Goal: Task Accomplishment & Management: Complete application form

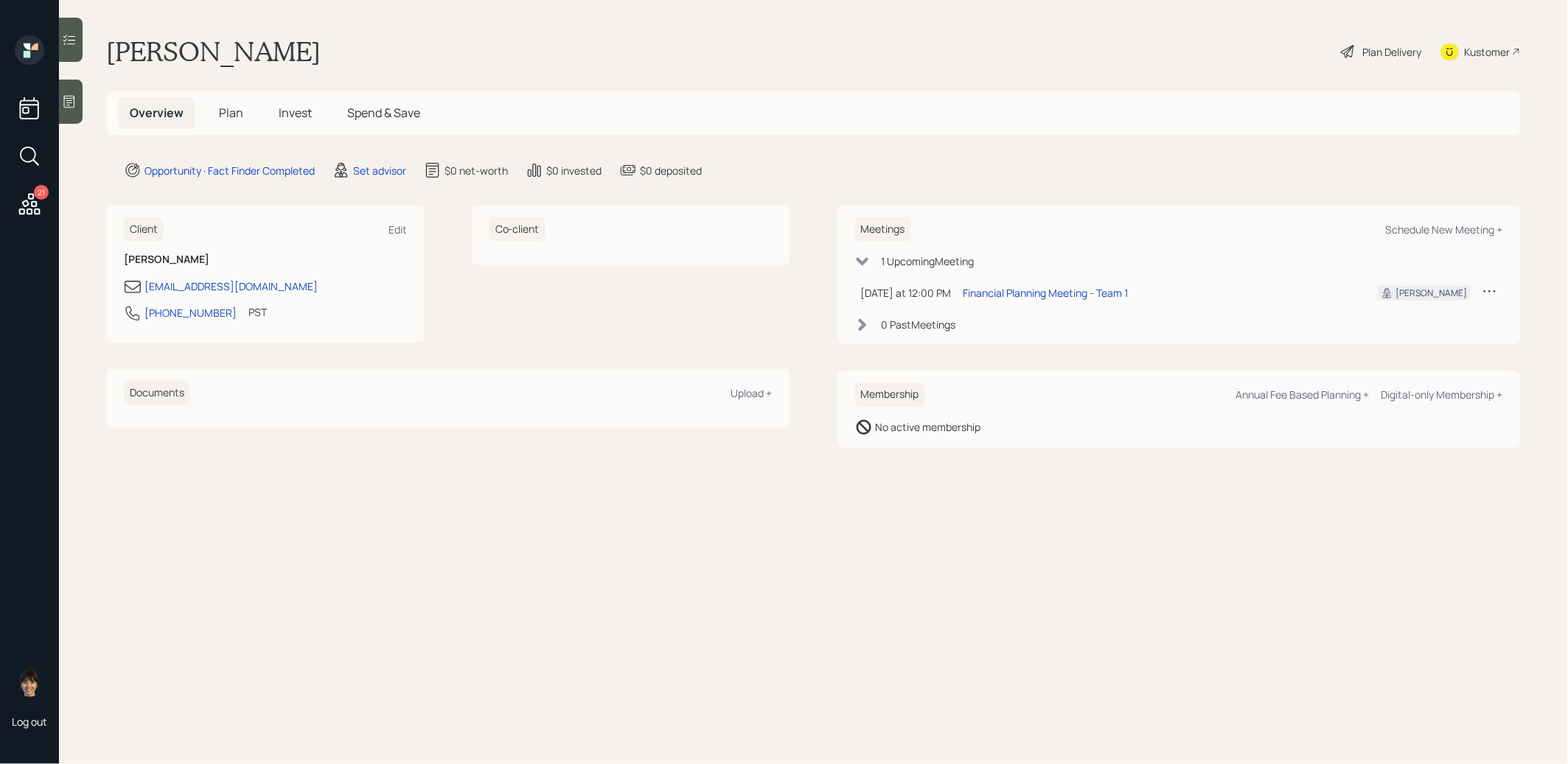
click at [73, 99] on icon at bounding box center [70, 102] width 15 height 15
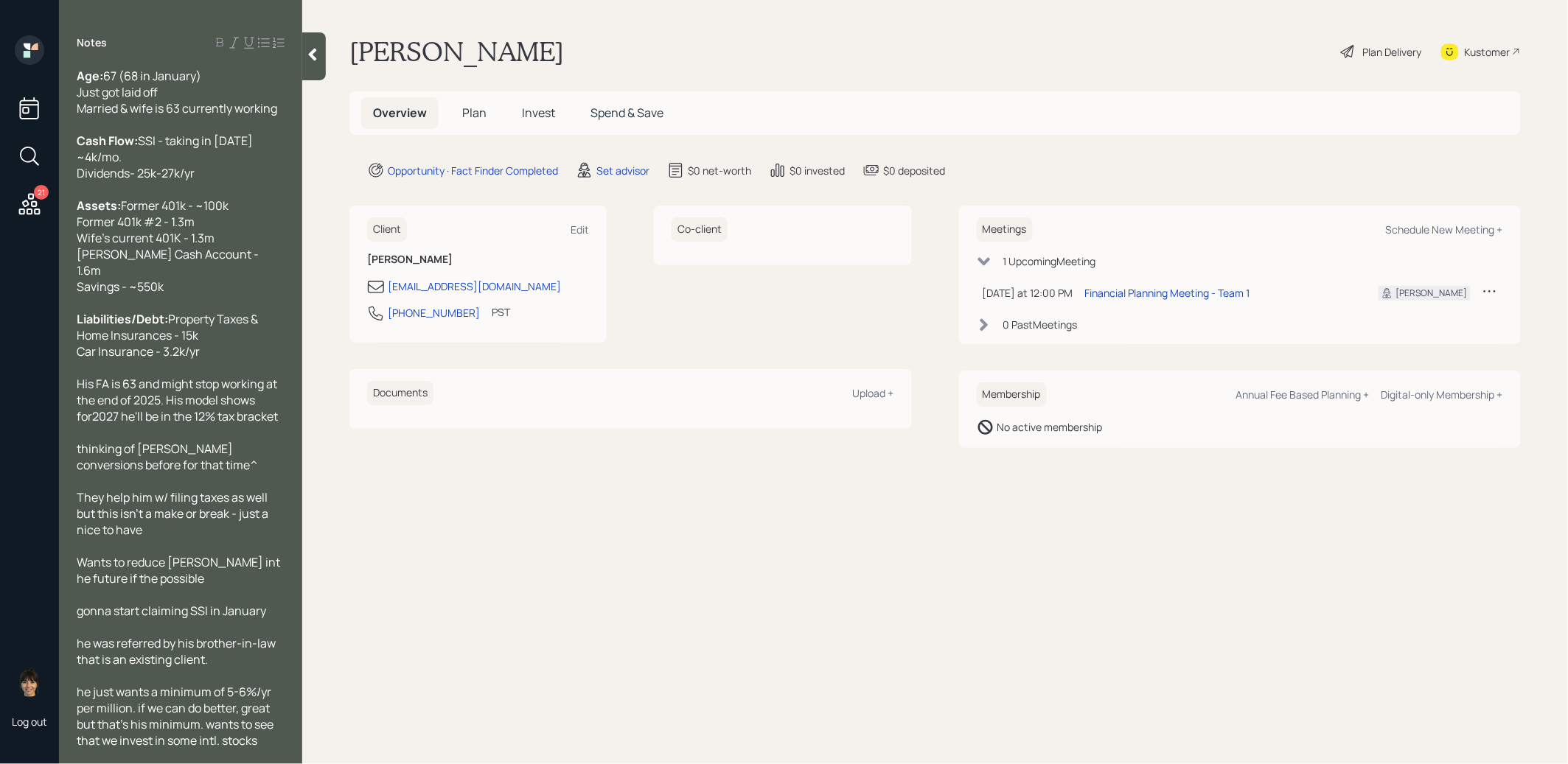
scroll to position [4, 0]
click at [634, 169] on div "Set advisor" at bounding box center [623, 170] width 53 height 16
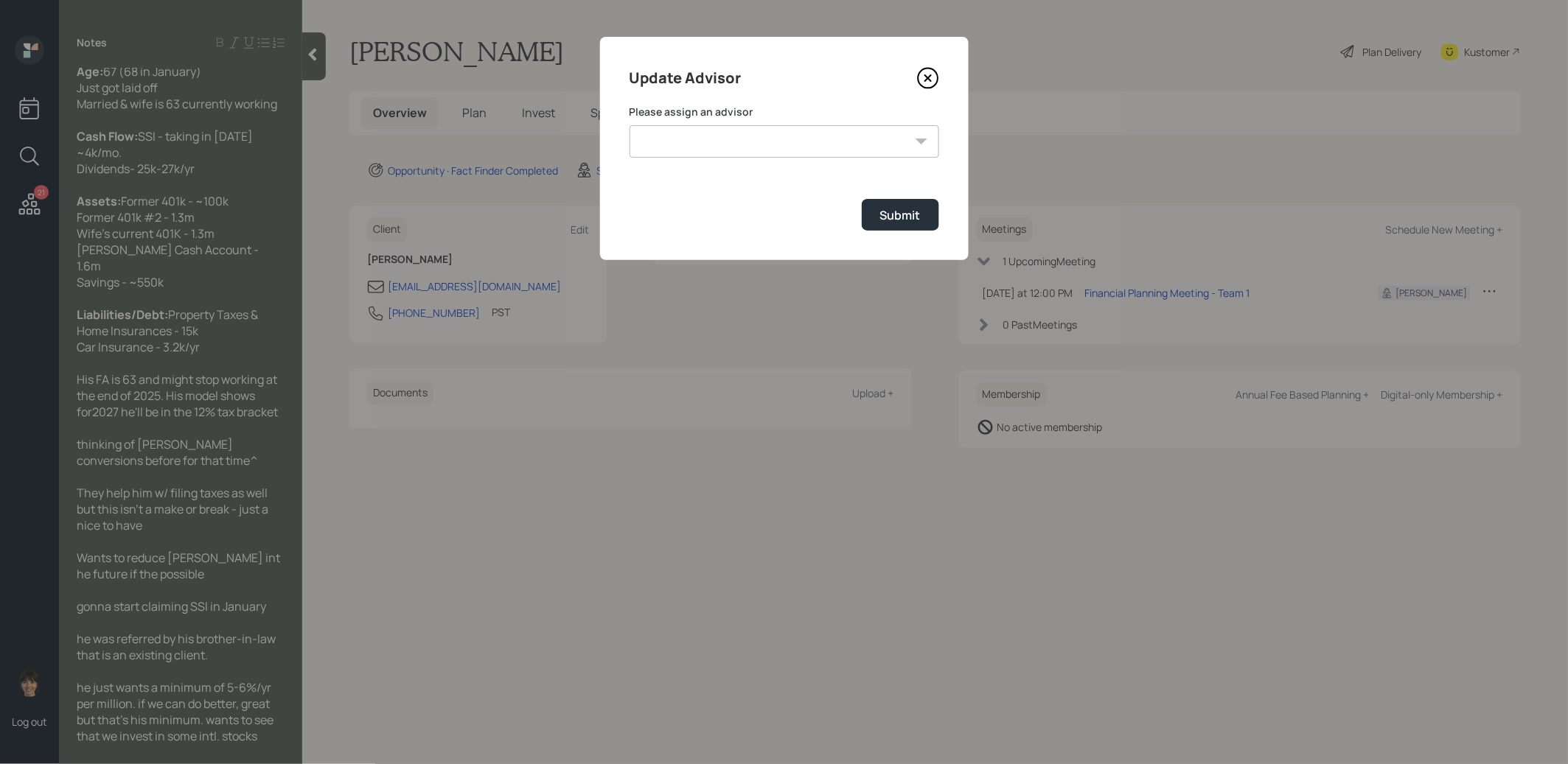
click at [742, 135] on select "[PERSON_NAME] [PERSON_NAME] [PERSON_NAME] [PERSON_NAME] End [PERSON_NAME] [PERS…" at bounding box center [785, 142] width 310 height 33
select select "8b79112e-3cfb-44f9-89e7-15267fe946c1"
click at [630, 125] on select "[PERSON_NAME] [PERSON_NAME] [PERSON_NAME] [PERSON_NAME] End [PERSON_NAME] [PERS…" at bounding box center [785, 142] width 310 height 33
click at [894, 228] on button "Submit" at bounding box center [900, 215] width 78 height 32
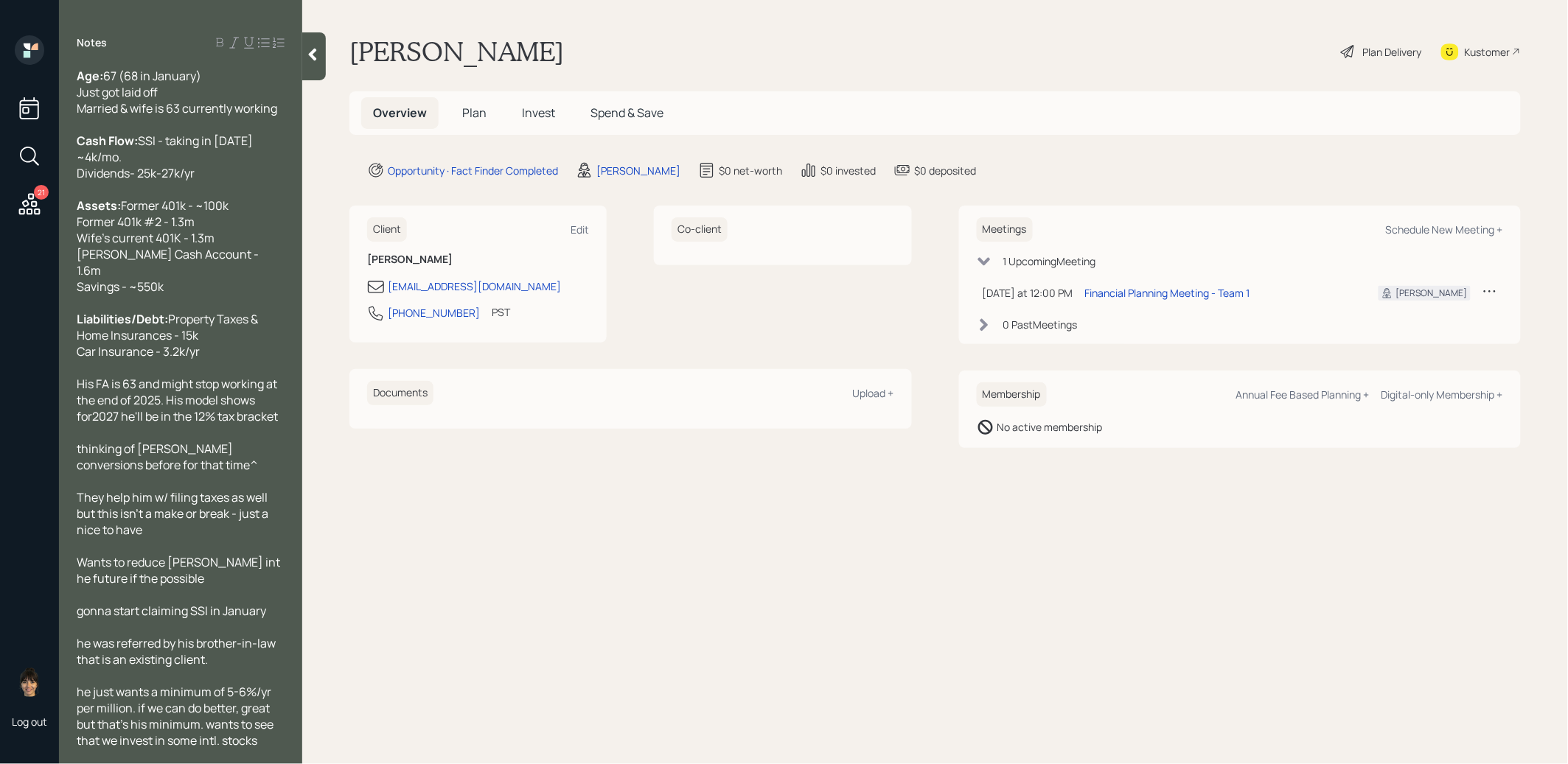
click at [472, 111] on span "Plan" at bounding box center [474, 113] width 25 height 16
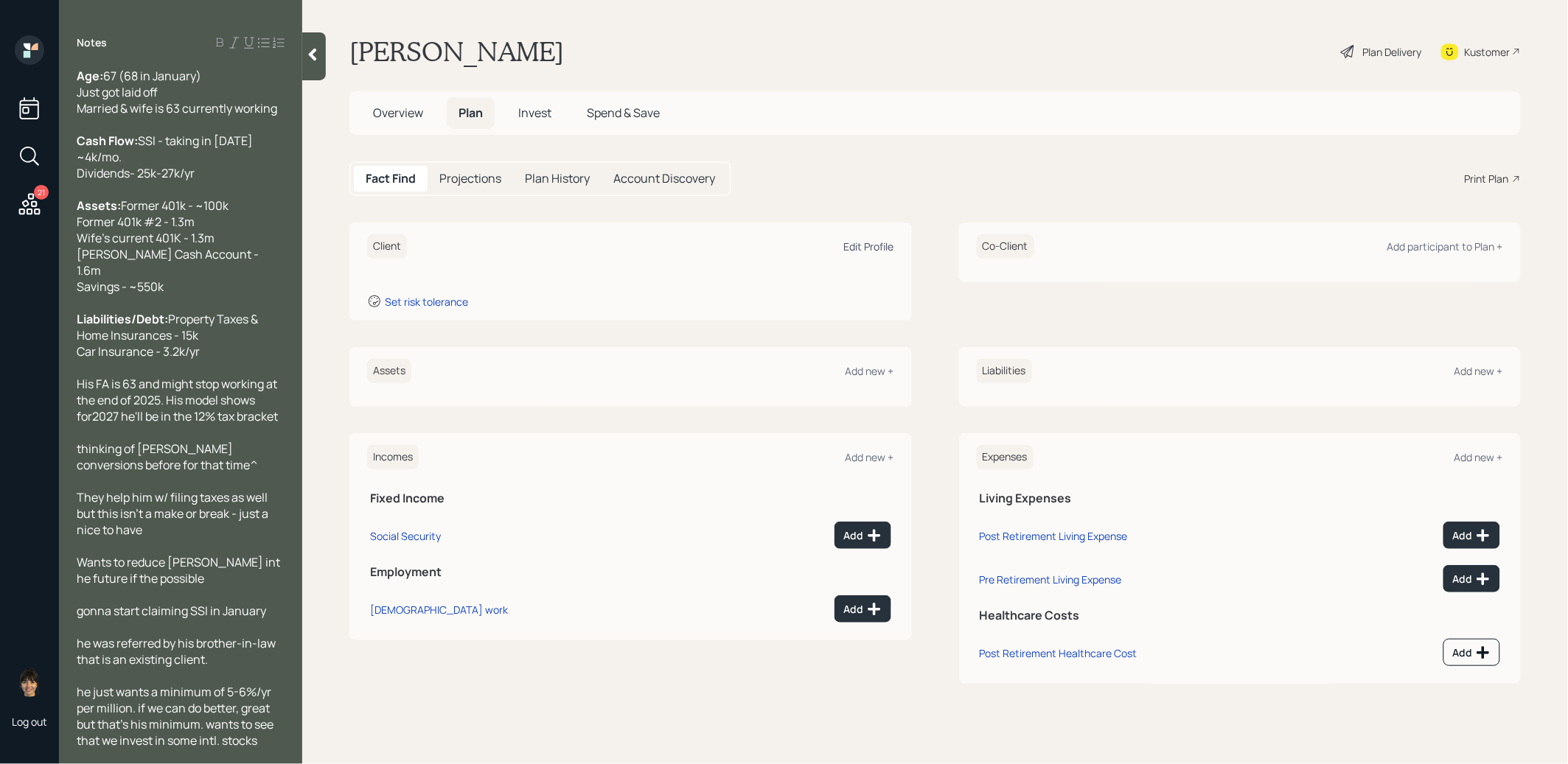
click at [859, 242] on div "Edit Profile" at bounding box center [869, 246] width 50 height 14
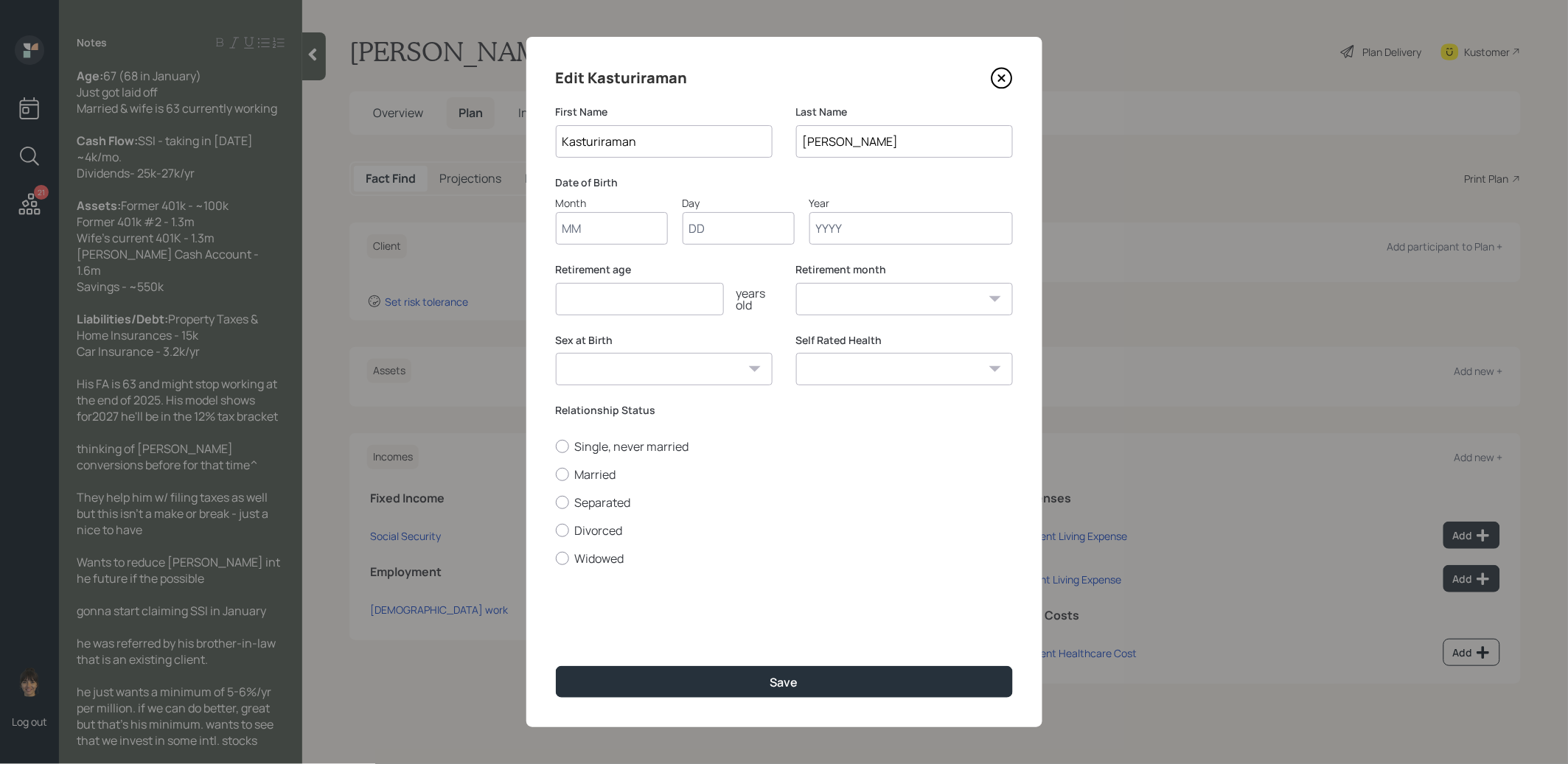
click at [641, 224] on input "Month" at bounding box center [612, 228] width 112 height 33
type input "01"
type input "1958"
select select "1"
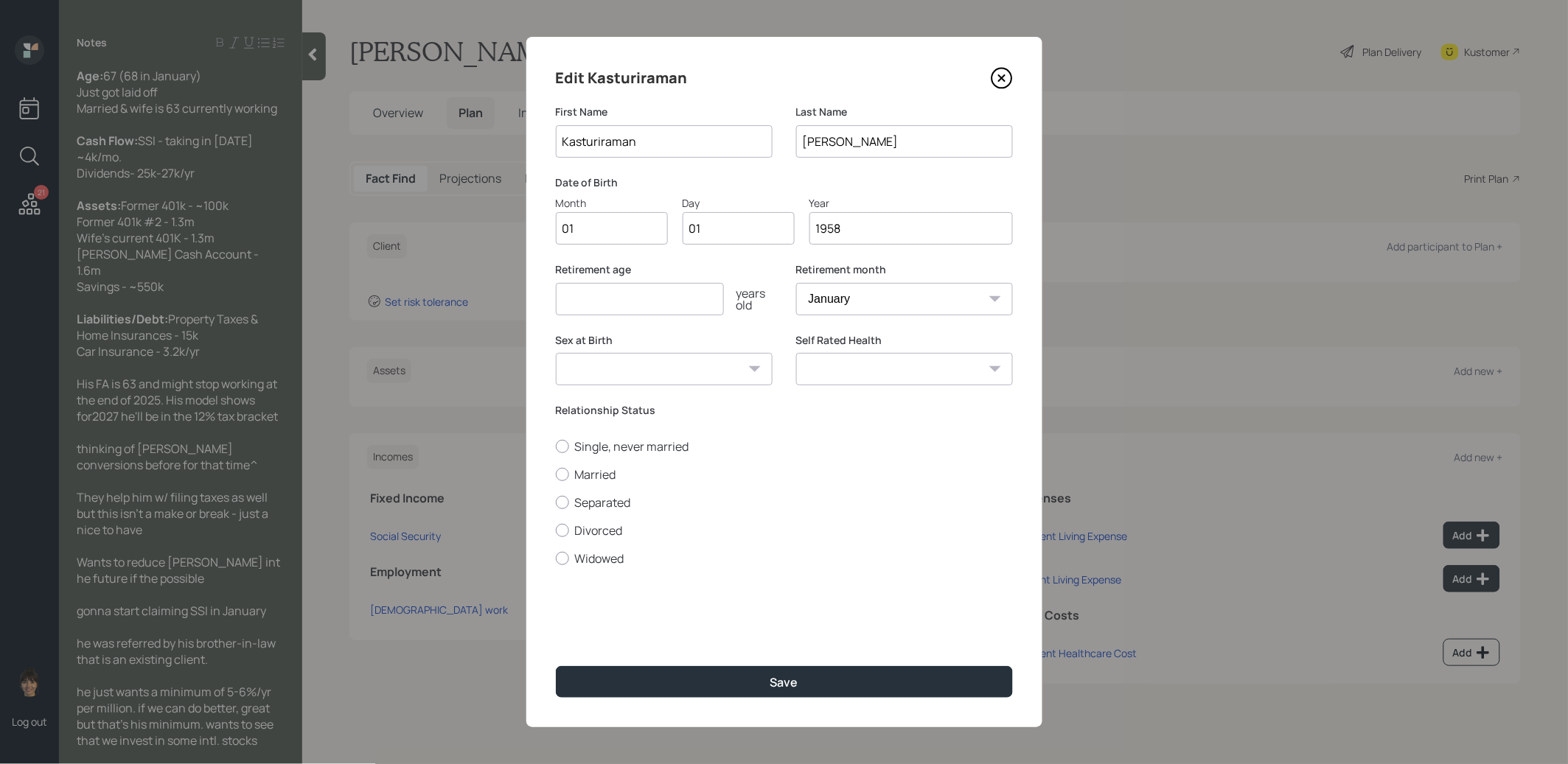
type input "1958"
click at [588, 292] on input "number" at bounding box center [640, 300] width 168 height 33
type input "67"
click at [560, 475] on div at bounding box center [563, 475] width 13 height 13
click at [556, 475] on input "Married" at bounding box center [555, 474] width 1 height 1
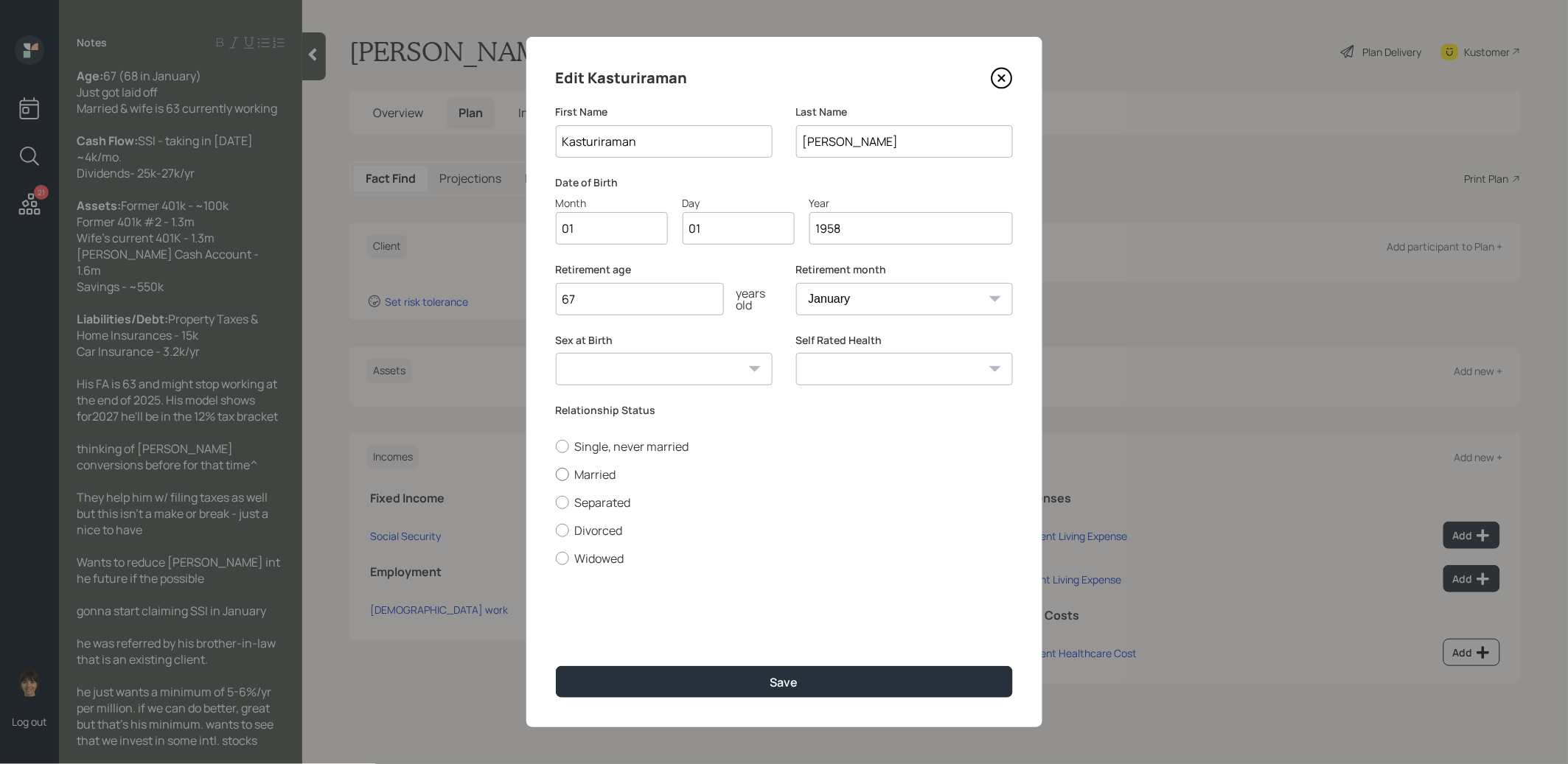
radio input "true"
click at [666, 679] on button "Save" at bounding box center [785, 682] width 457 height 32
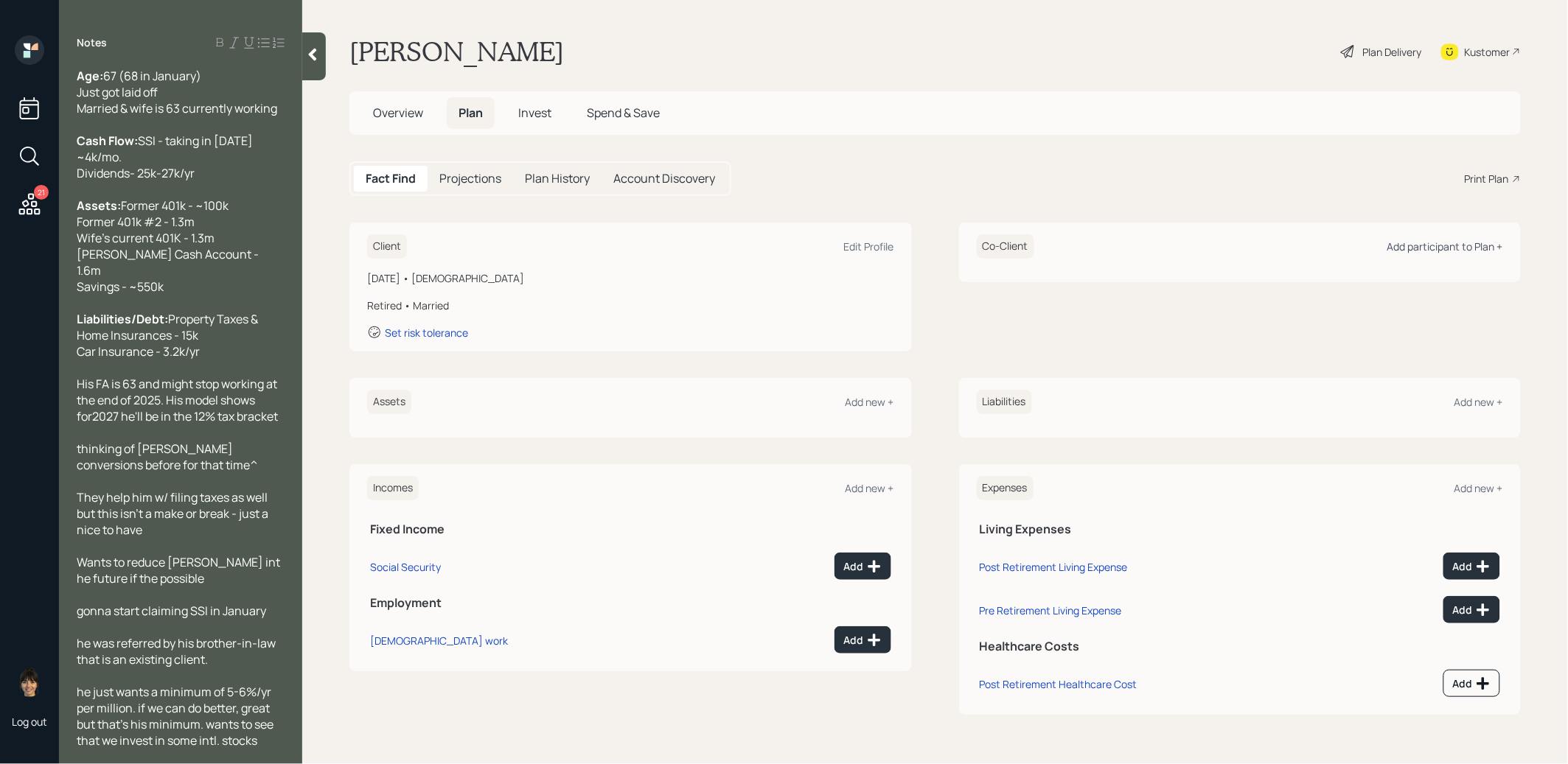
click at [1434, 246] on div "Add participant to Plan +" at bounding box center [1445, 246] width 116 height 14
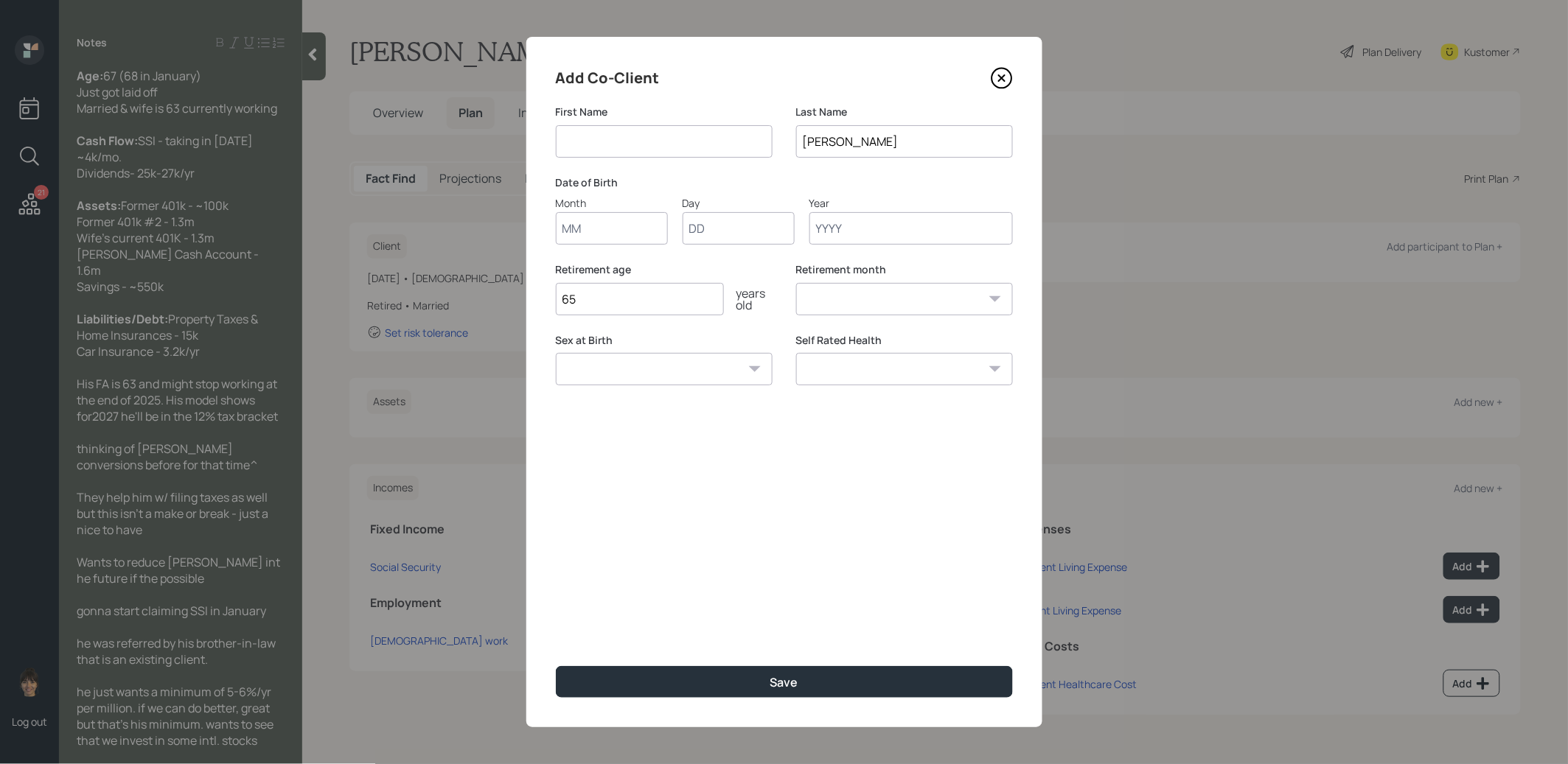
type input "m"
type input "Mrs"
click at [587, 234] on input "Month" at bounding box center [612, 228] width 112 height 33
type input "01"
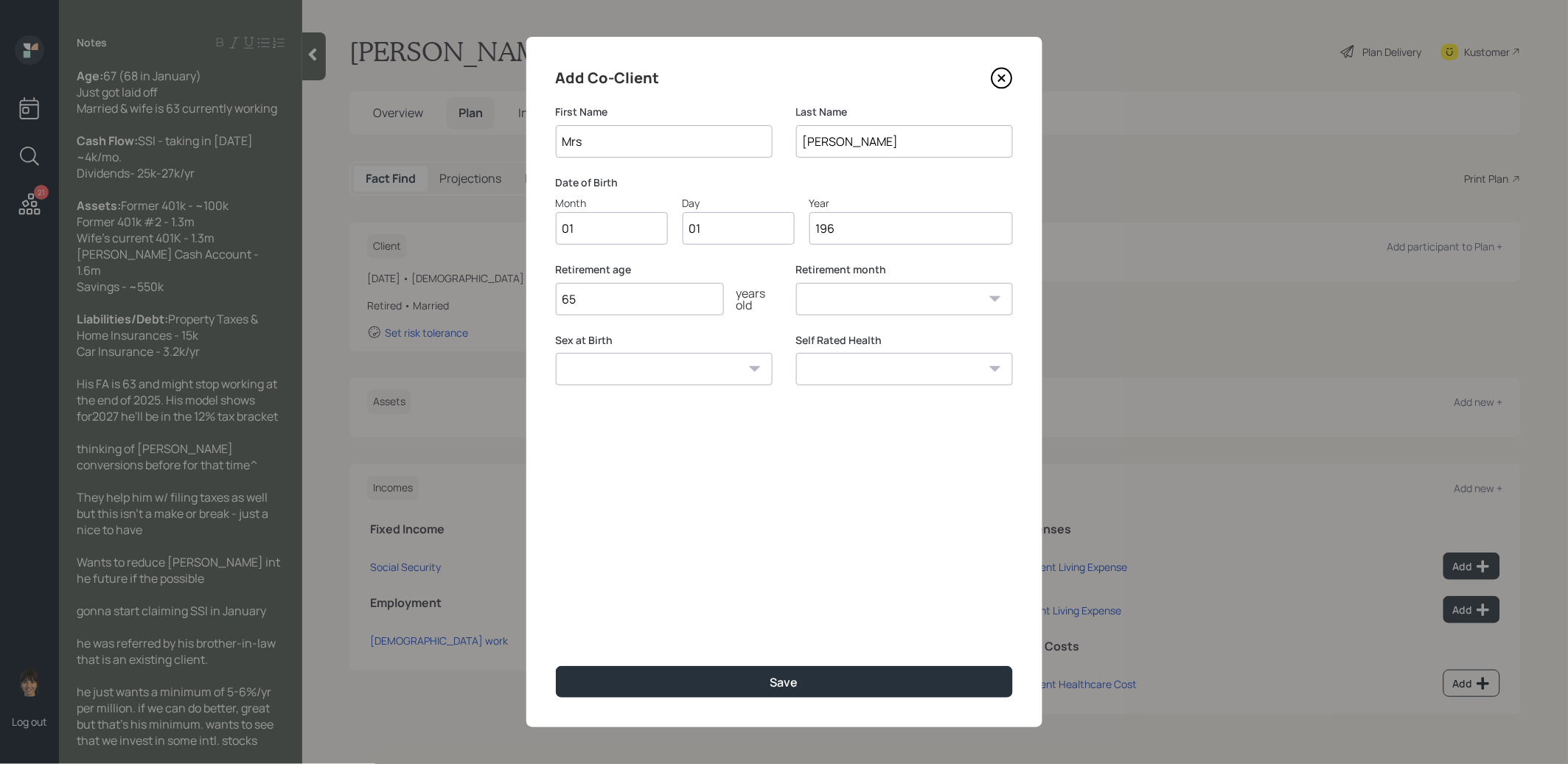
type input "1967"
select select "1"
type input "1967"
click at [702, 689] on button "Save" at bounding box center [785, 682] width 457 height 32
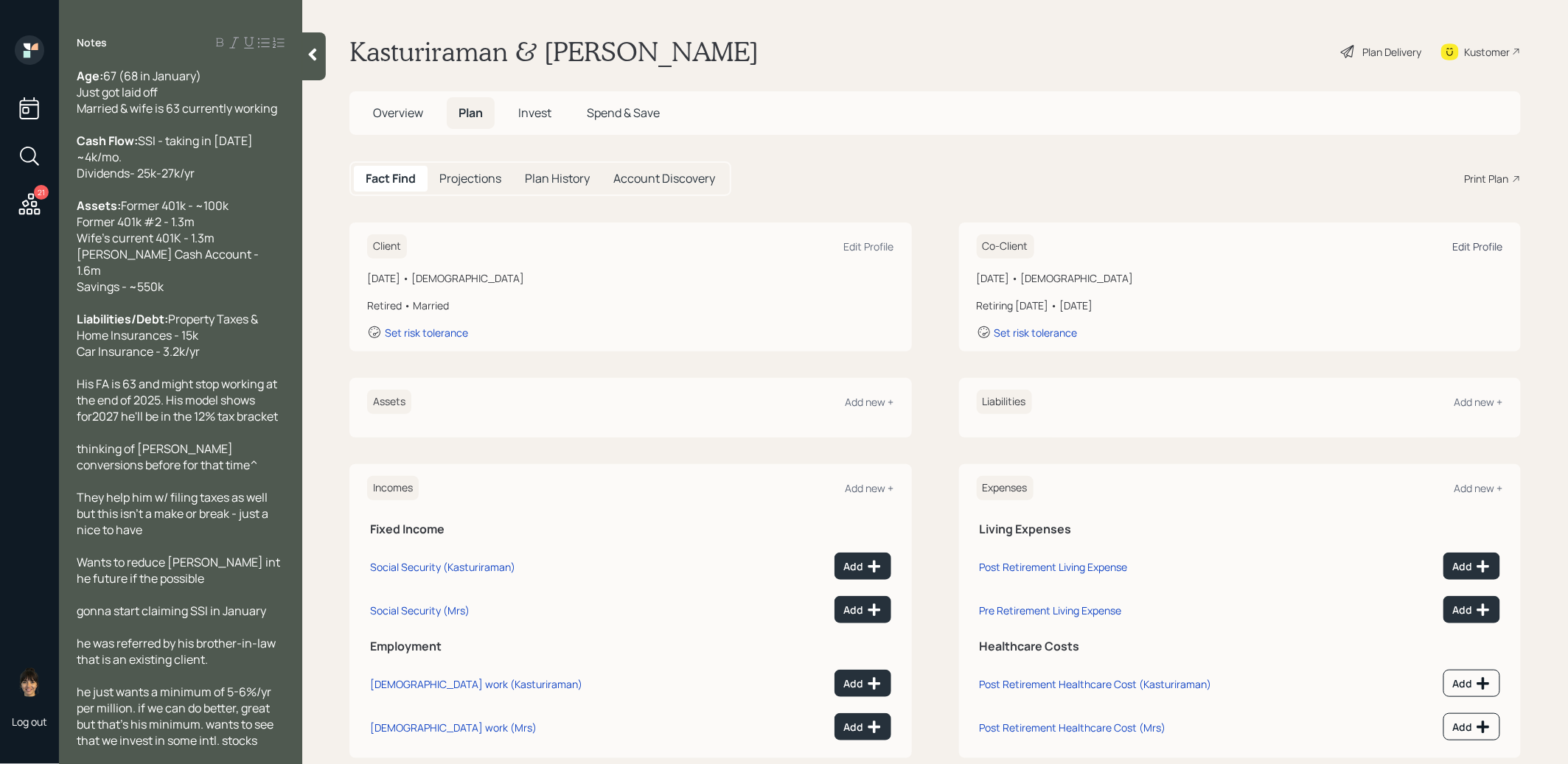
click at [1476, 245] on div "Edit Profile" at bounding box center [1478, 246] width 50 height 14
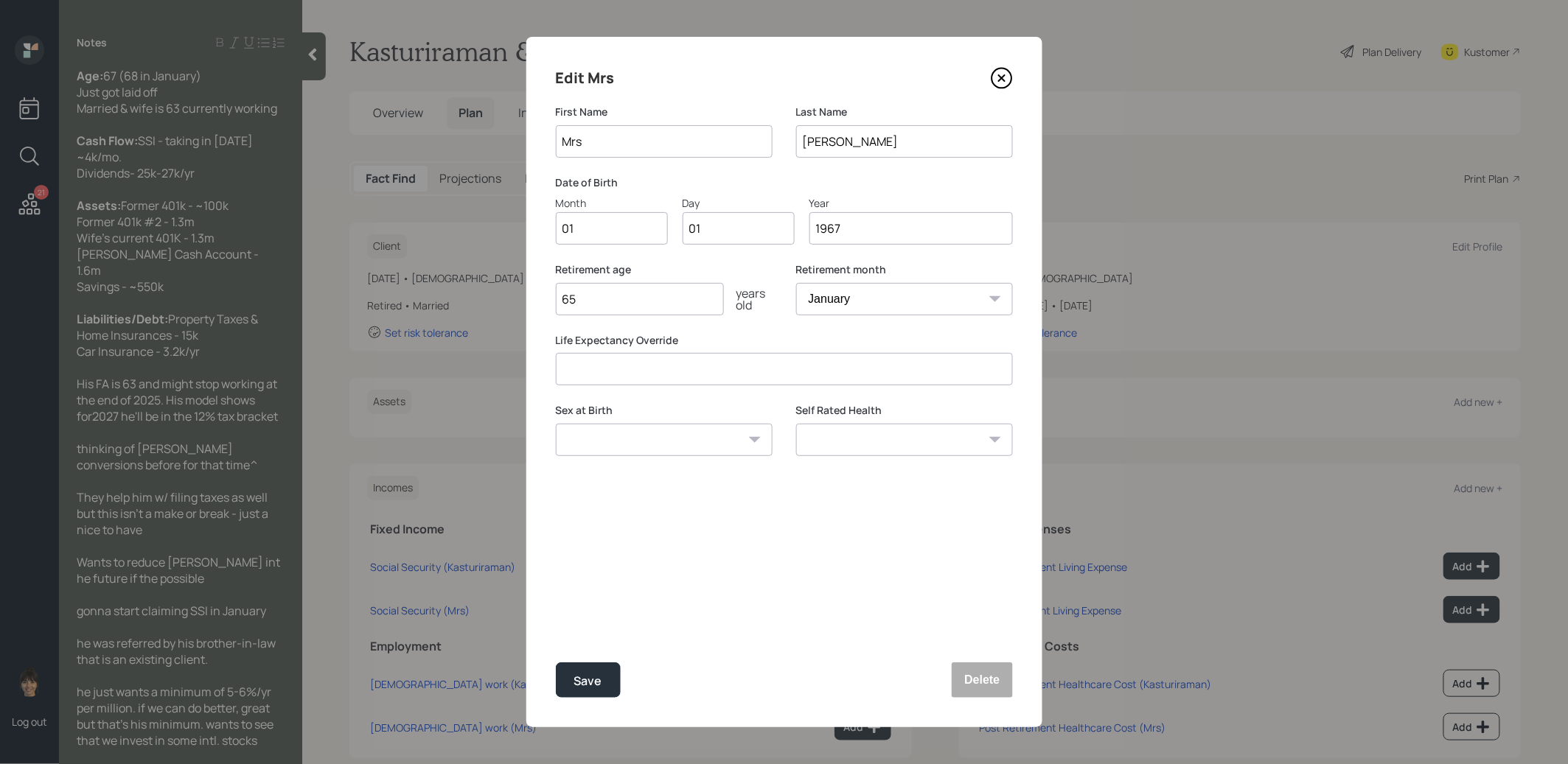
click at [864, 233] on input "1967" at bounding box center [911, 228] width 203 height 33
type input "1963"
click at [587, 682] on div "Save" at bounding box center [588, 681] width 28 height 20
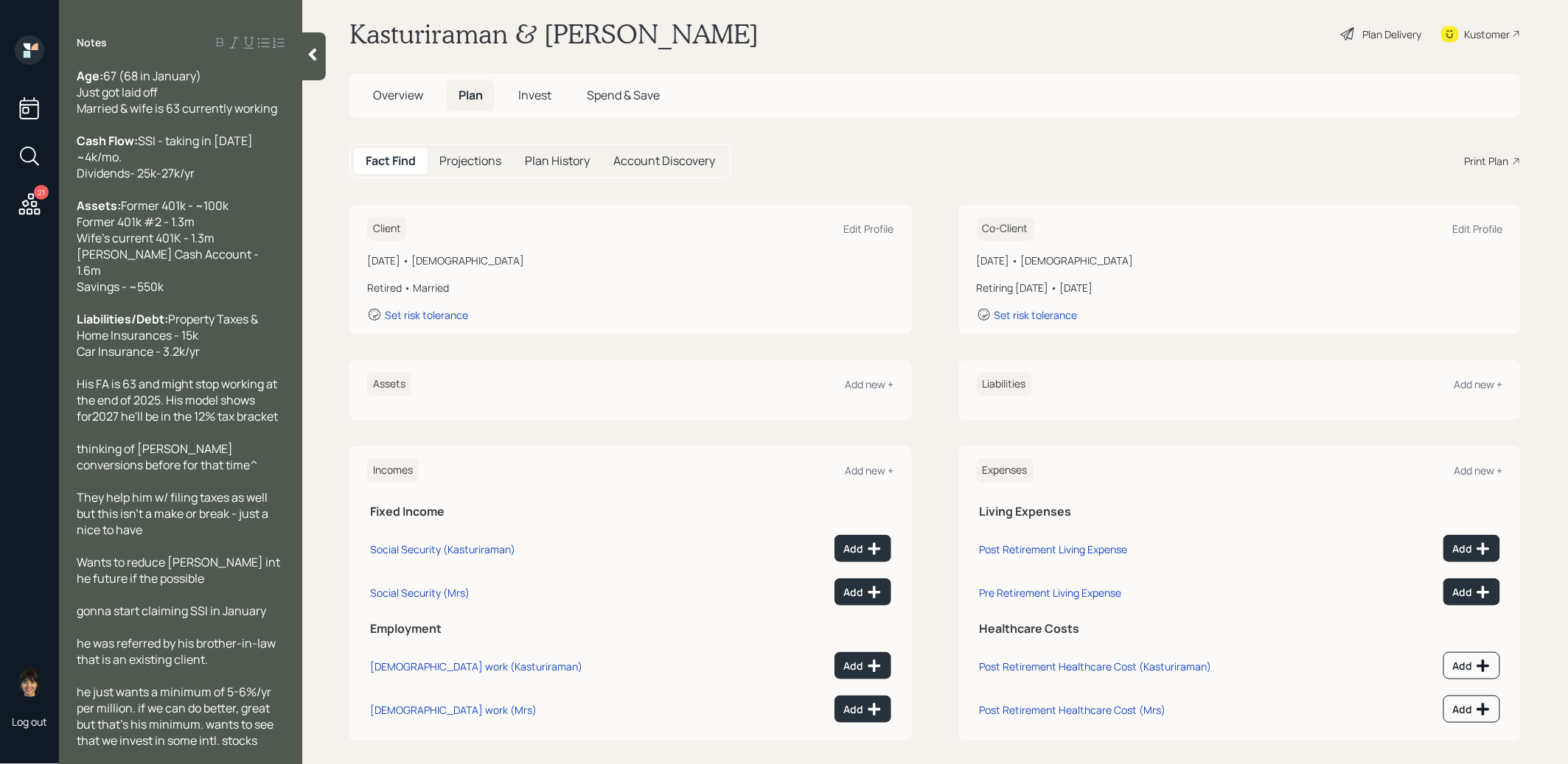
scroll to position [20, 0]
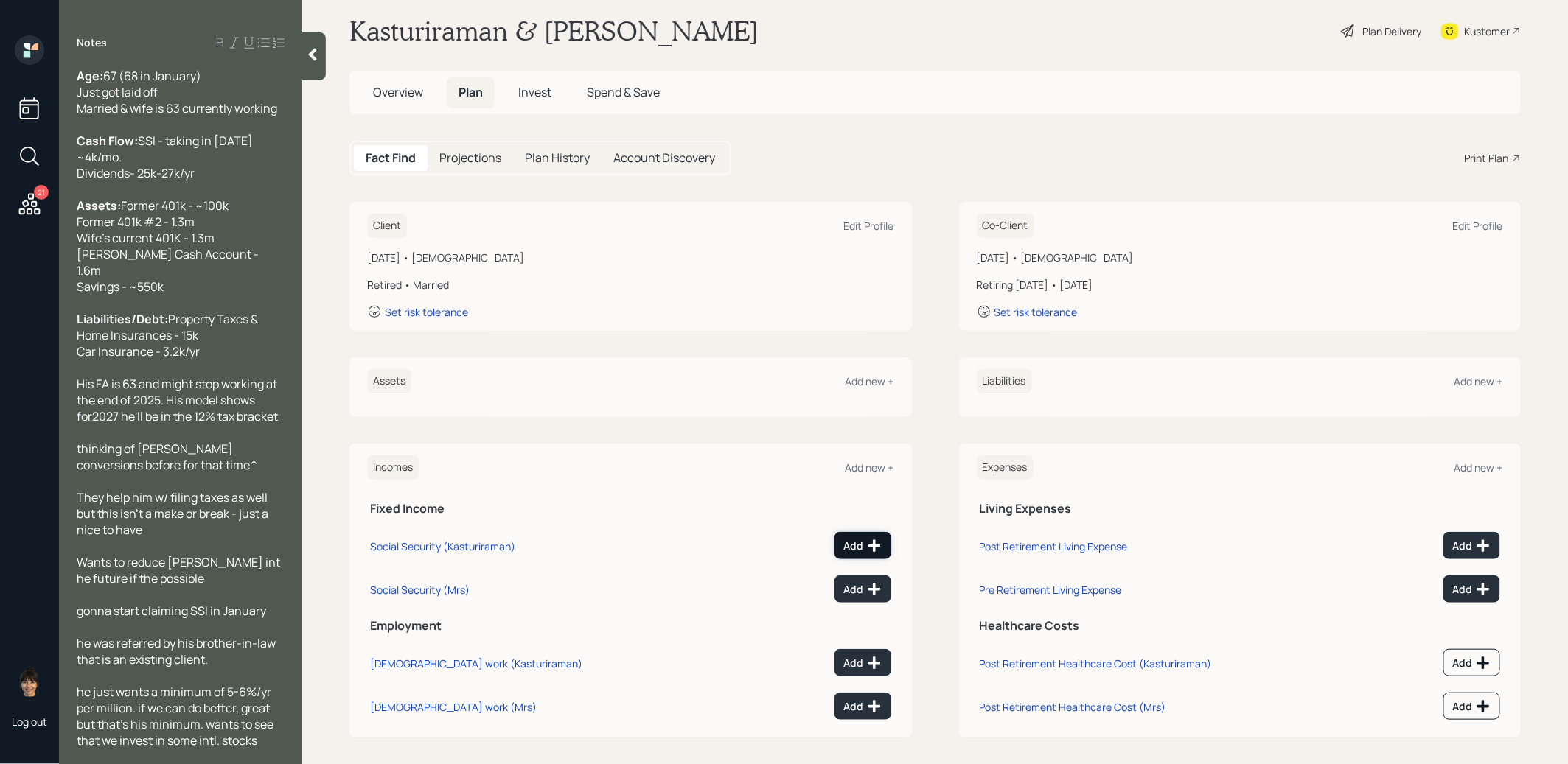
click at [859, 539] on div "Add" at bounding box center [863, 546] width 38 height 15
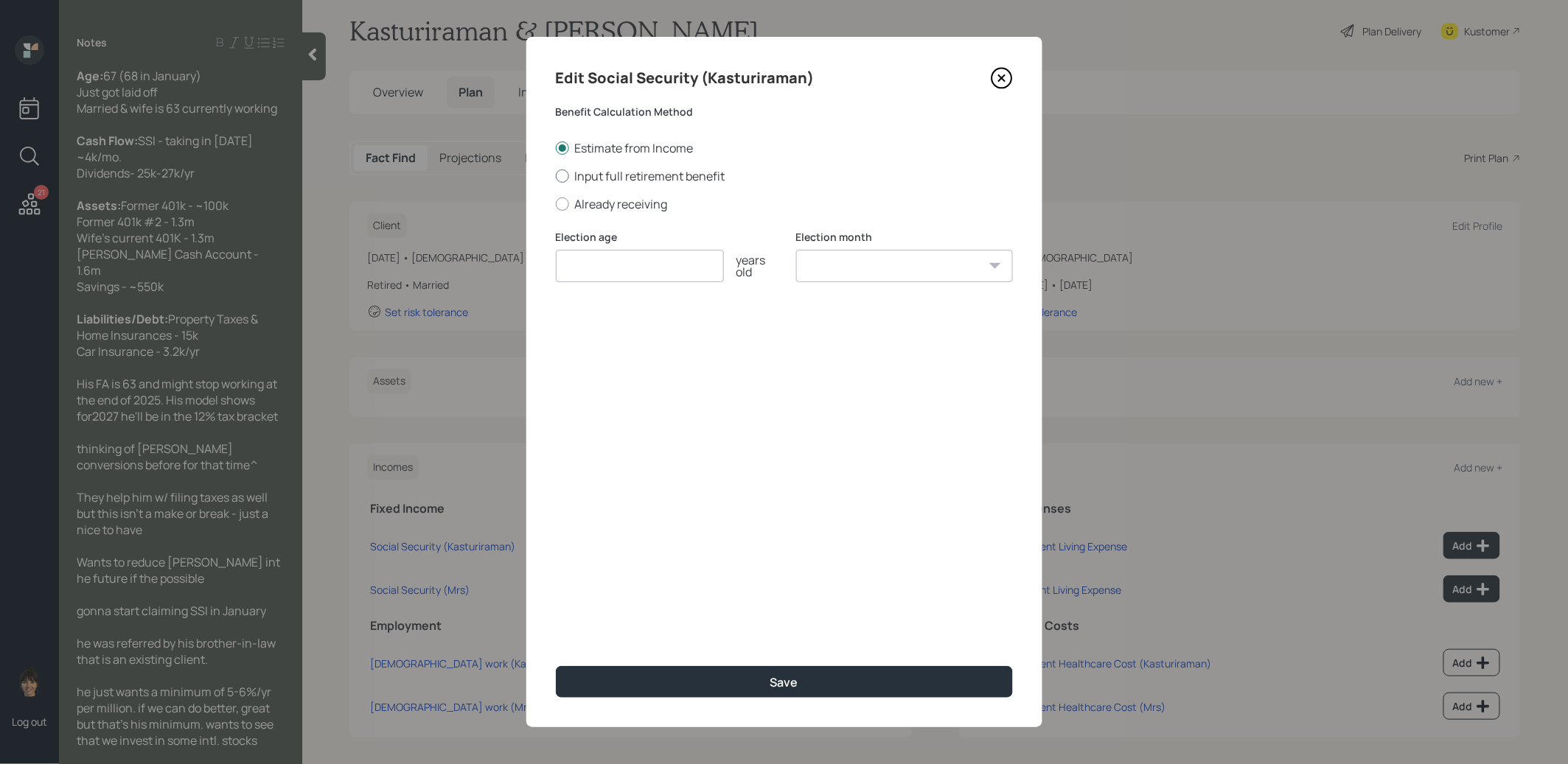
click at [564, 177] on div at bounding box center [563, 176] width 13 height 13
click at [556, 176] on input "Input full retirement benefit" at bounding box center [555, 175] width 1 height 1
radio input "true"
click at [591, 276] on input "number" at bounding box center [640, 266] width 168 height 33
type input "67"
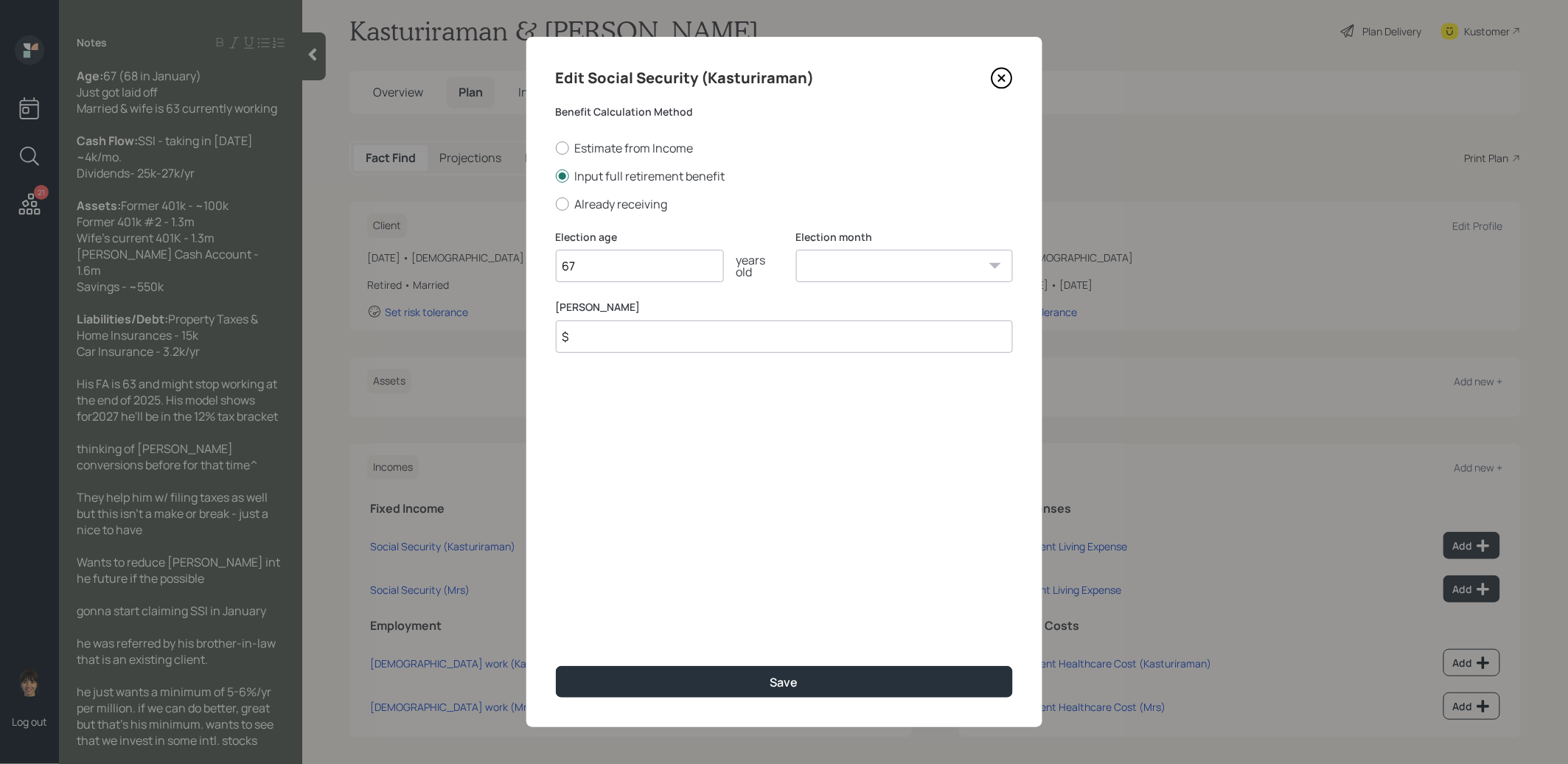
click at [889, 269] on select "January February March April May June July August September October November De…" at bounding box center [904, 266] width 217 height 33
select select "1"
click at [796, 250] on select "January February March April May June July August September October November De…" at bounding box center [904, 266] width 217 height 33
click at [597, 265] on input "67" at bounding box center [640, 266] width 168 height 33
type input "68"
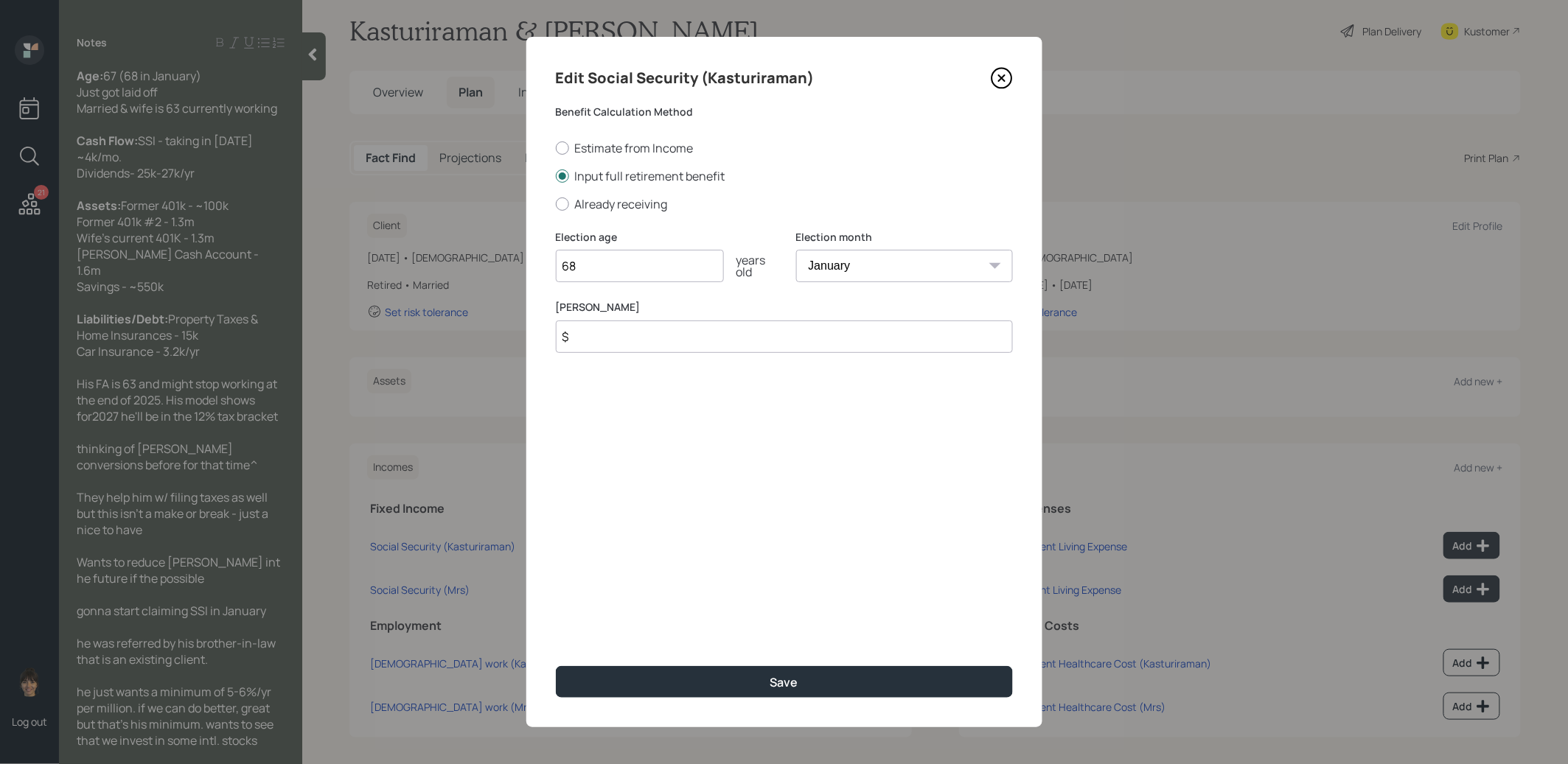
click at [594, 335] on input "$" at bounding box center [785, 337] width 457 height 33
type input "$ 3,680"
click at [656, 477] on div "Edit Social Security (Kasturiraman) Benefit Calculation Method Estimate from In…" at bounding box center [785, 382] width 516 height 690
click at [645, 685] on button "Save" at bounding box center [785, 682] width 457 height 32
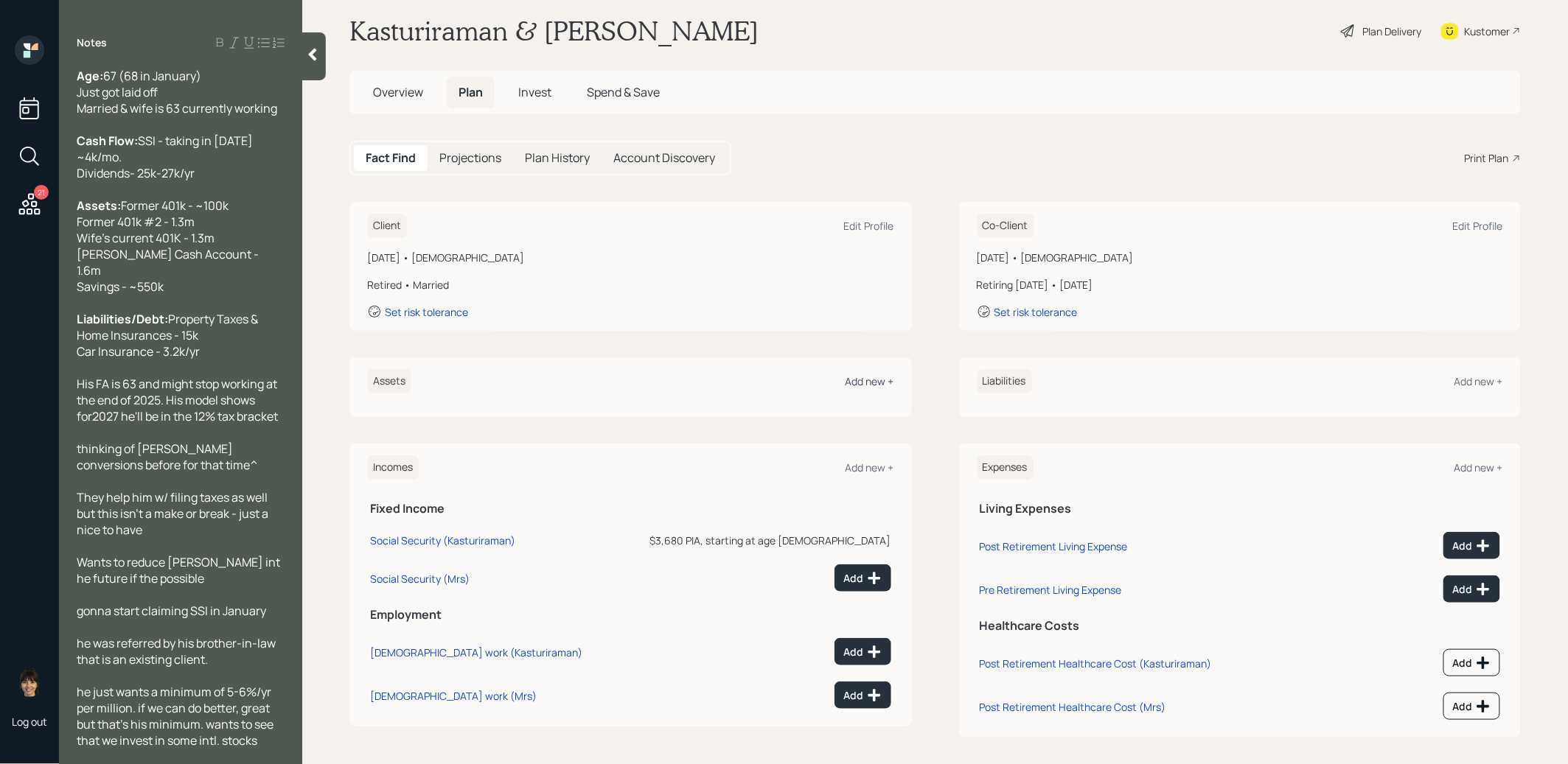
click at [875, 380] on div "Add new +" at bounding box center [869, 381] width 48 height 14
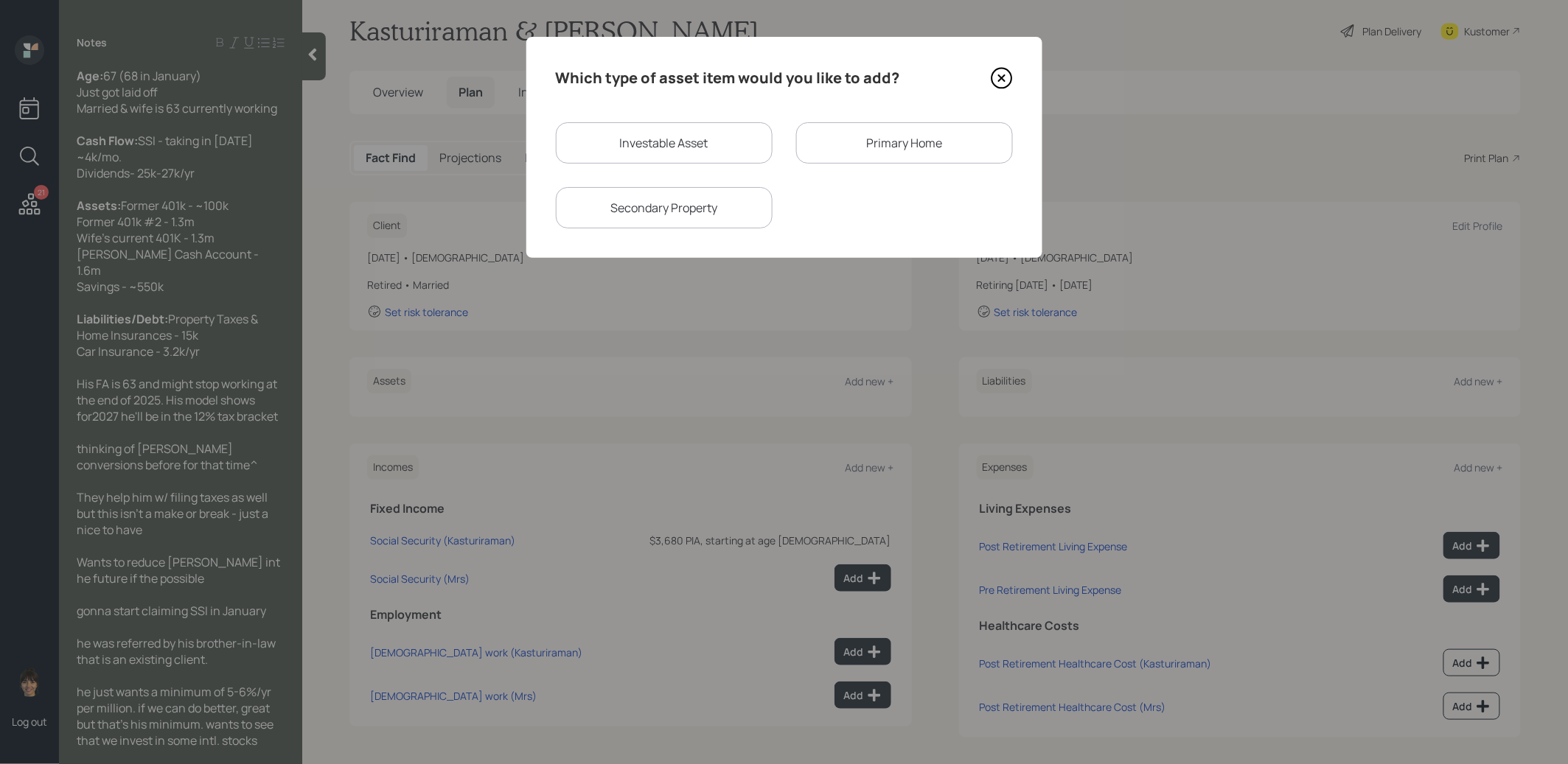
click at [672, 151] on div "Investable Asset" at bounding box center [664, 142] width 217 height 41
select select "taxable"
select select "balanced"
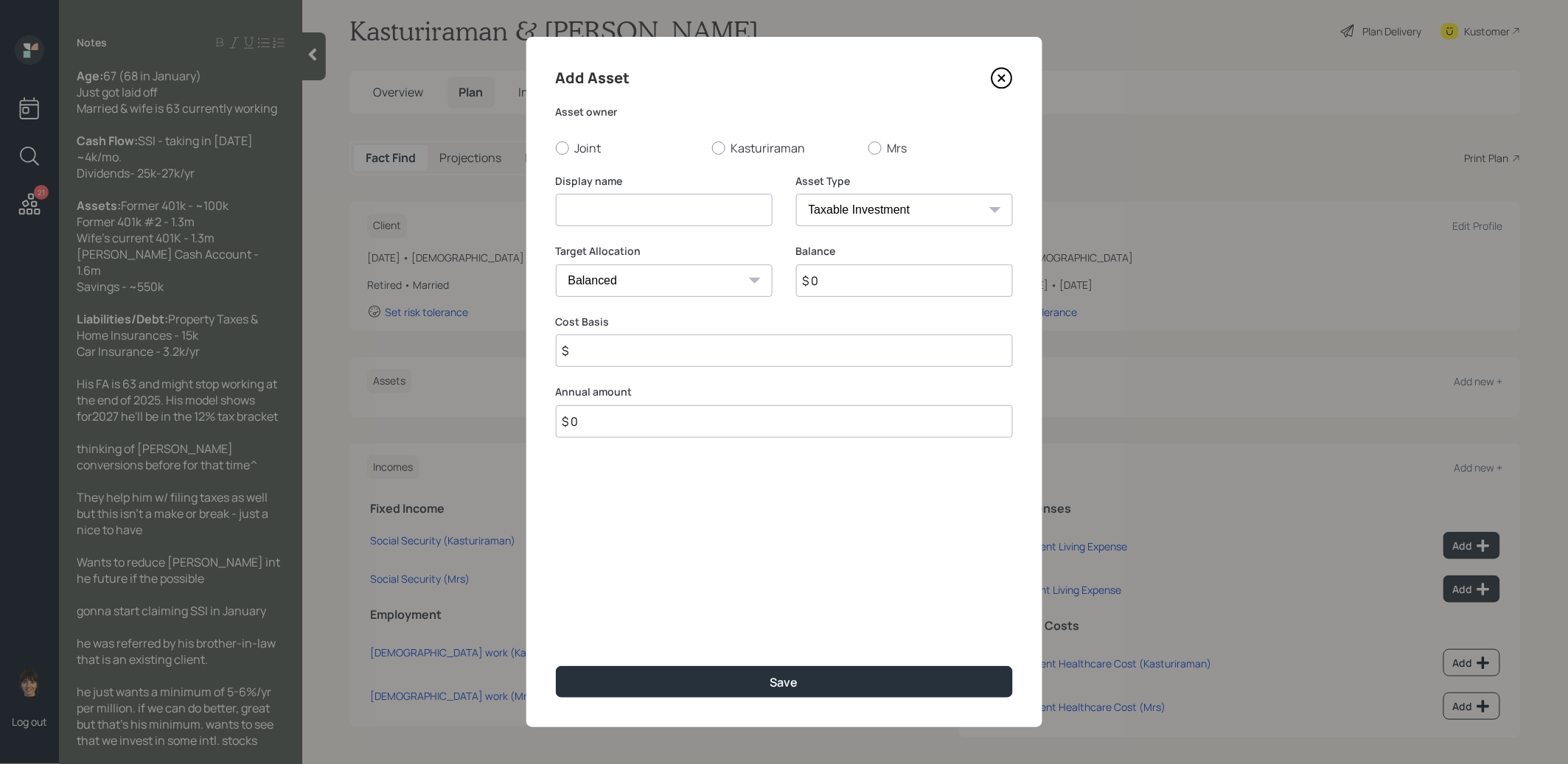
click at [637, 215] on input at bounding box center [664, 210] width 217 height 33
type input "Former 401k"
click at [895, 206] on select "SEP IRA IRA Roth IRA 401(k) Roth 401(k) 403(b) Roth 403(b) 457(b) Roth 457(b) H…" at bounding box center [904, 210] width 217 height 33
select select "company_sponsored"
click at [796, 194] on select "SEP IRA IRA Roth IRA 401(k) Roth 401(k) 403(b) Roth 403(b) 457(b) Roth 457(b) H…" at bounding box center [904, 210] width 217 height 33
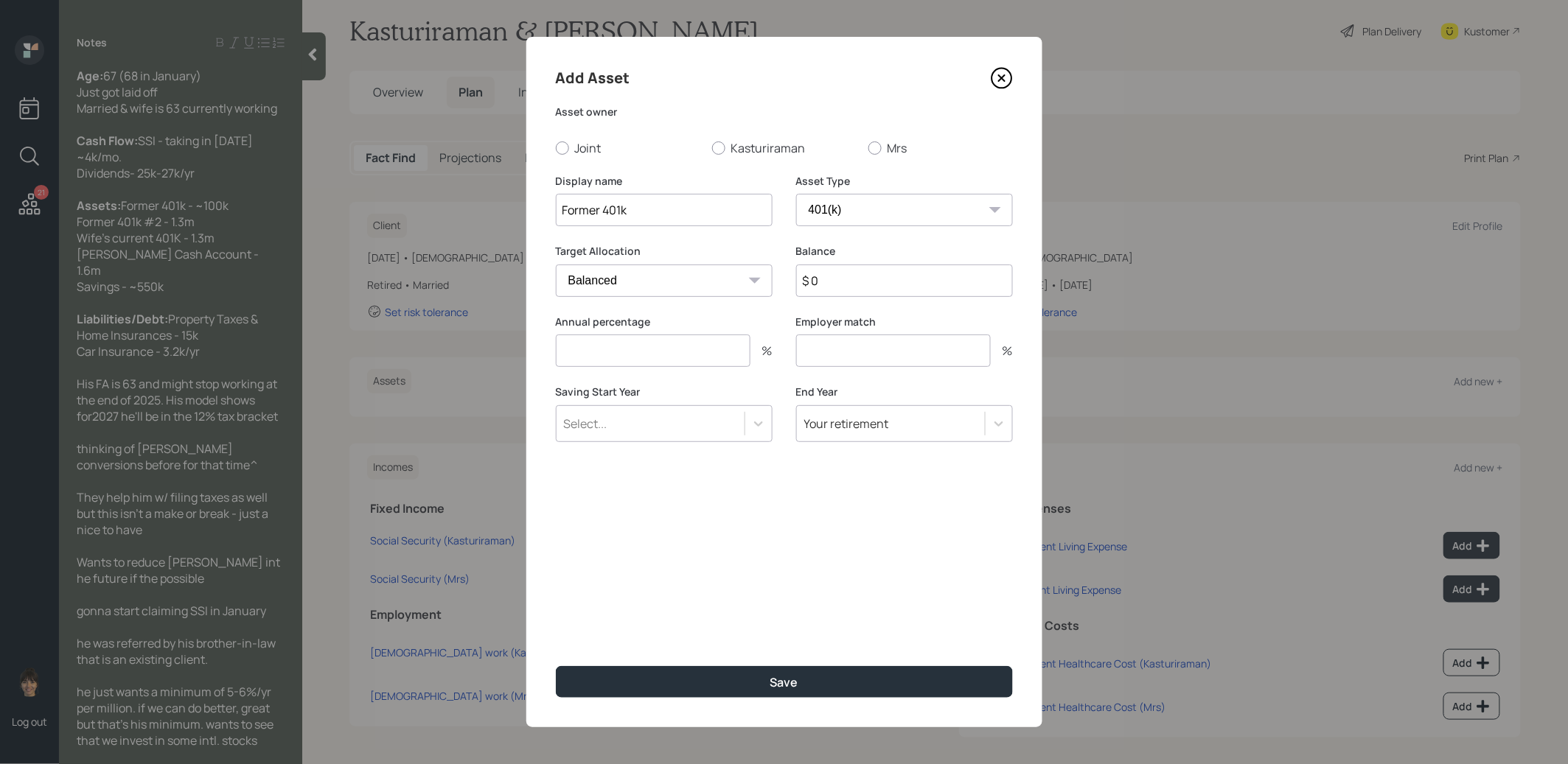
click at [845, 284] on input "$ 0" at bounding box center [904, 281] width 217 height 33
type input "$ 100,000"
click at [679, 358] on input "number" at bounding box center [654, 351] width 195 height 33
type input "0"
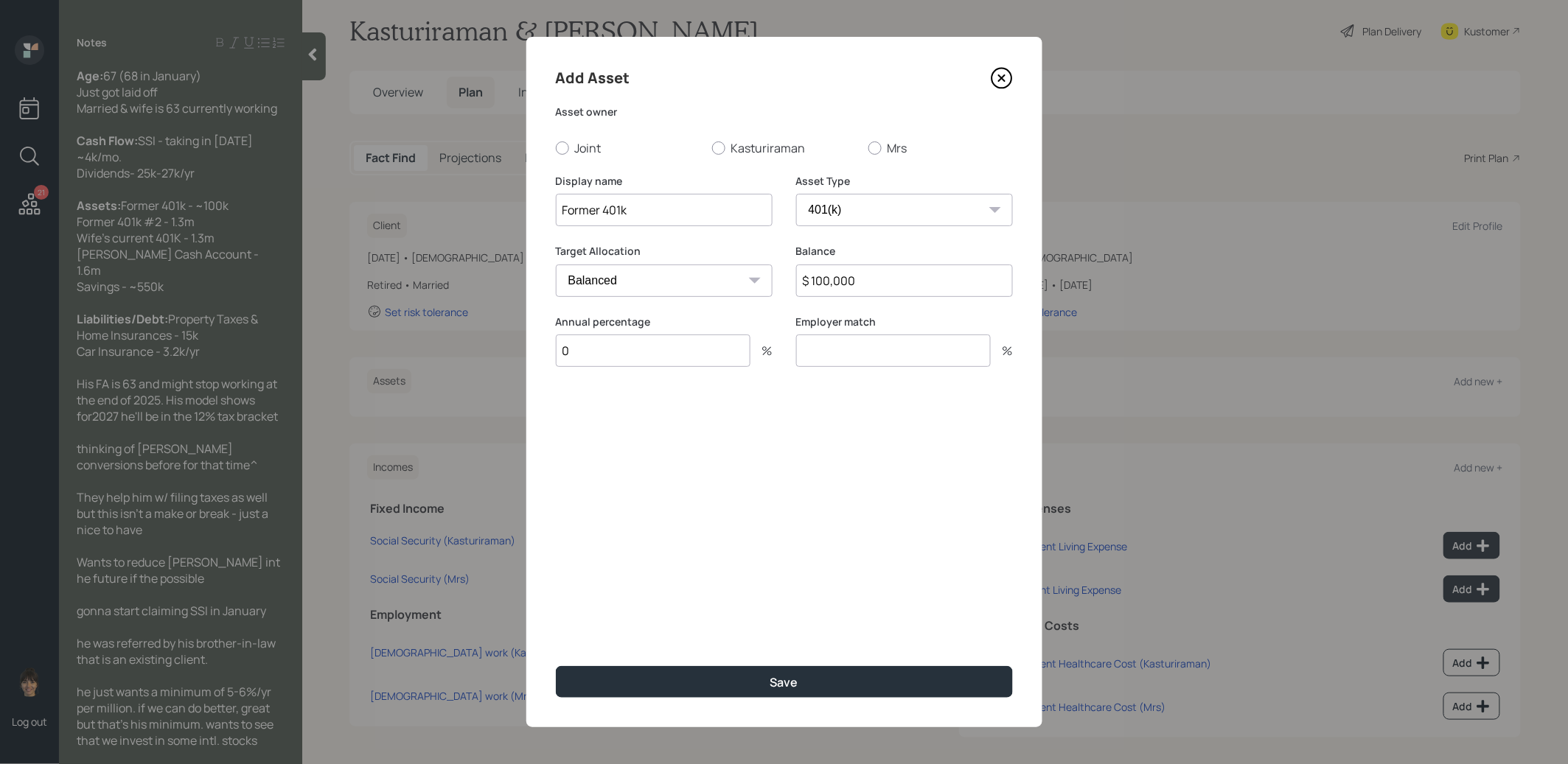
click at [909, 355] on input "number" at bounding box center [894, 351] width 195 height 33
type input "0"
click at [737, 679] on button "Save" at bounding box center [785, 682] width 457 height 32
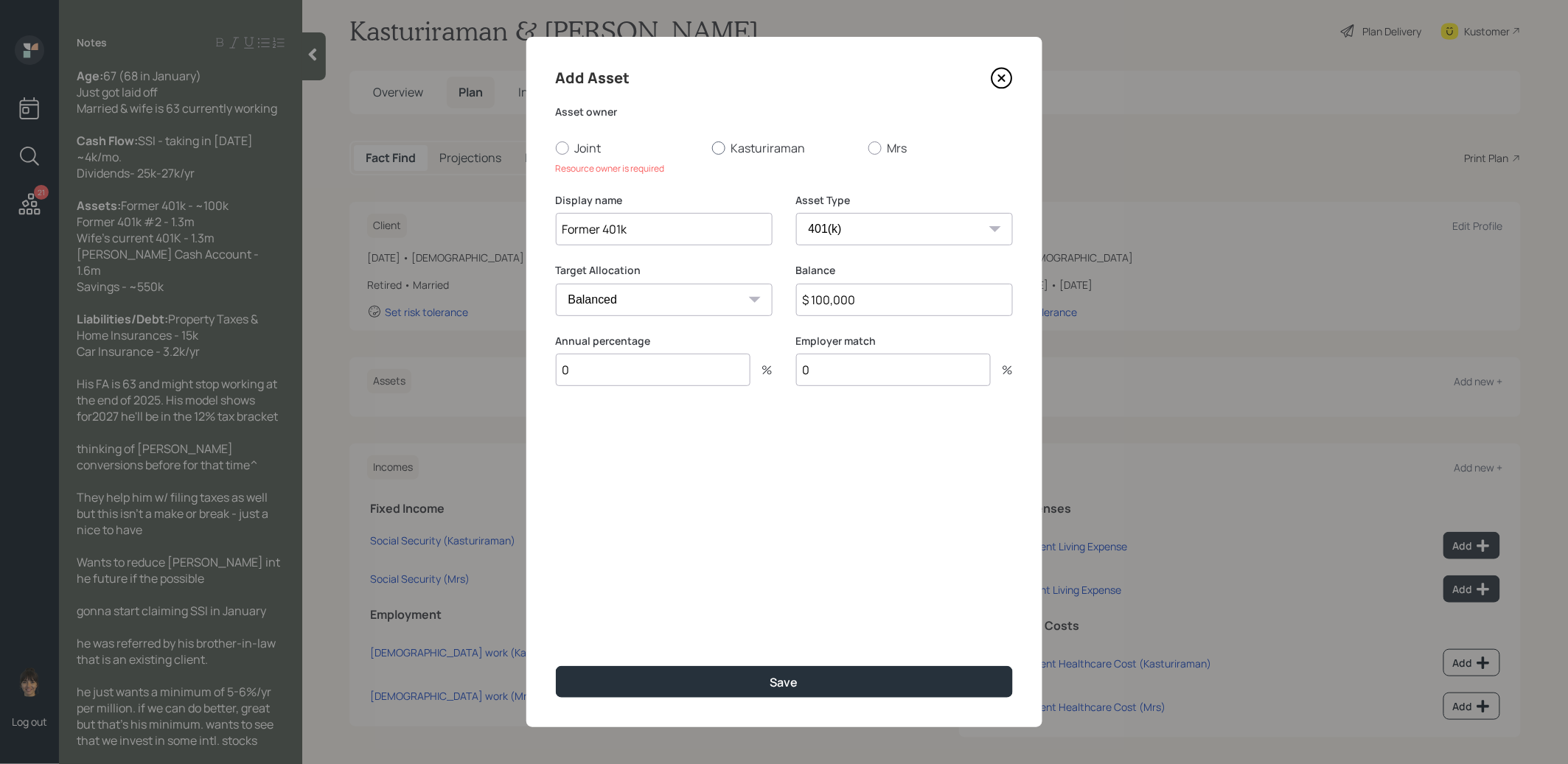
click at [722, 146] on div at bounding box center [718, 148] width 13 height 13
click at [712, 147] on input "Kasturiraman" at bounding box center [712, 147] width 1 height 1
radio input "true"
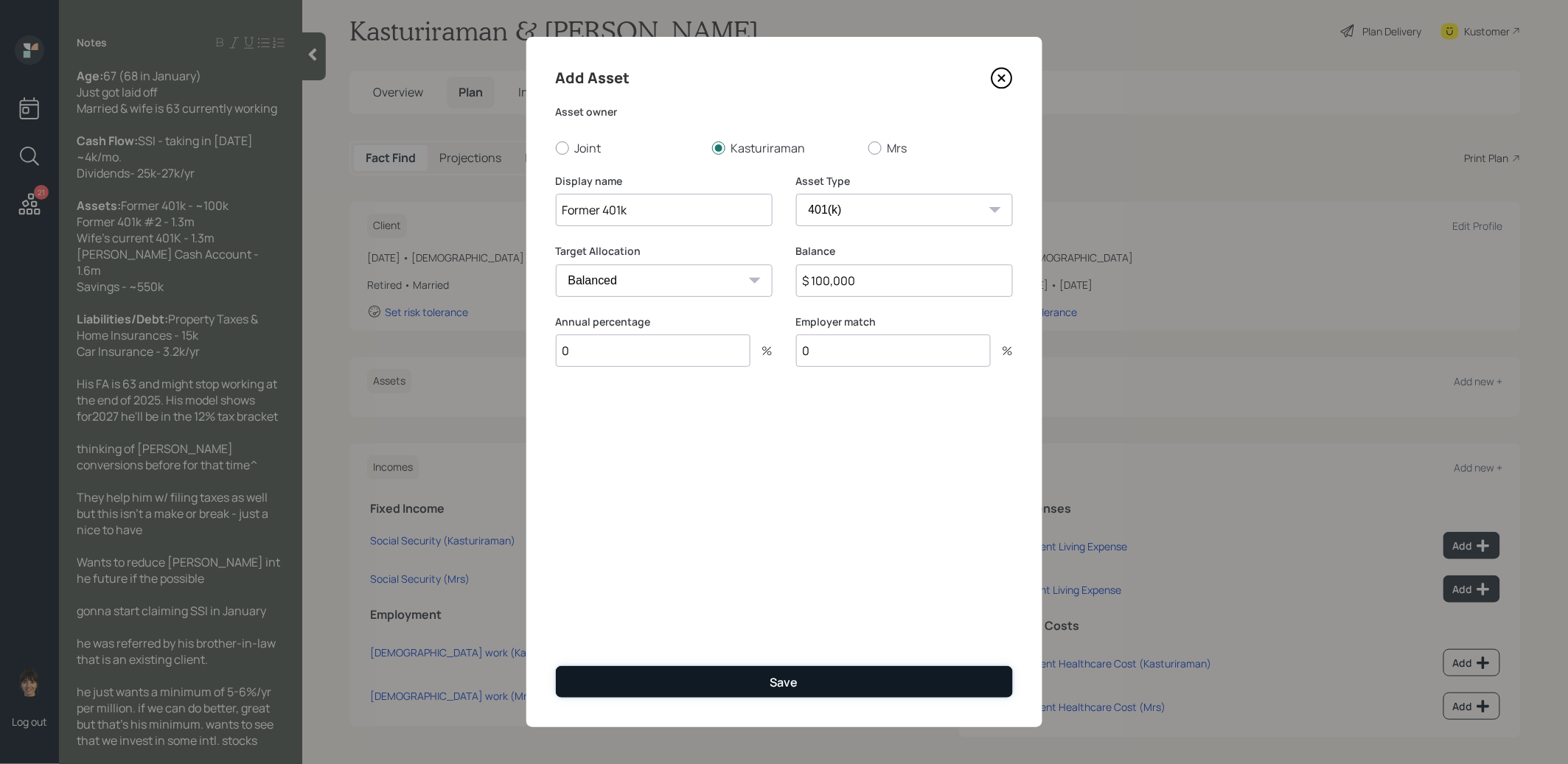
click at [709, 685] on button "Save" at bounding box center [785, 682] width 457 height 32
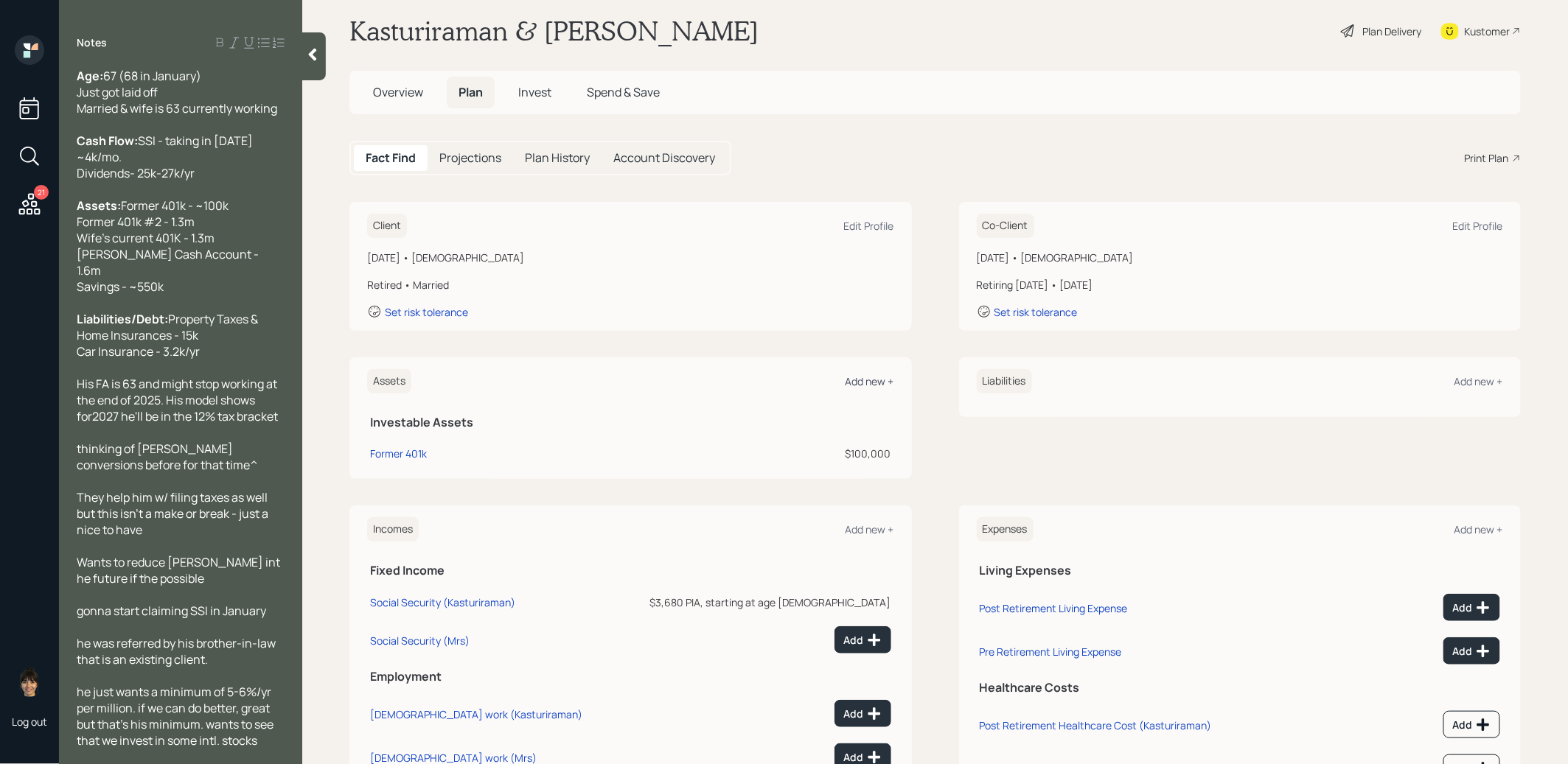
click at [868, 376] on div "Add new +" at bounding box center [869, 381] width 48 height 14
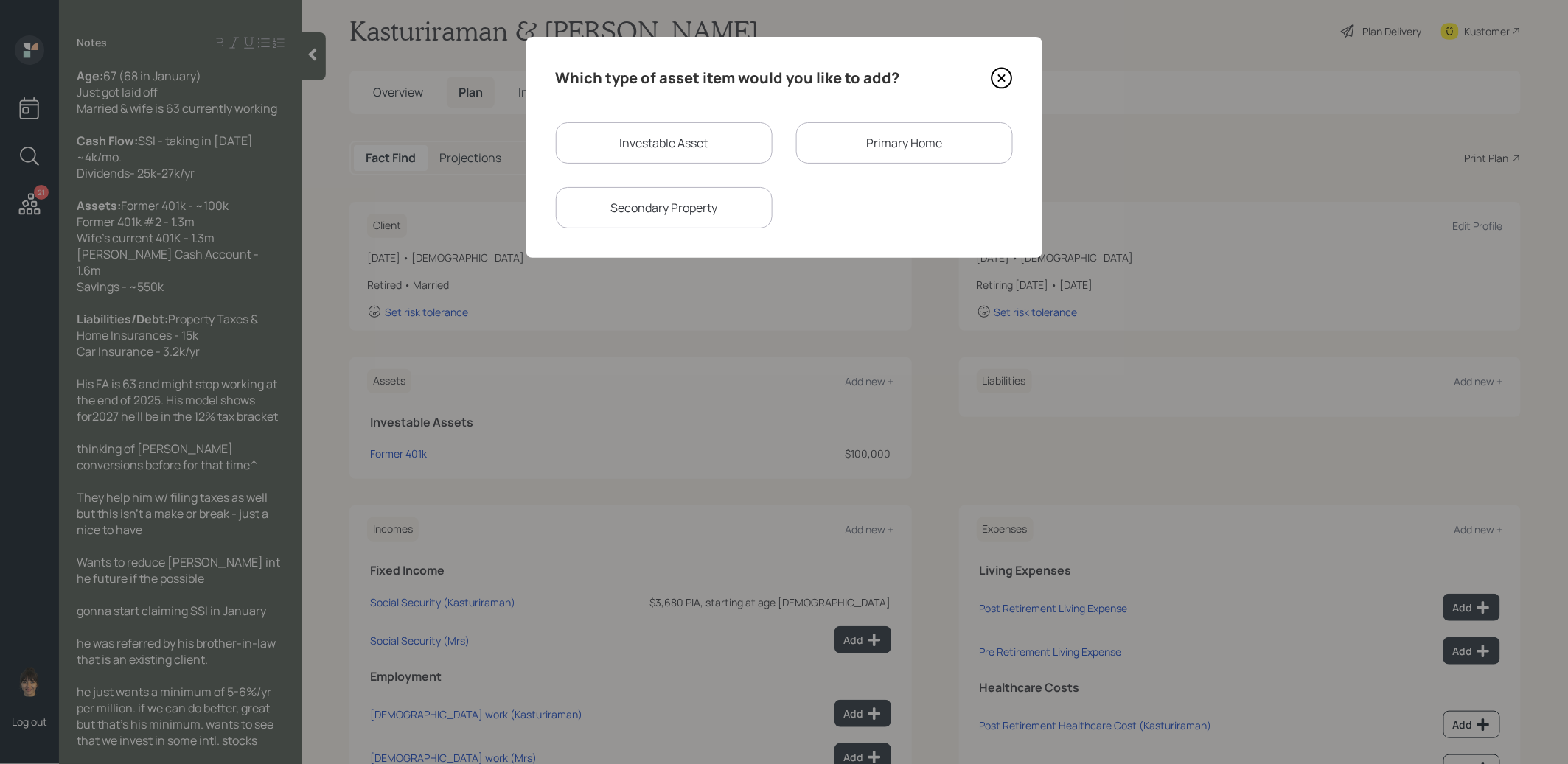
click at [653, 144] on div "Investable Asset" at bounding box center [664, 142] width 217 height 41
select select "taxable"
select select "balanced"
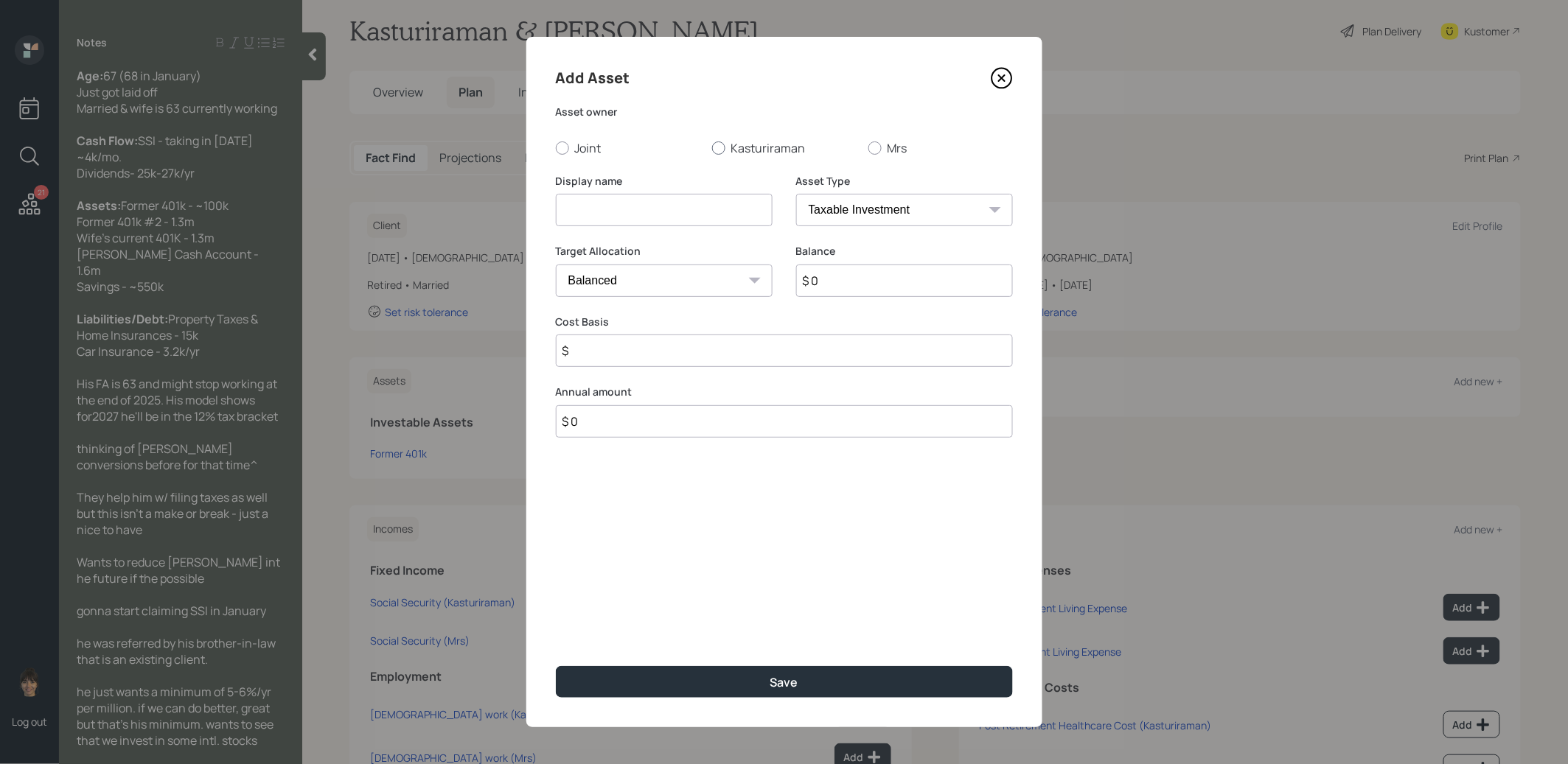
click at [721, 144] on div at bounding box center [718, 148] width 13 height 13
click at [712, 147] on input "Kasturiraman" at bounding box center [712, 147] width 1 height 1
radio input "true"
click at [705, 214] on input at bounding box center [664, 210] width 217 height 33
type input "Former 401k"
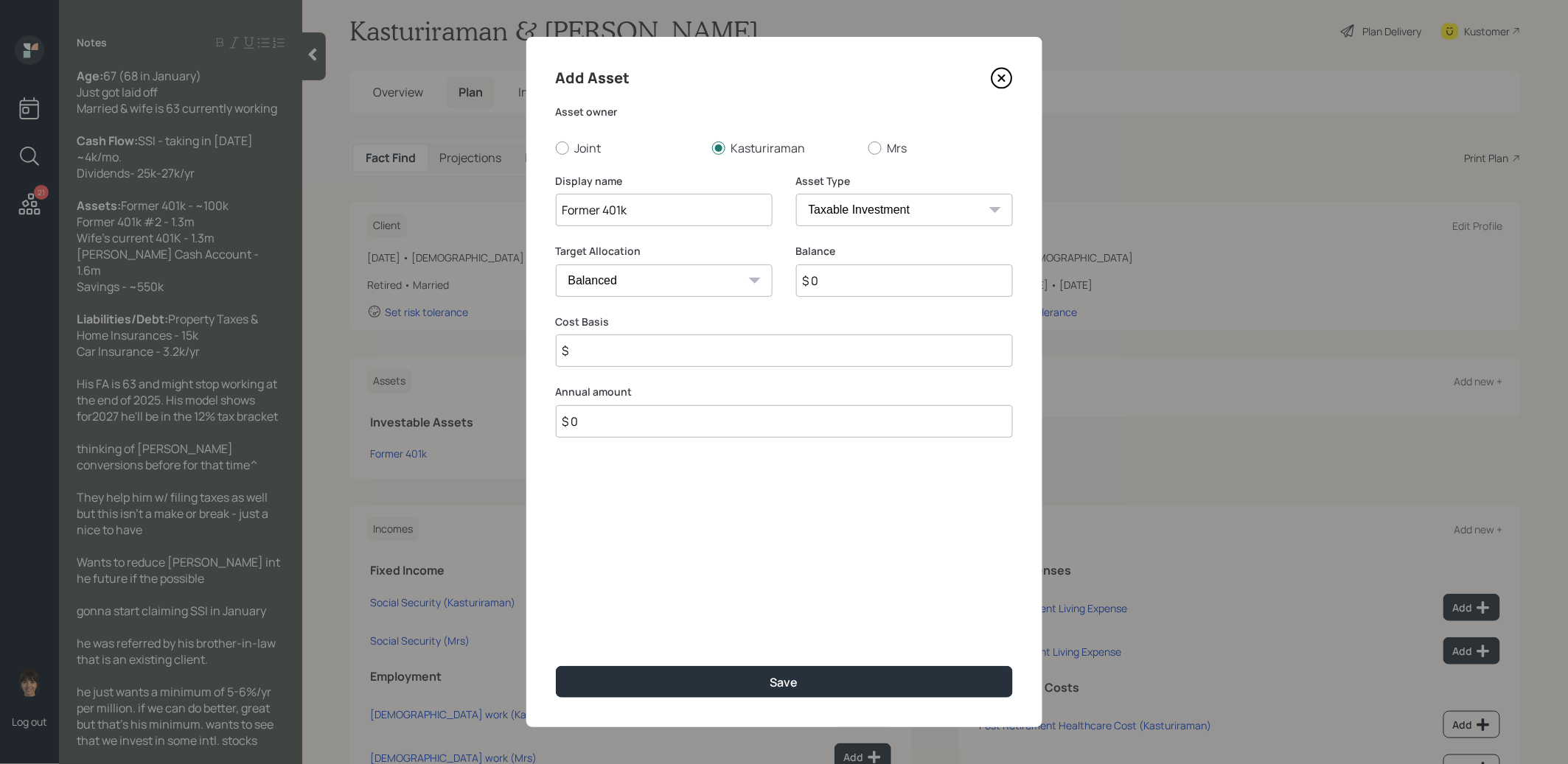
click at [920, 206] on select "SEP IRA IRA Roth IRA 401(k) Roth 401(k) 403(b) Roth 403(b) 457(b) Roth 457(b) H…" at bounding box center [904, 210] width 217 height 33
select select "company_sponsored"
click at [796, 194] on select "SEP IRA IRA Roth IRA 401(k) Roth 401(k) 403(b) Roth 403(b) 457(b) Roth 457(b) H…" at bounding box center [904, 210] width 217 height 33
click at [836, 292] on input "$ 0" at bounding box center [904, 281] width 217 height 33
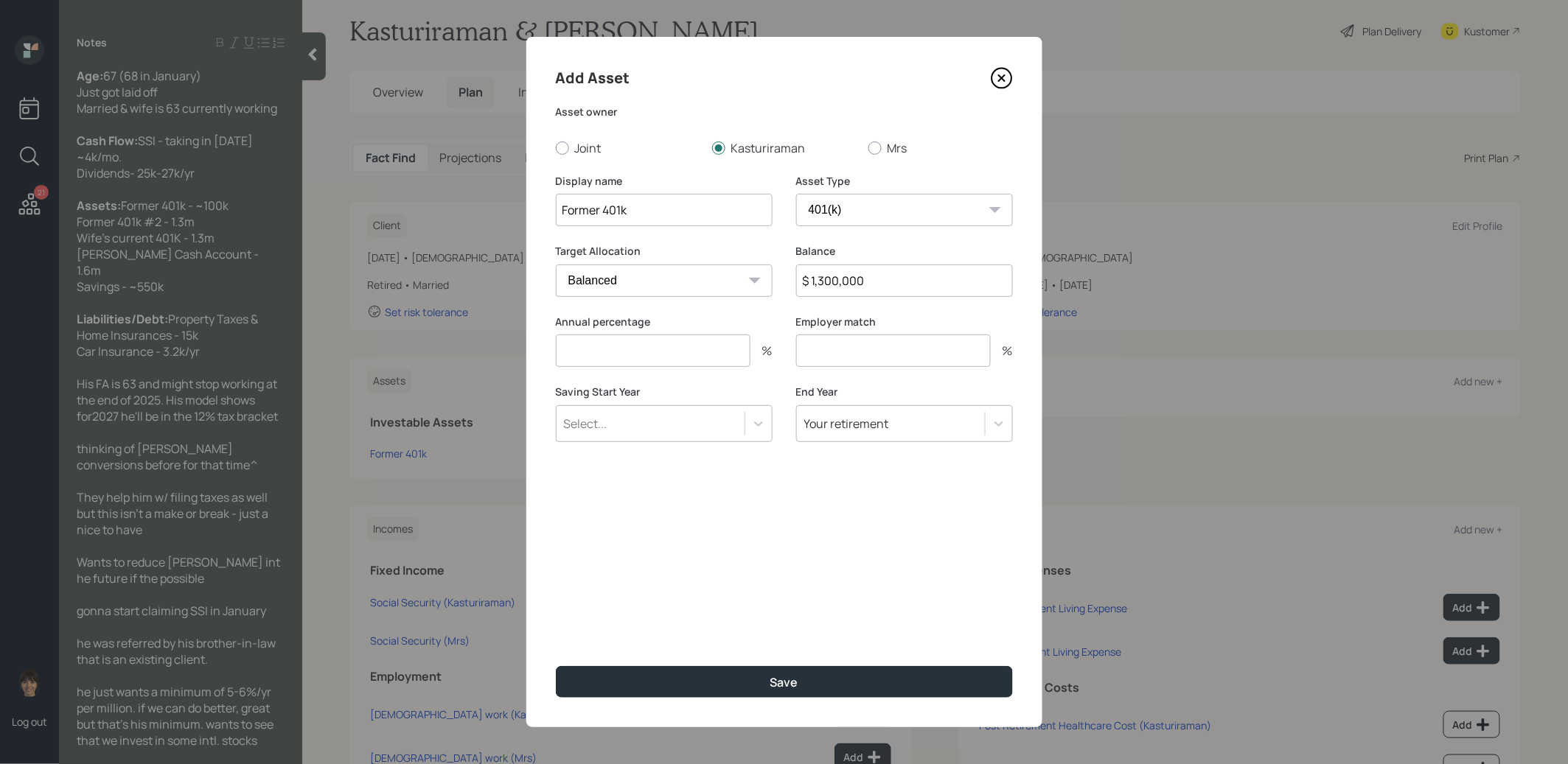
type input "$ 1,300,000"
click at [641, 353] on input "number" at bounding box center [654, 351] width 195 height 33
type input "0"
click at [823, 355] on input "number" at bounding box center [894, 351] width 195 height 33
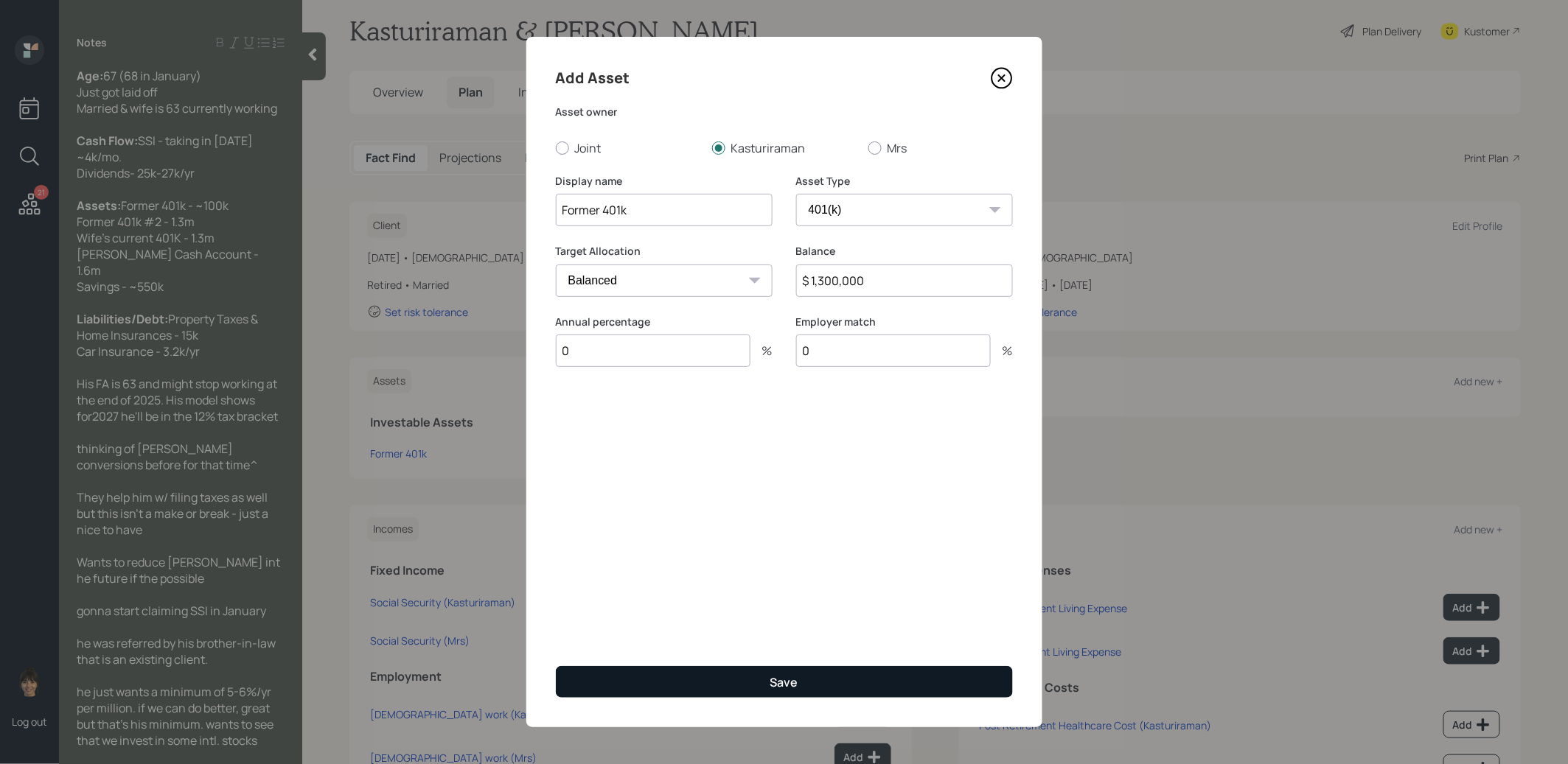
type input "0"
click at [670, 674] on button "Save" at bounding box center [785, 682] width 457 height 32
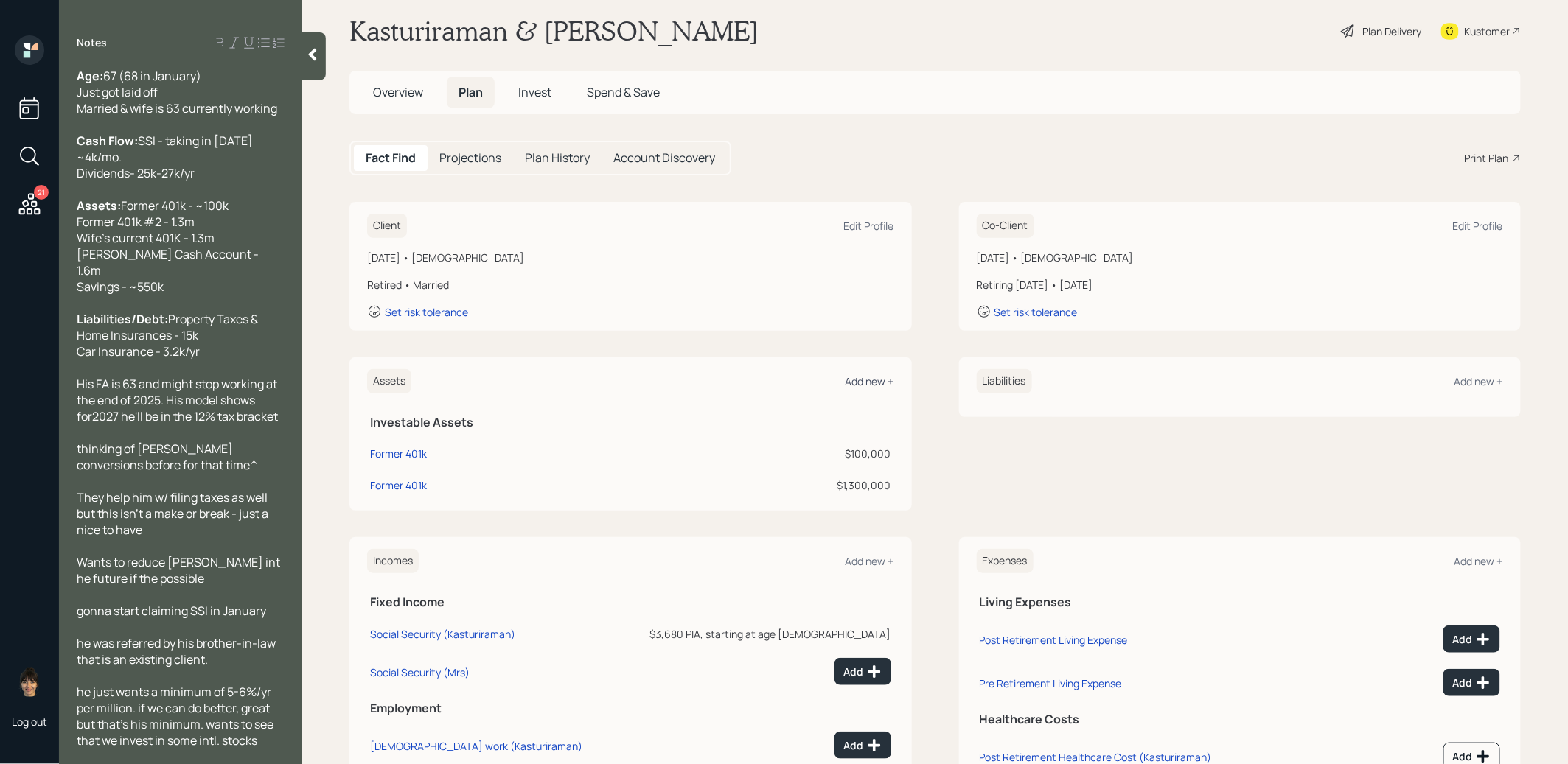
click at [868, 377] on div "Add new +" at bounding box center [869, 381] width 48 height 14
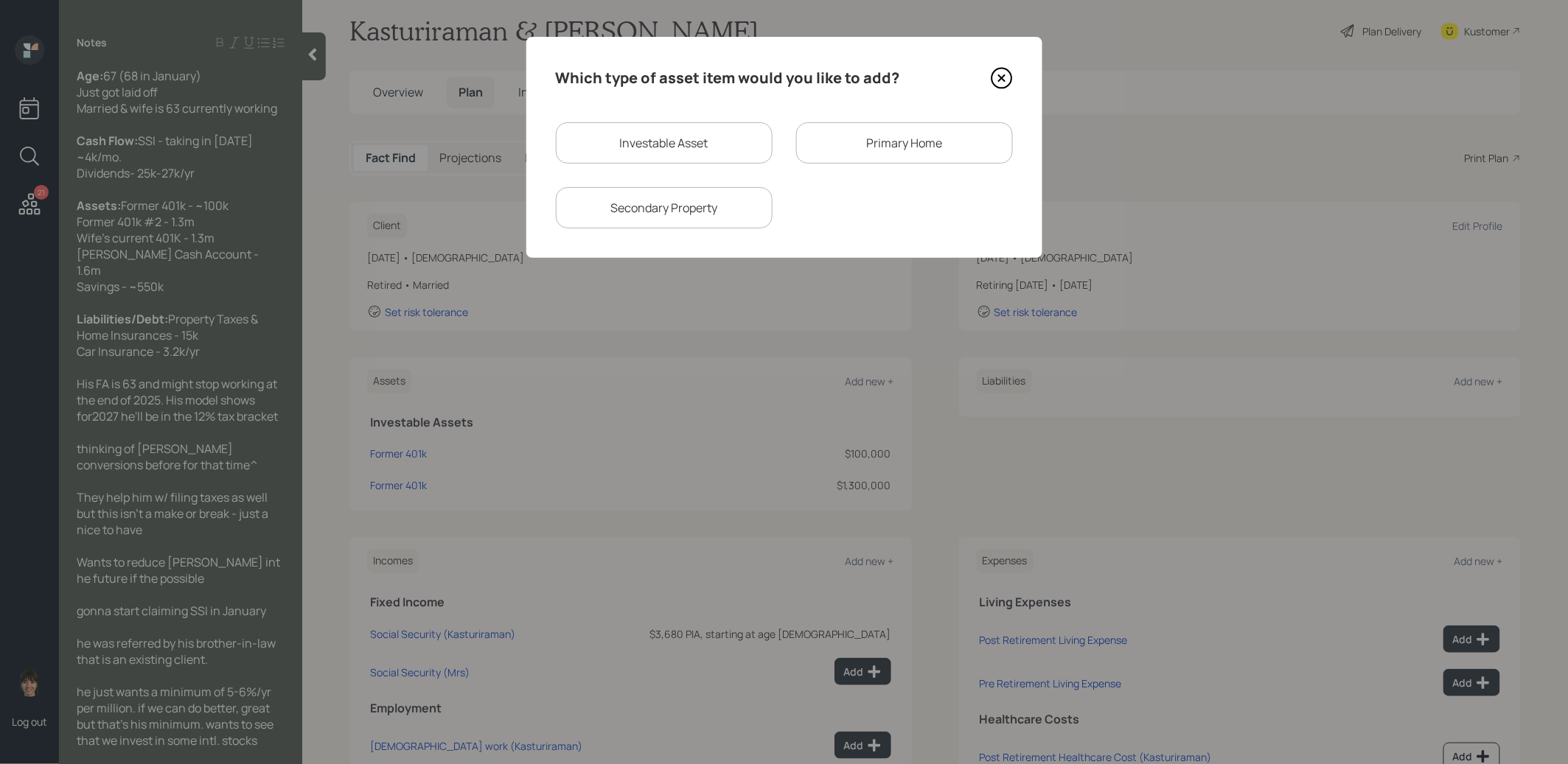
click at [671, 128] on div "Investable Asset" at bounding box center [664, 142] width 217 height 41
select select "taxable"
select select "balanced"
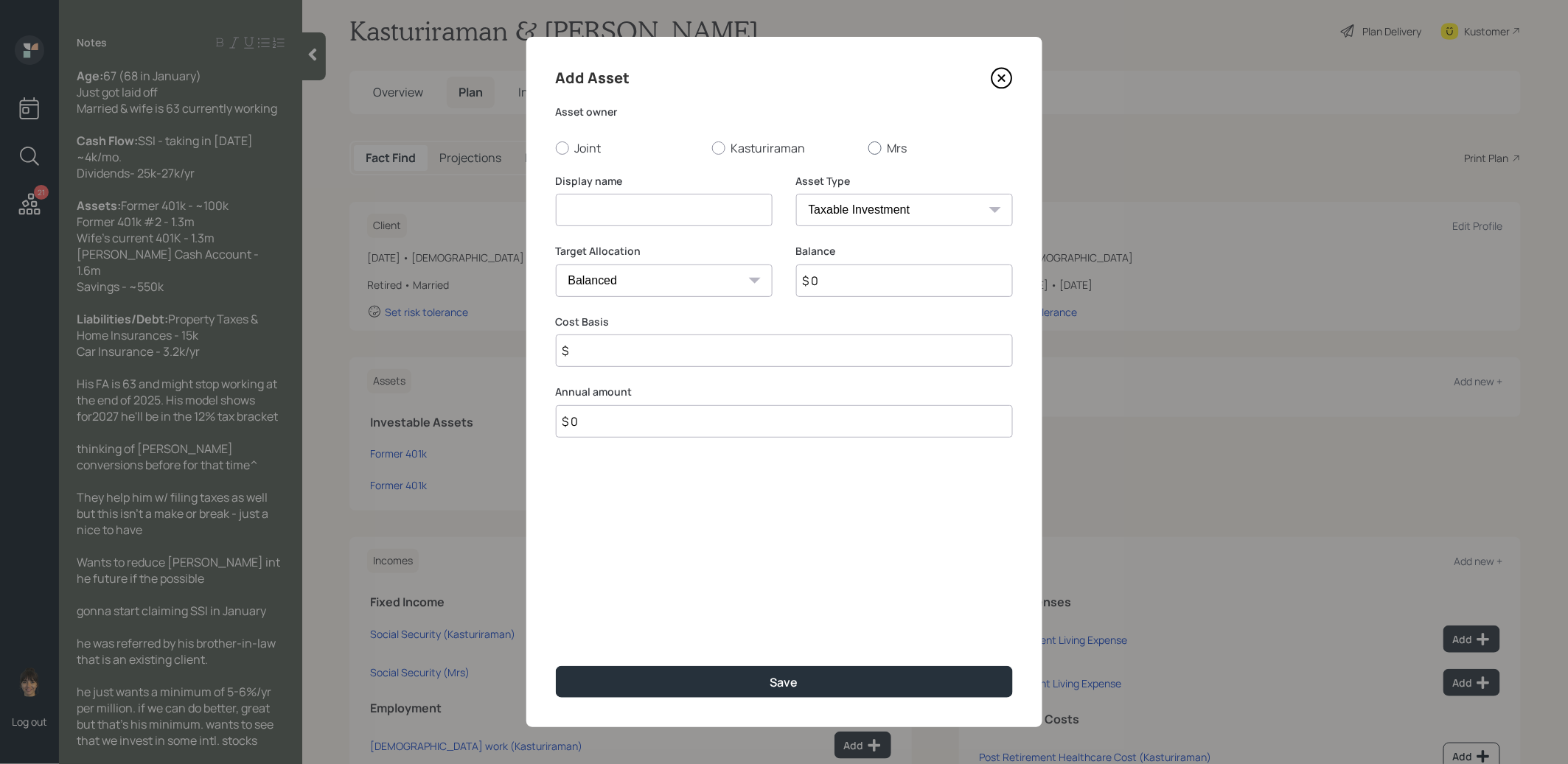
click at [874, 148] on div at bounding box center [875, 148] width 13 height 13
click at [868, 148] on input "Mrs" at bounding box center [868, 147] width 1 height 1
radio input "true"
click at [726, 209] on input at bounding box center [664, 210] width 217 height 33
type input "Current 401k"
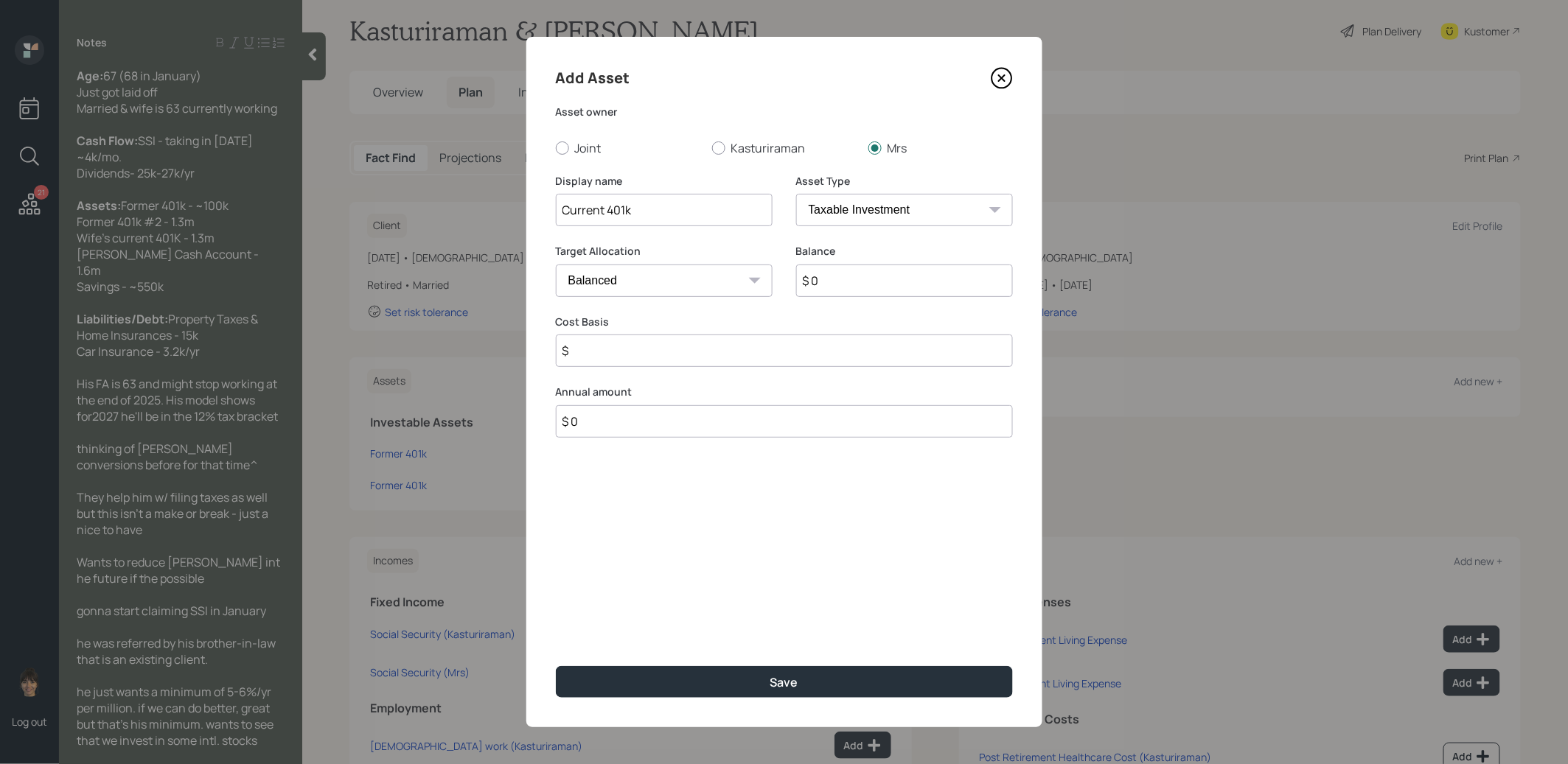
click at [948, 206] on select "SEP IRA IRA Roth IRA 401(k) Roth 401(k) 403(b) Roth 403(b) 457(b) Roth 457(b) H…" at bounding box center [904, 210] width 217 height 33
select select "company_sponsored"
click at [796, 194] on select "SEP IRA IRA Roth IRA 401(k) Roth 401(k) 403(b) Roth 403(b) 457(b) Roth 457(b) H…" at bounding box center [904, 210] width 217 height 33
click at [828, 284] on input "$ 0" at bounding box center [904, 281] width 217 height 33
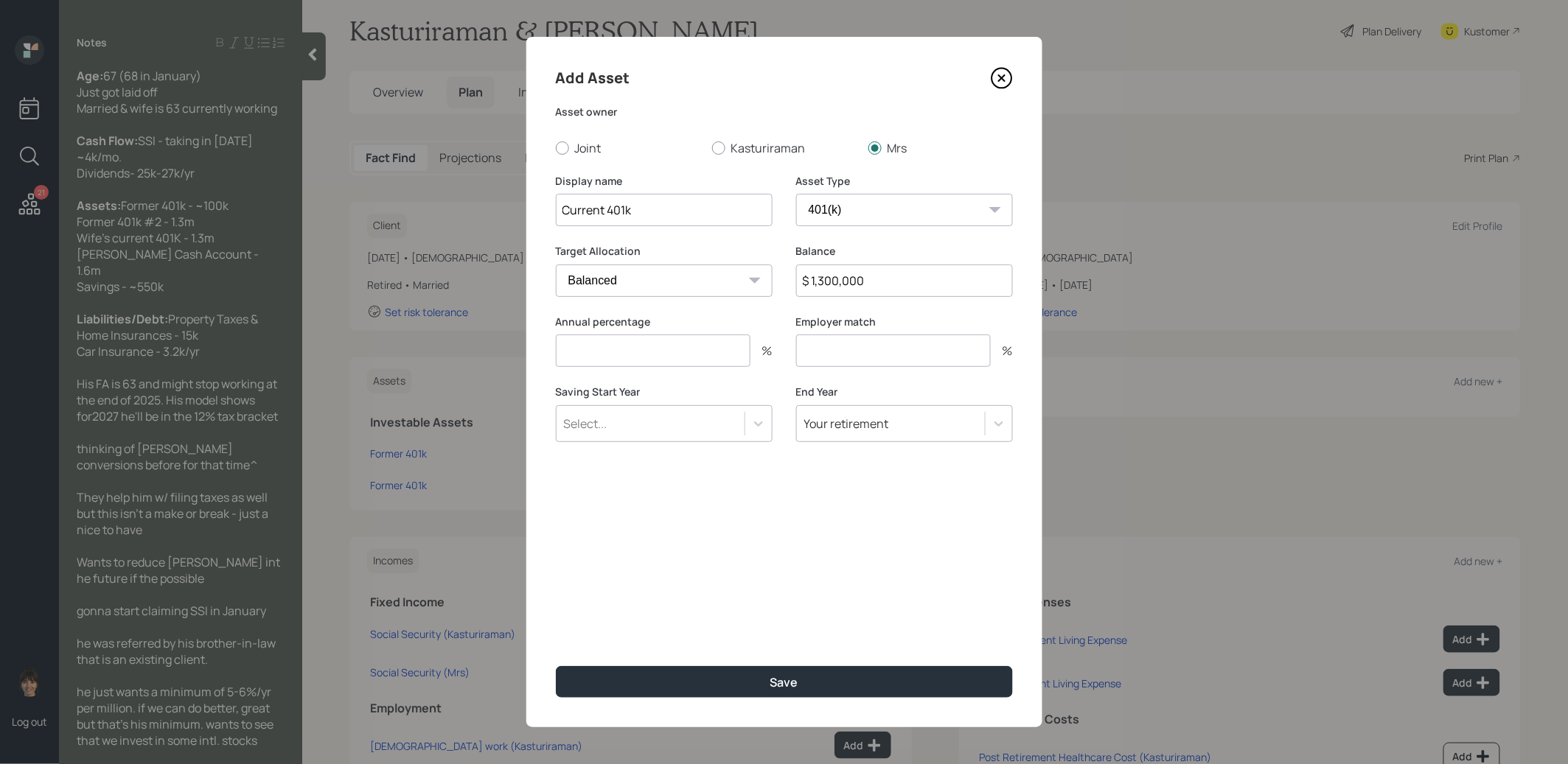
type input "$ 1,300,000"
click at [652, 361] on input "number" at bounding box center [654, 351] width 195 height 33
type input "0"
click at [859, 359] on input "number" at bounding box center [894, 351] width 195 height 33
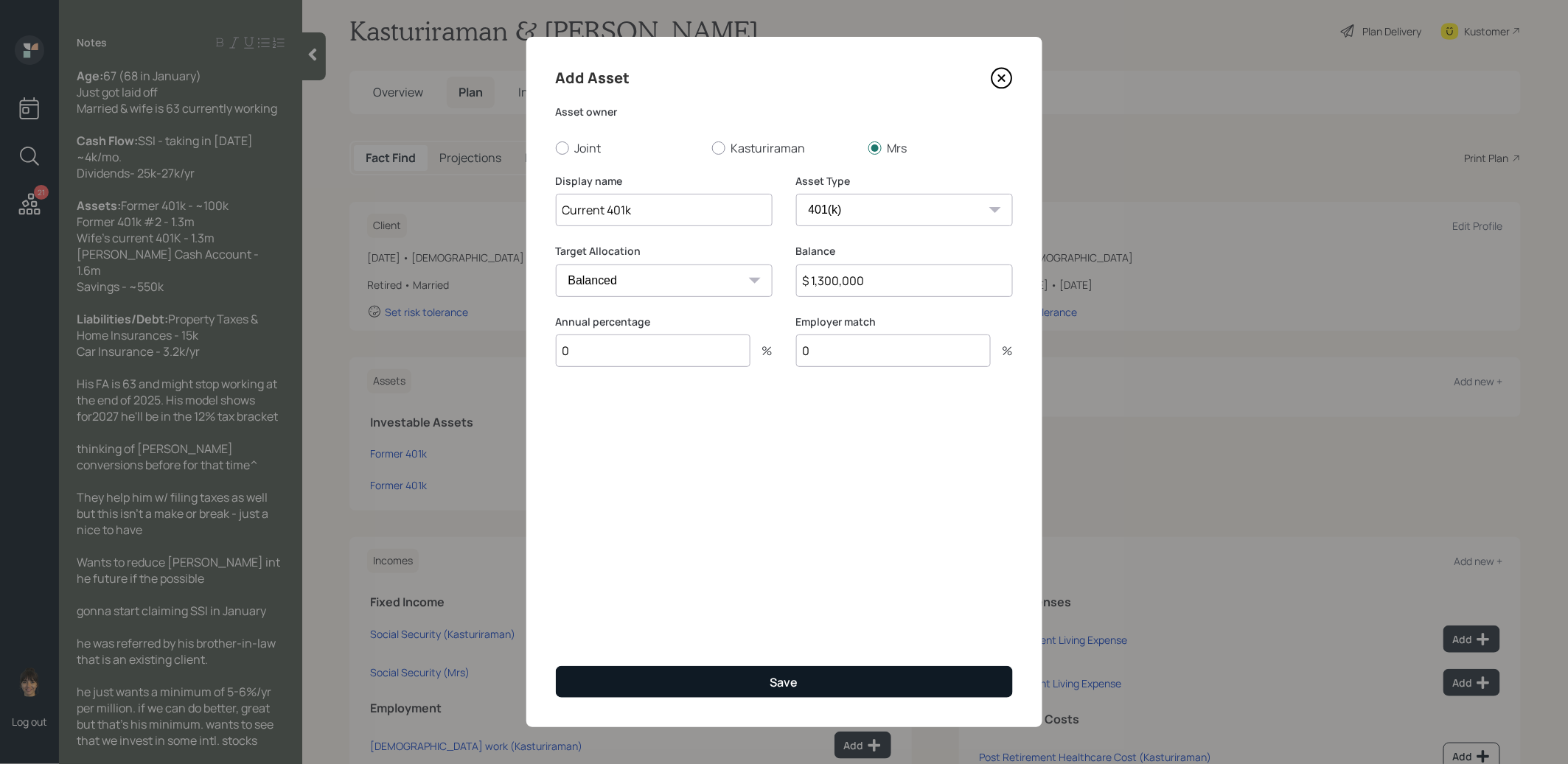
type input "0"
click at [710, 684] on button "Save" at bounding box center [785, 682] width 457 height 32
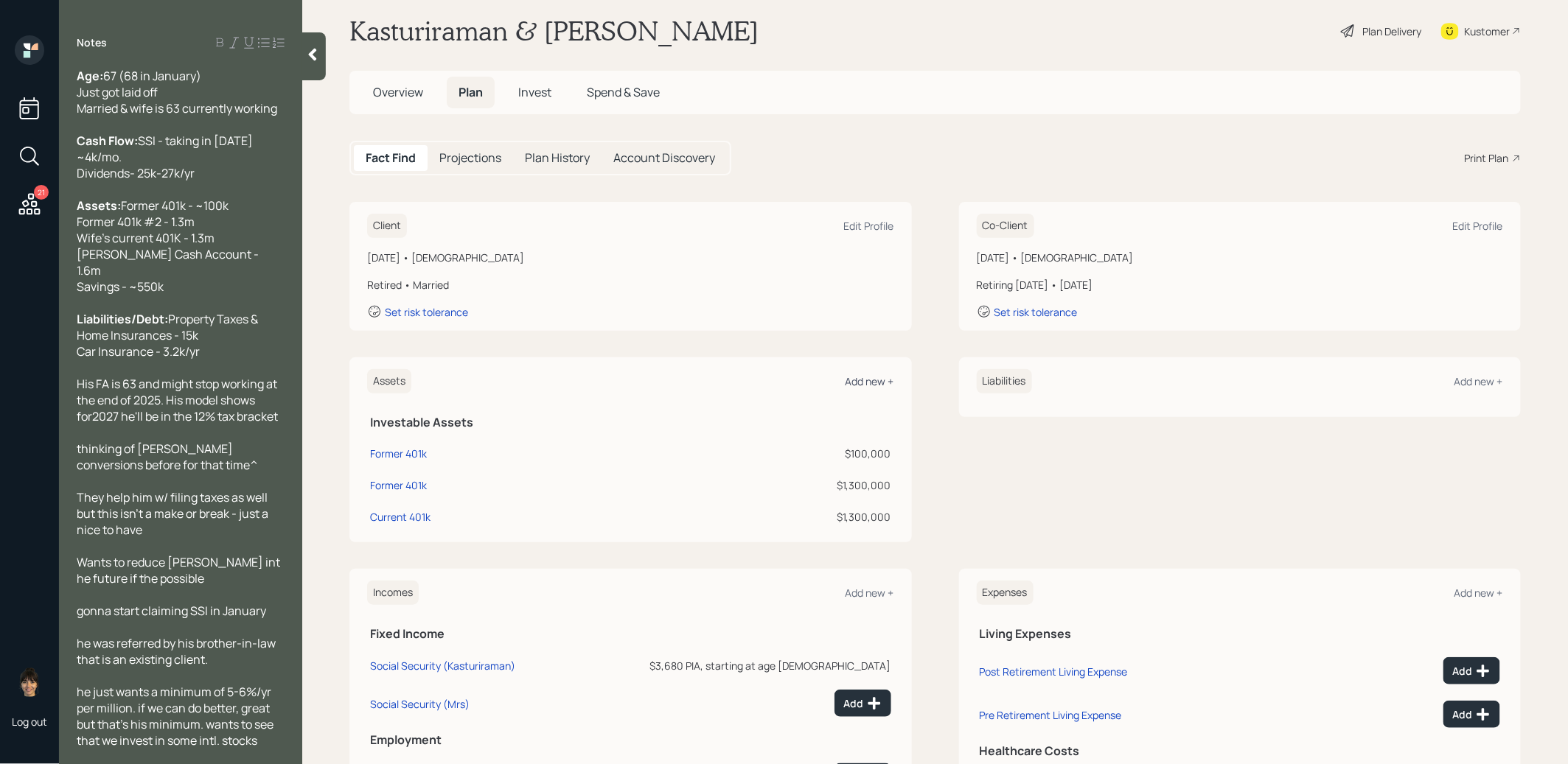
click at [877, 377] on div "Add new +" at bounding box center [869, 381] width 48 height 14
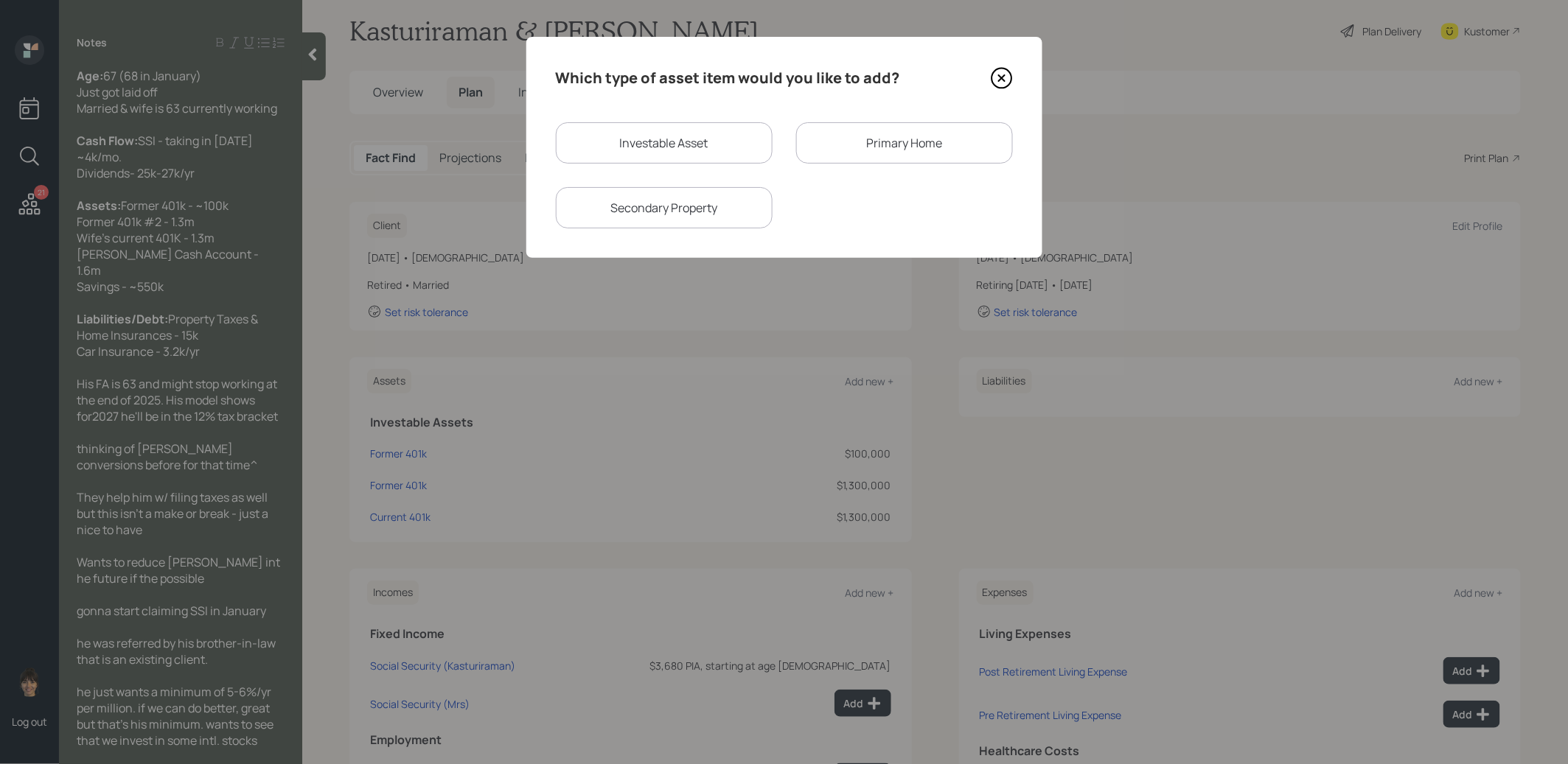
click at [678, 148] on div "Investable Asset" at bounding box center [664, 142] width 217 height 41
select select "taxable"
select select "balanced"
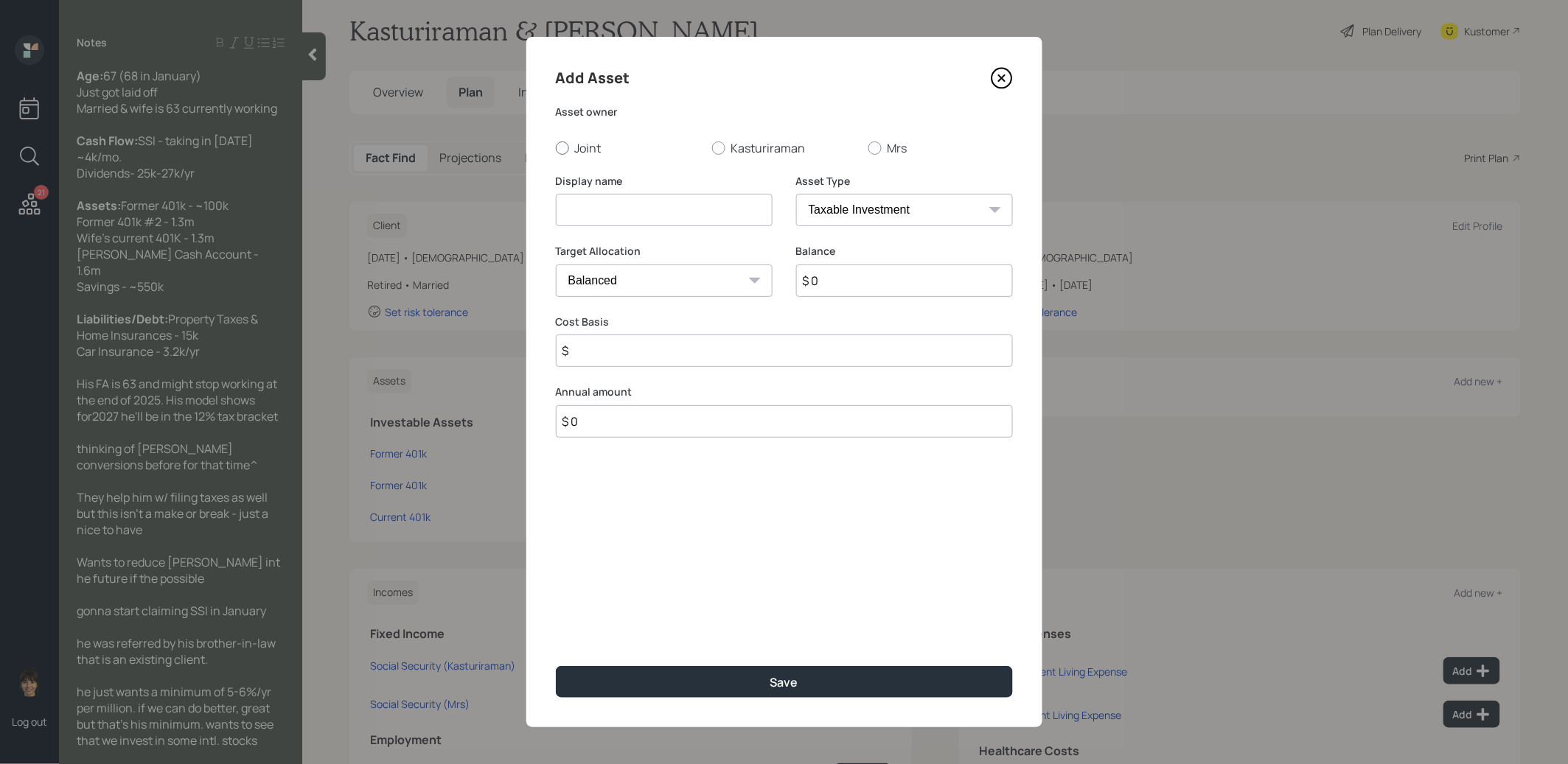
click at [564, 150] on div at bounding box center [563, 148] width 13 height 13
click at [556, 148] on input "Joint" at bounding box center [555, 147] width 1 height 1
radio input "true"
click at [572, 215] on input at bounding box center [664, 210] width 217 height 33
type input "C"
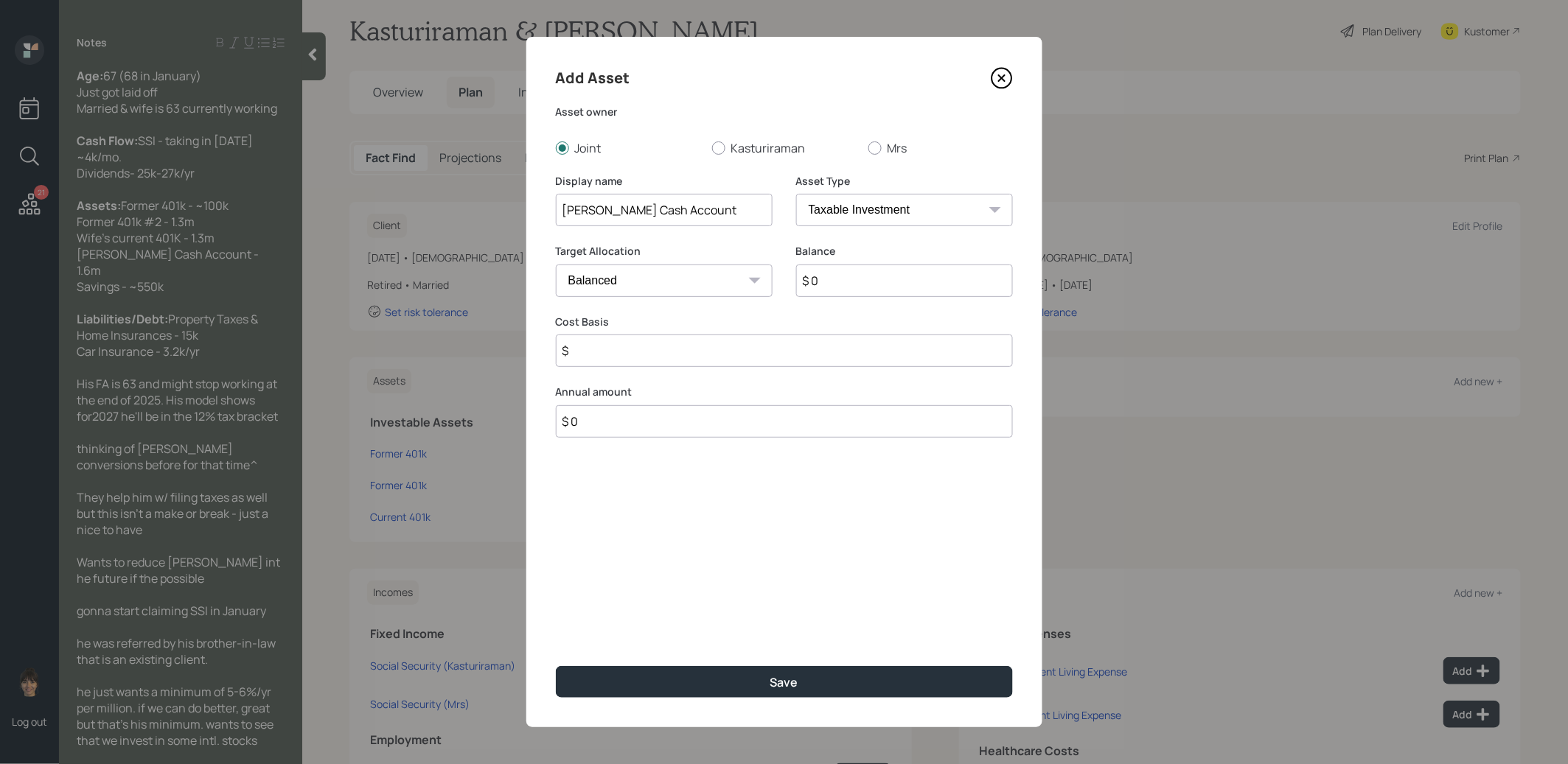
type input "Schwab Cash Account"
click at [866, 286] on input "$ 0" at bounding box center [904, 281] width 217 height 33
type input "$ 1,600,000"
click at [690, 284] on select "Cash Conservative Balanced Aggressive" at bounding box center [664, 281] width 217 height 33
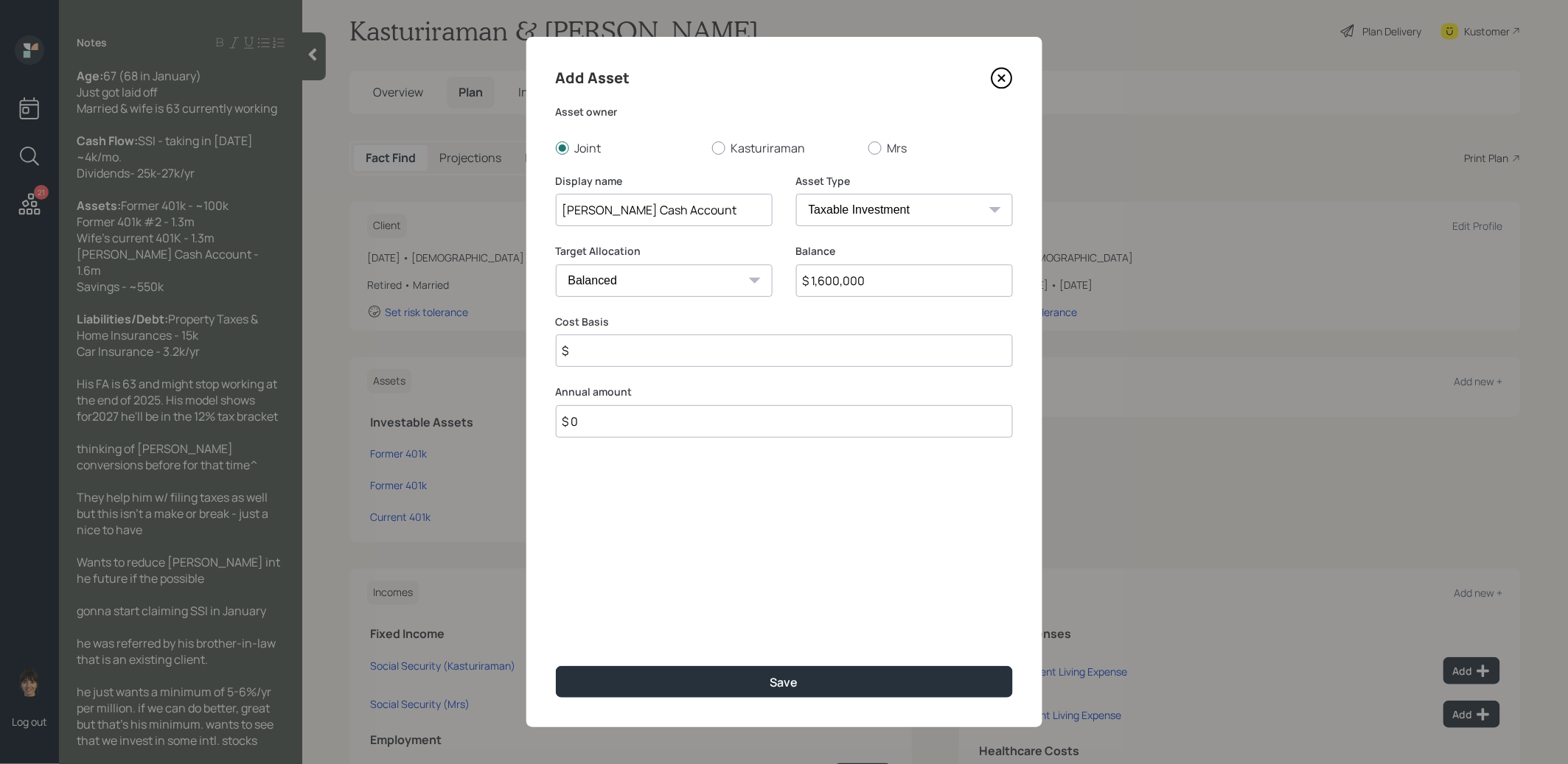
select select "uninvested"
click at [556, 264] on select "Cash Conservative Balanced Aggressive" at bounding box center [664, 281] width 217 height 33
click at [640, 357] on input "$" at bounding box center [785, 351] width 457 height 33
type input "$ 1,600,000"
click at [665, 682] on button "Save" at bounding box center [785, 682] width 457 height 32
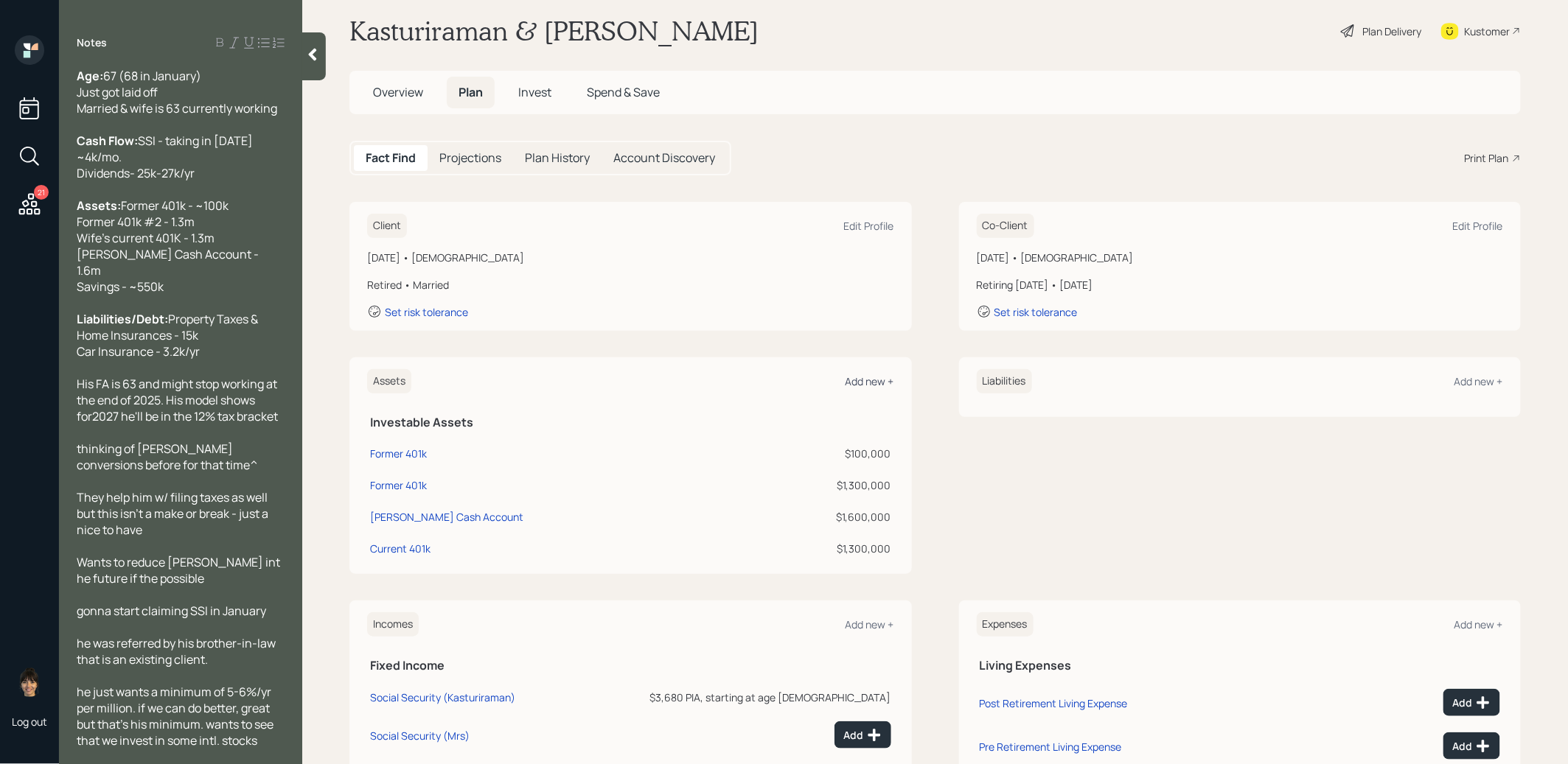
click at [862, 380] on div "Add new +" at bounding box center [869, 381] width 48 height 14
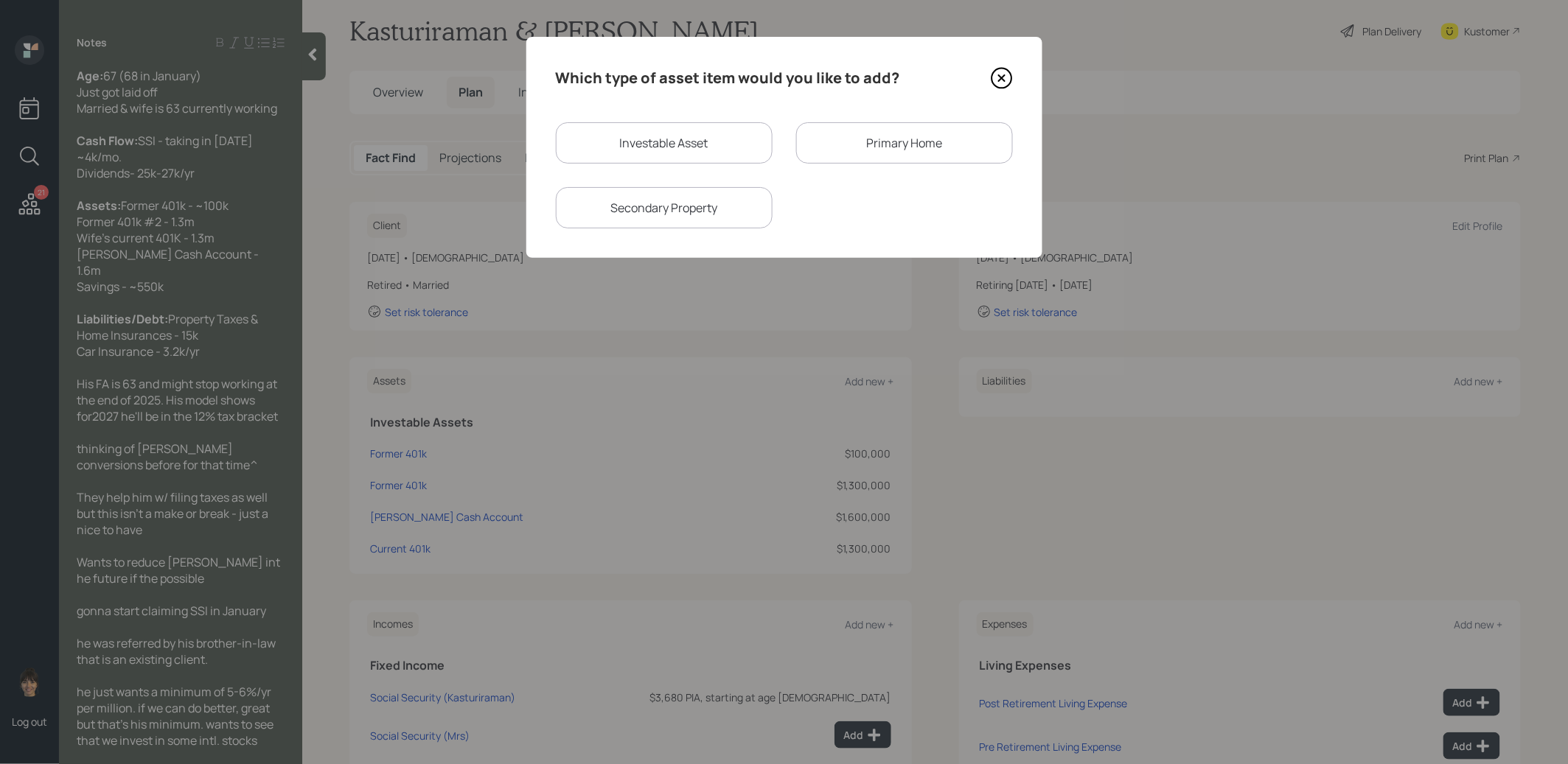
click at [632, 152] on div "Investable Asset" at bounding box center [664, 142] width 217 height 41
select select "taxable"
select select "balanced"
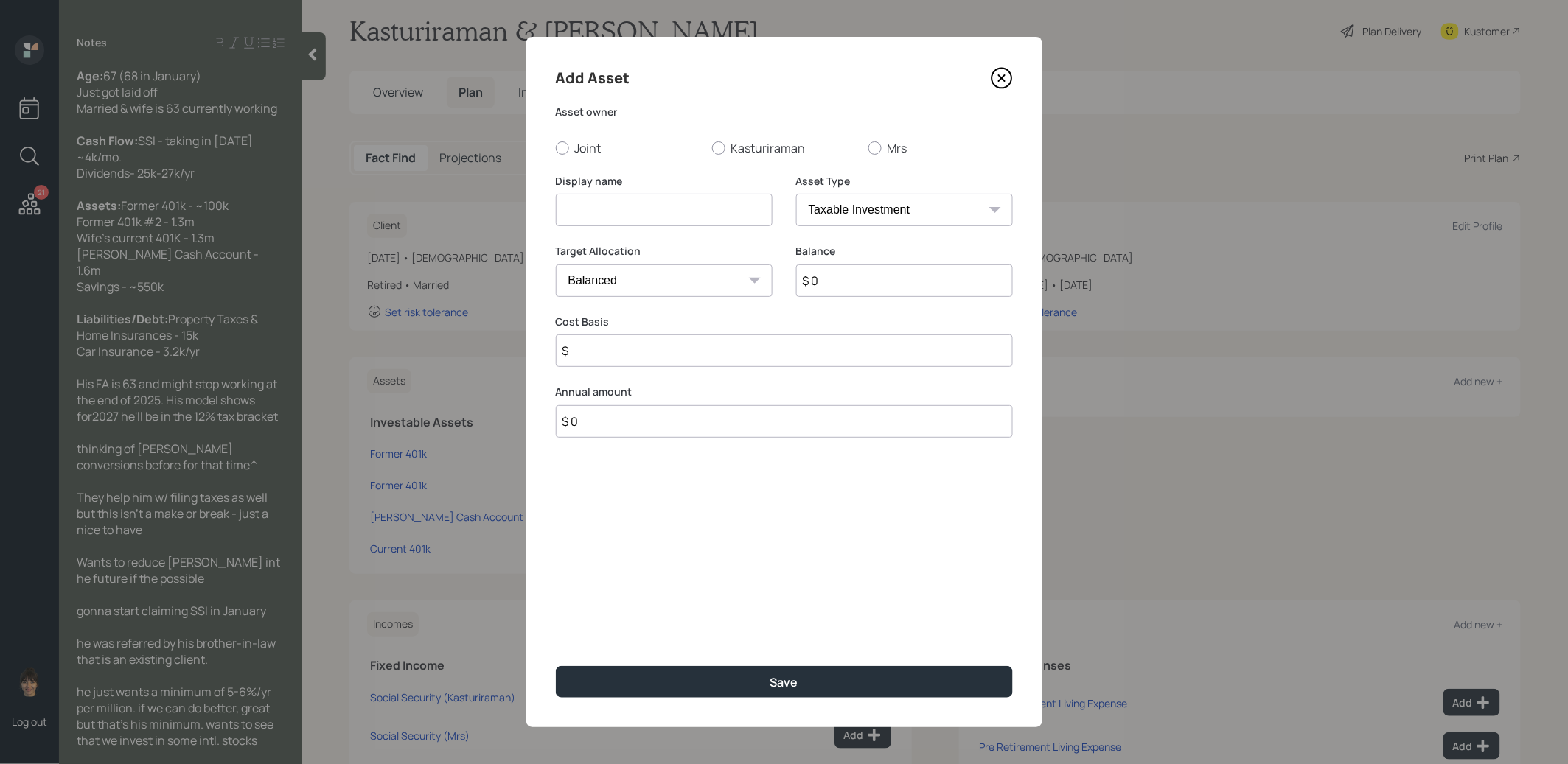
click at [595, 218] on input at bounding box center [664, 210] width 217 height 33
type input "Savings"
click at [718, 149] on div at bounding box center [718, 148] width 13 height 13
click at [712, 148] on input "Kasturiraman" at bounding box center [712, 147] width 1 height 1
radio input "true"
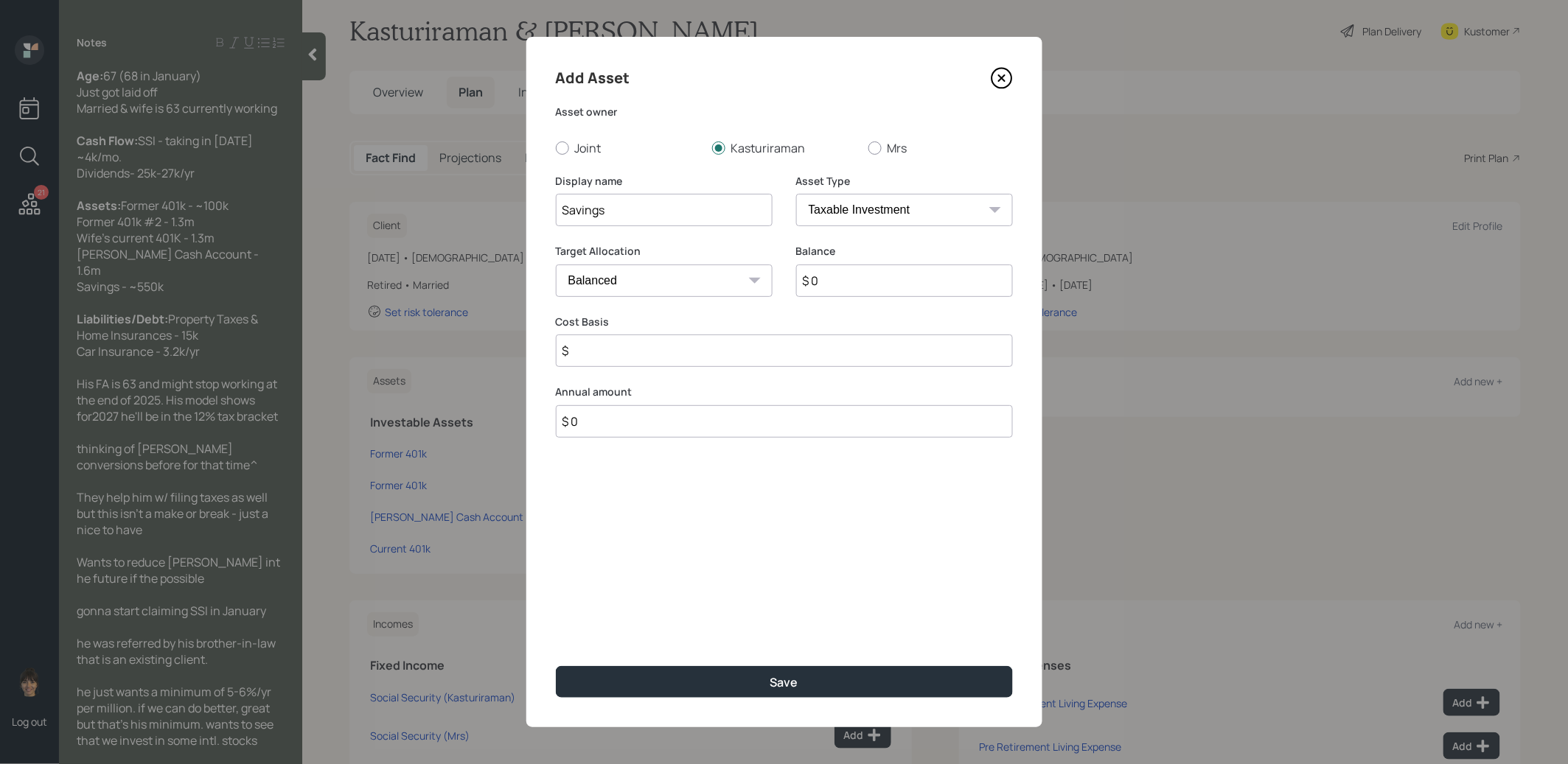
click at [822, 287] on input "$ 0" at bounding box center [904, 281] width 217 height 33
type input "$ 550,000"
click at [693, 290] on select "Cash Conservative Balanced Aggressive" at bounding box center [664, 281] width 217 height 33
select select "uninvested"
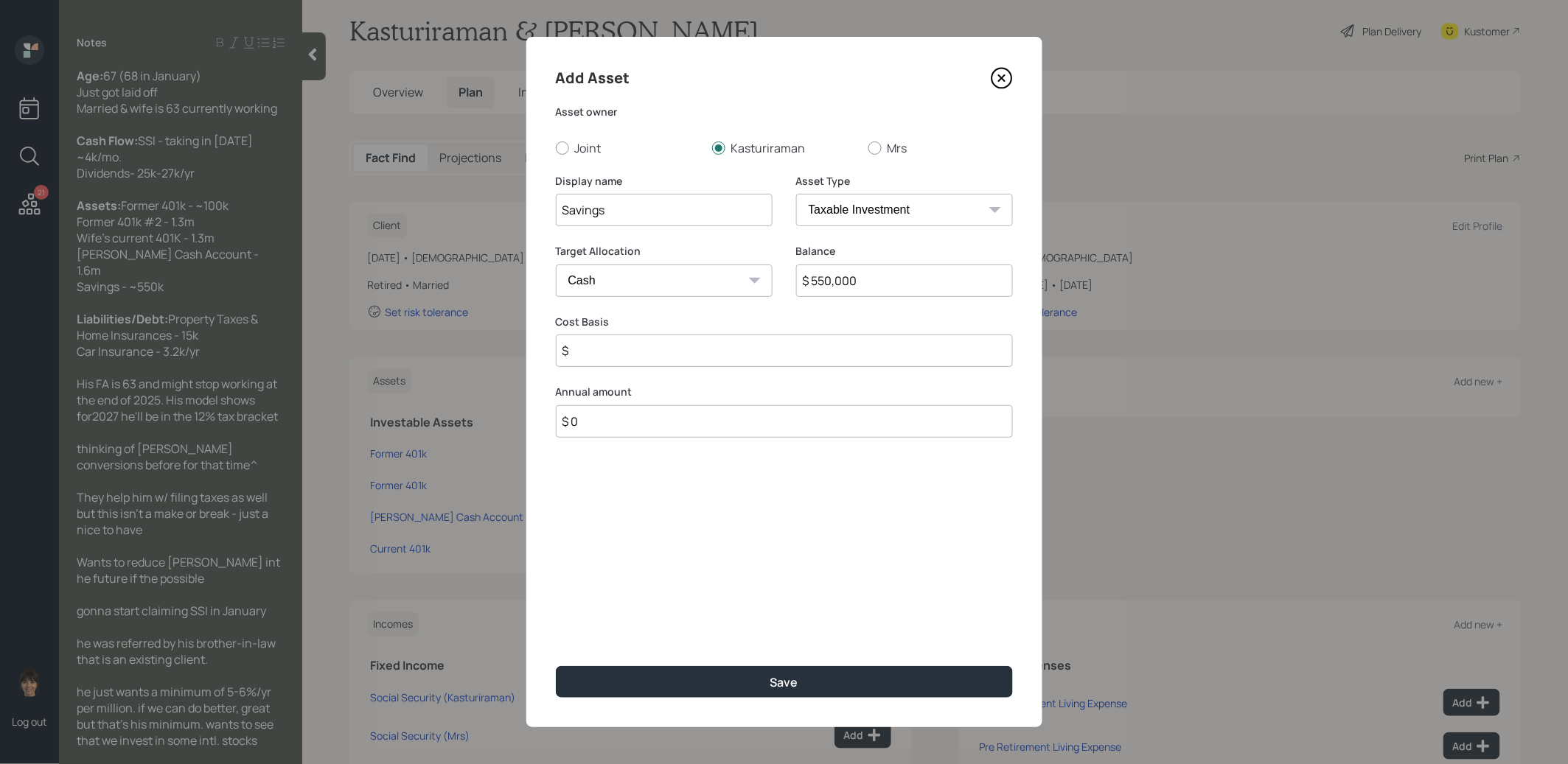
click at [556, 264] on select "Cash Conservative Balanced Aggressive" at bounding box center [664, 281] width 217 height 33
click at [626, 359] on input "$" at bounding box center [785, 351] width 457 height 33
type input "$ 550,000"
click at [705, 679] on button "Save" at bounding box center [785, 682] width 457 height 32
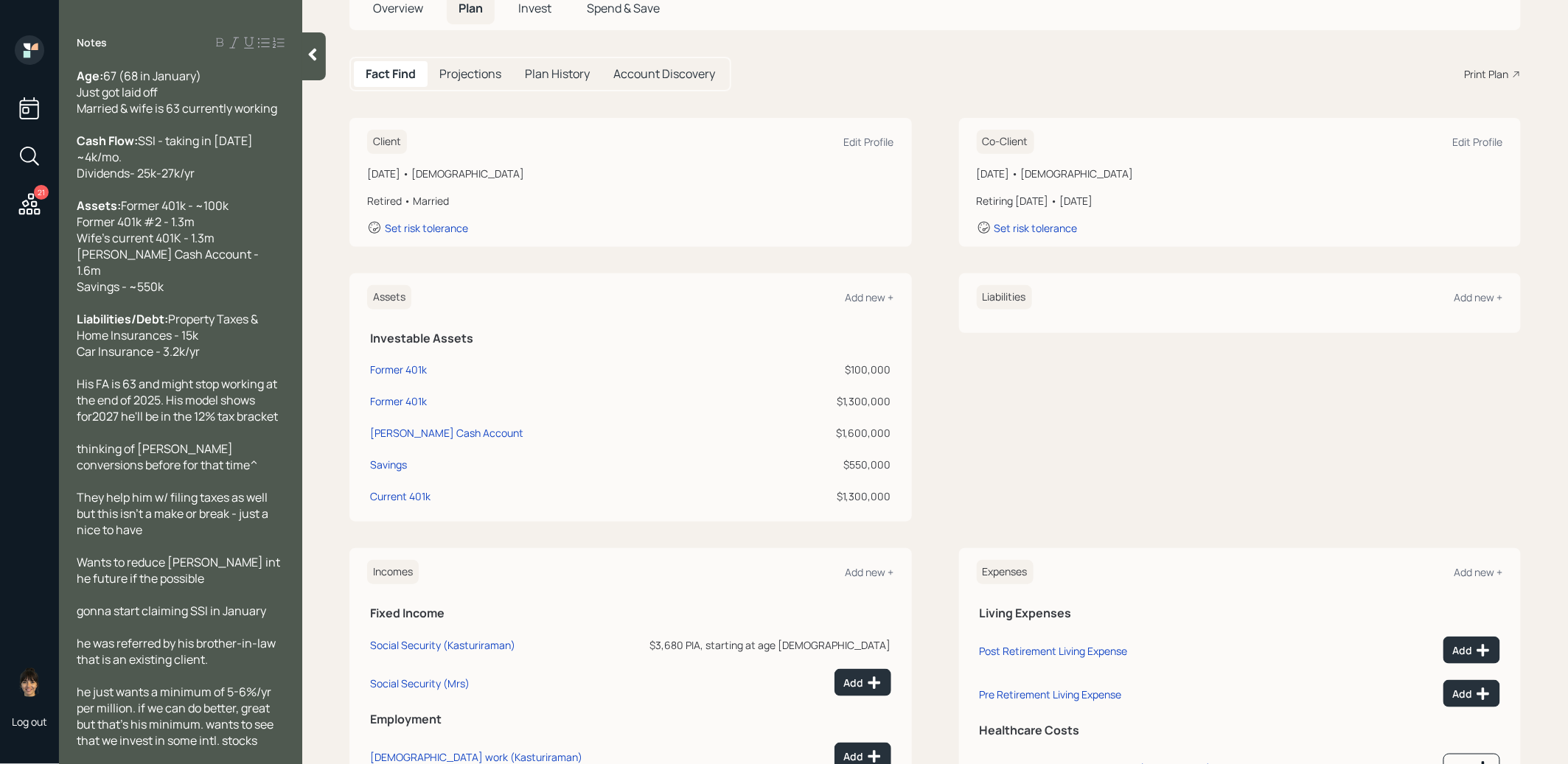
scroll to position [171, 0]
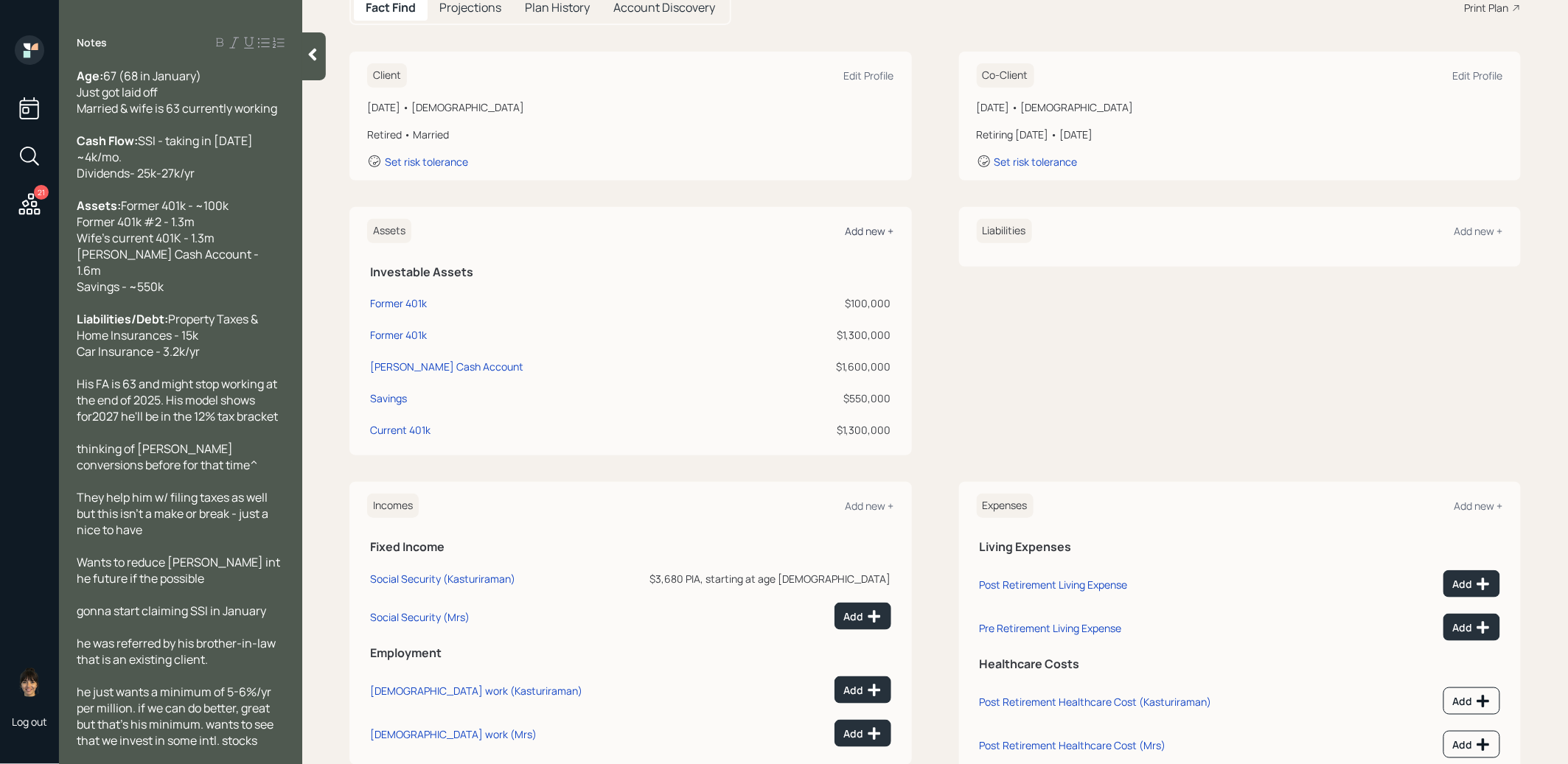
click at [872, 224] on div "Add new +" at bounding box center [869, 231] width 48 height 14
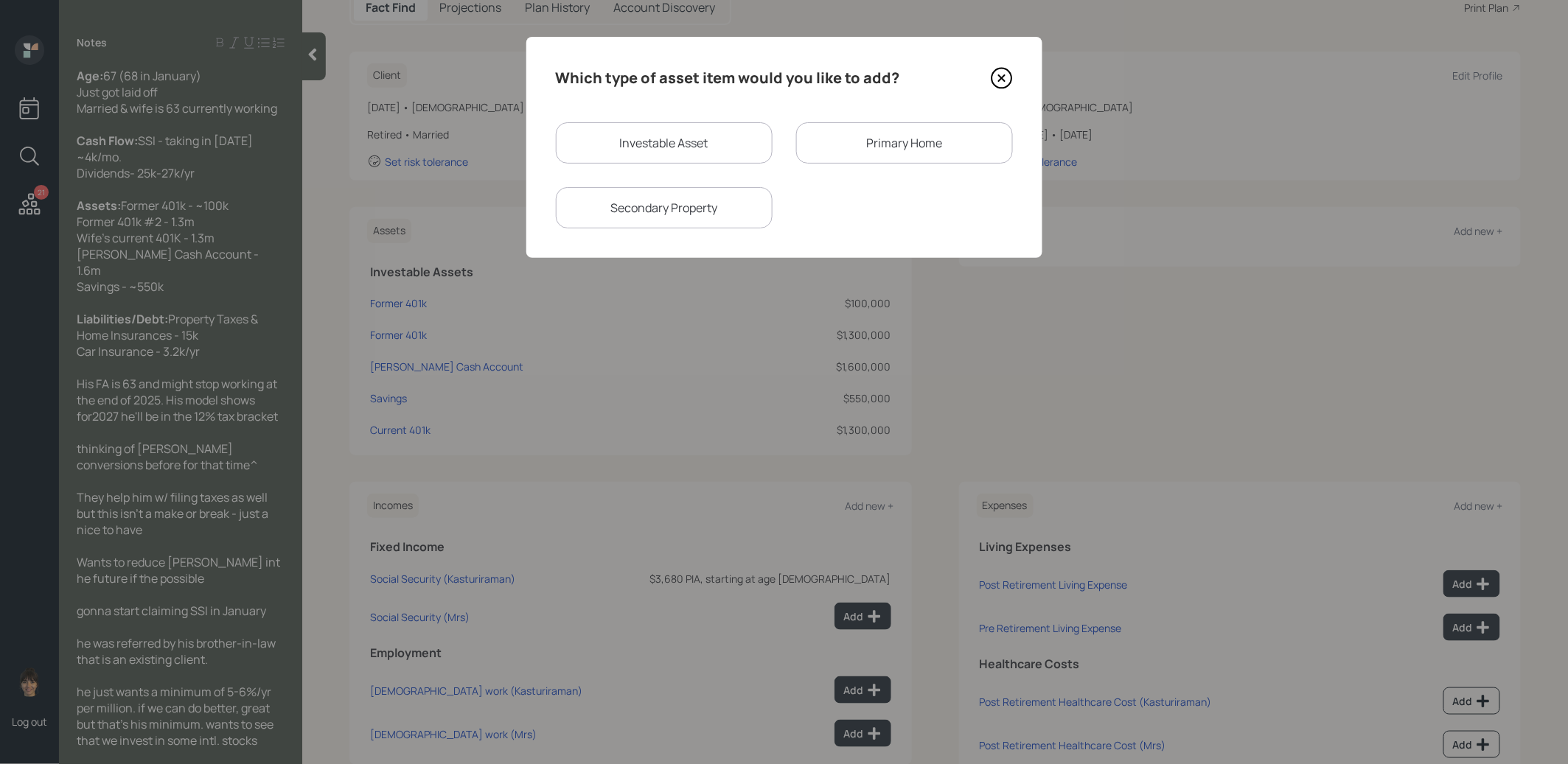
click at [899, 149] on div "Primary Home" at bounding box center [904, 142] width 217 height 41
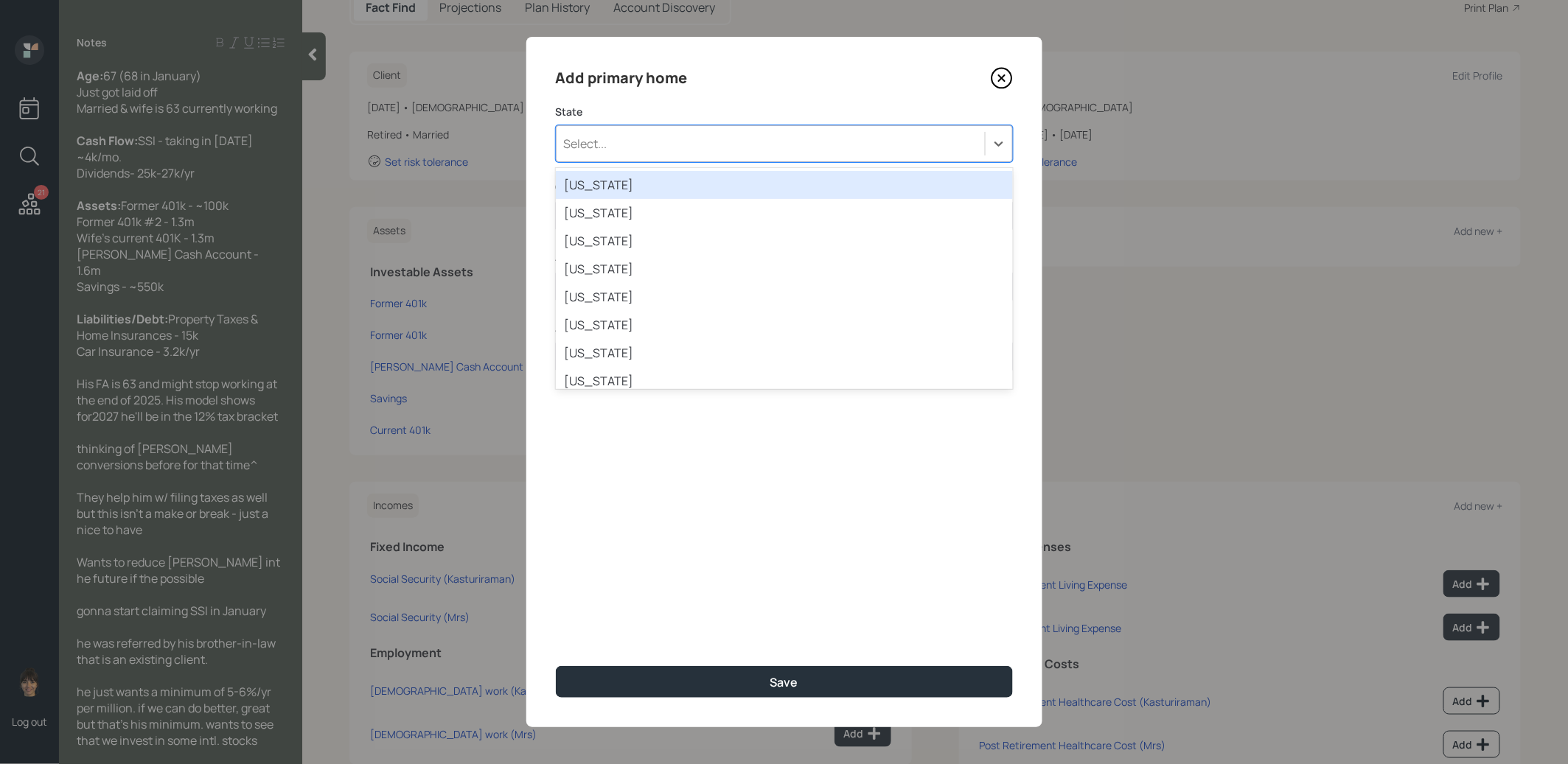
click at [700, 147] on div "Select..." at bounding box center [771, 143] width 428 height 25
type input "ca"
click at [604, 186] on div "California" at bounding box center [785, 185] width 457 height 28
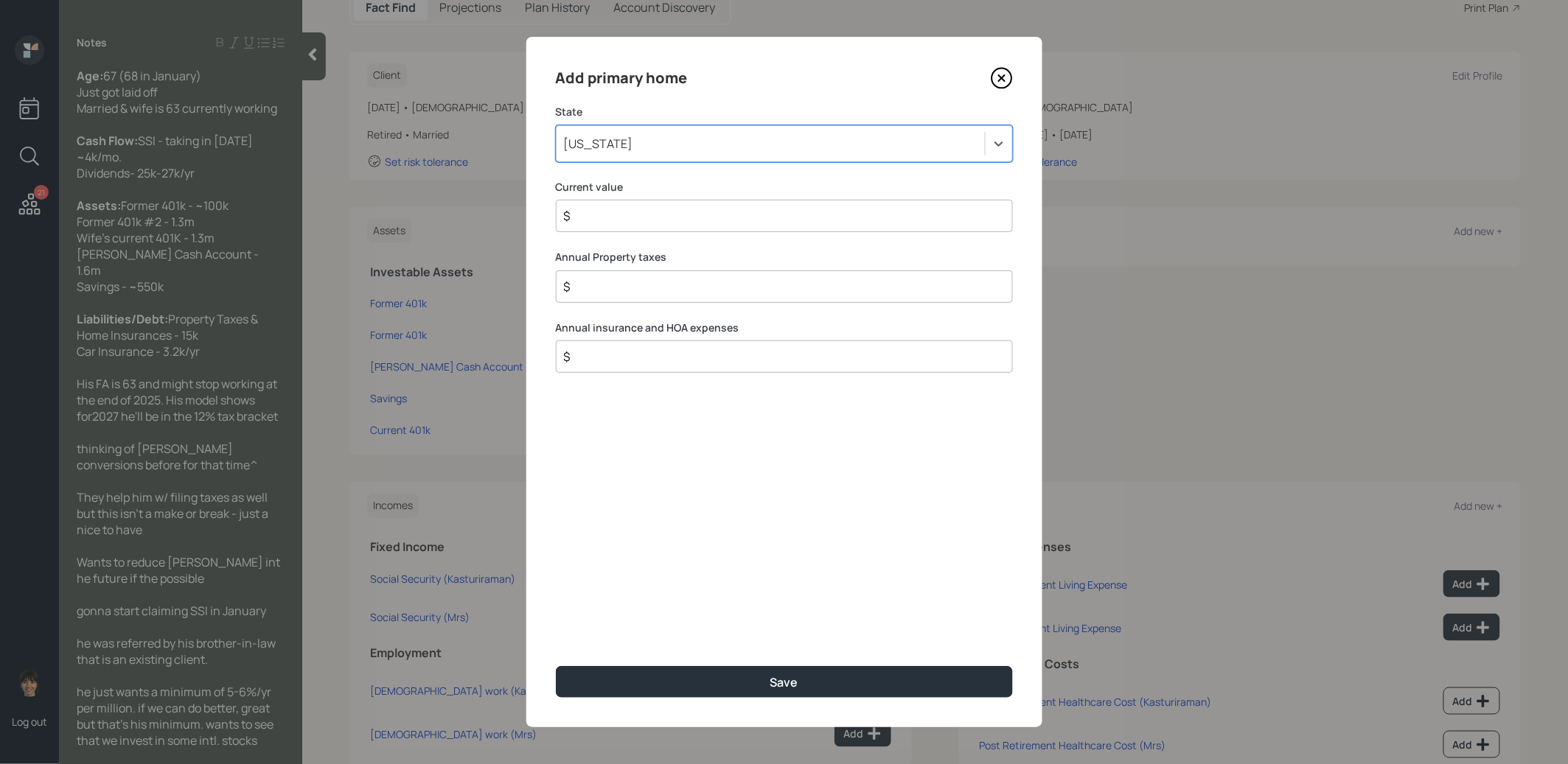
click at [598, 223] on input "$" at bounding box center [778, 216] width 432 height 18
type input "$ 1"
click at [591, 292] on input "$" at bounding box center [778, 287] width 432 height 18
type input "$ 15,000"
click at [604, 688] on button "Save" at bounding box center [785, 682] width 457 height 32
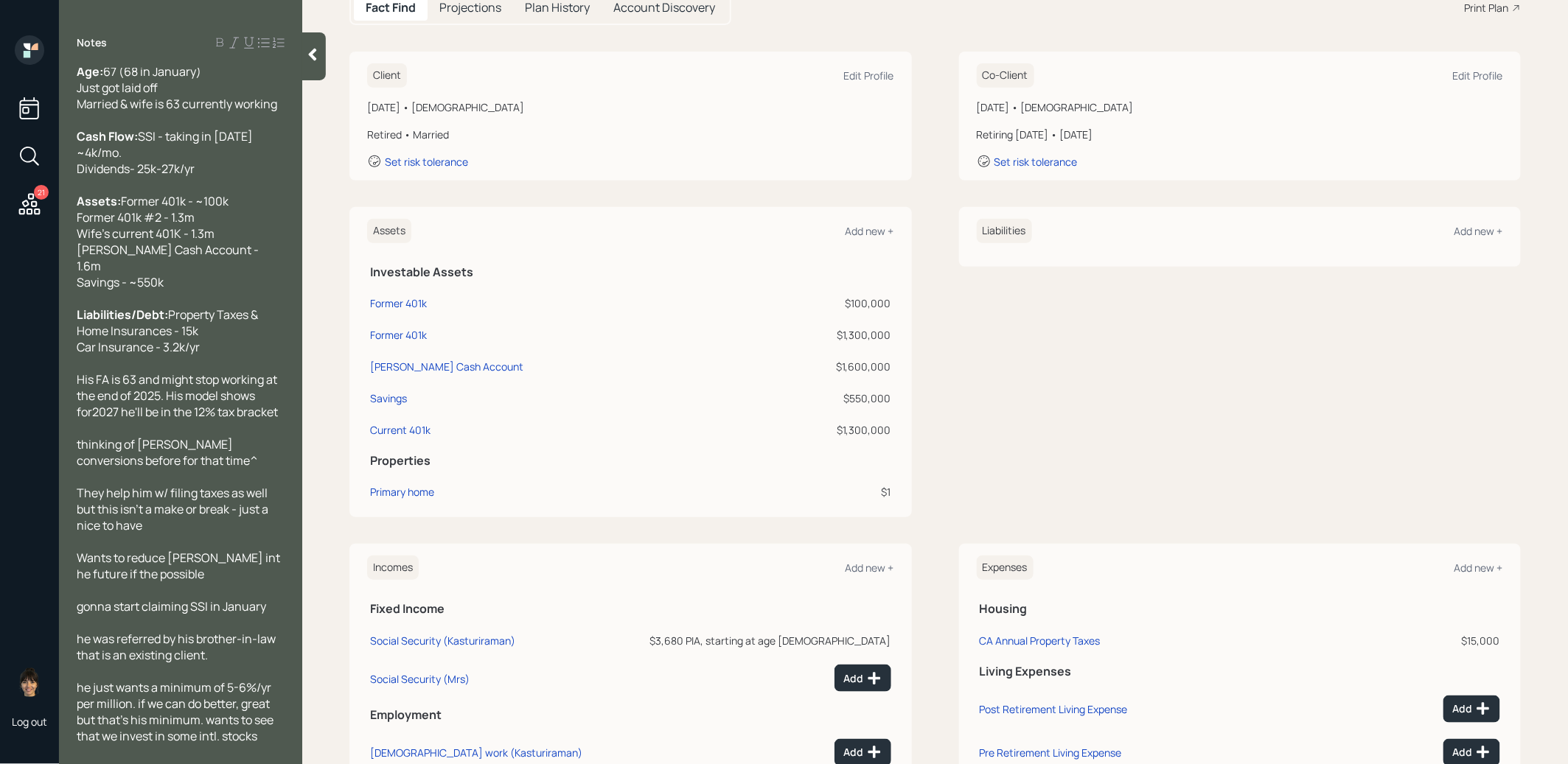
scroll to position [341, 0]
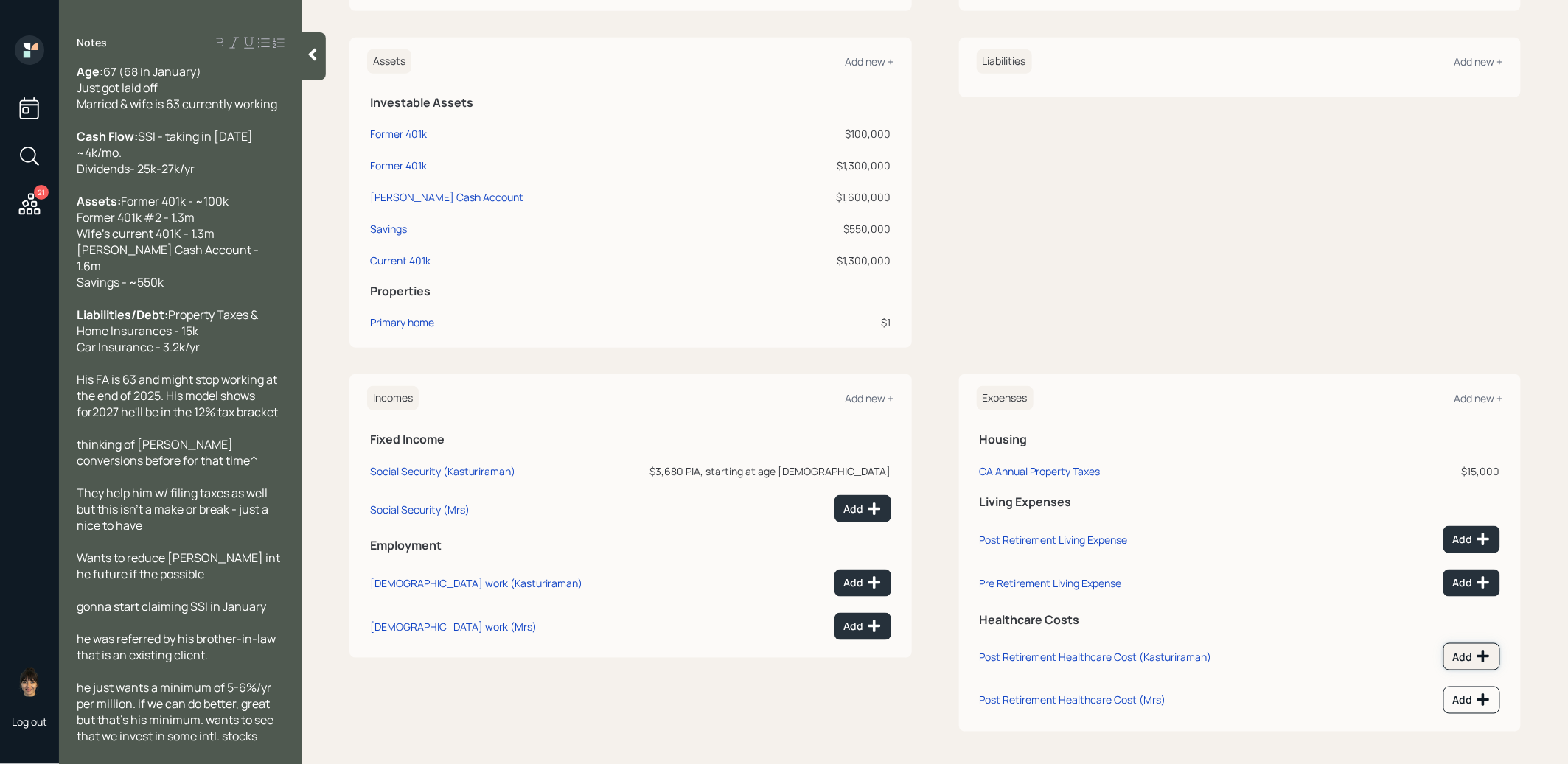
click at [1472, 658] on div "Add" at bounding box center [1472, 657] width 38 height 15
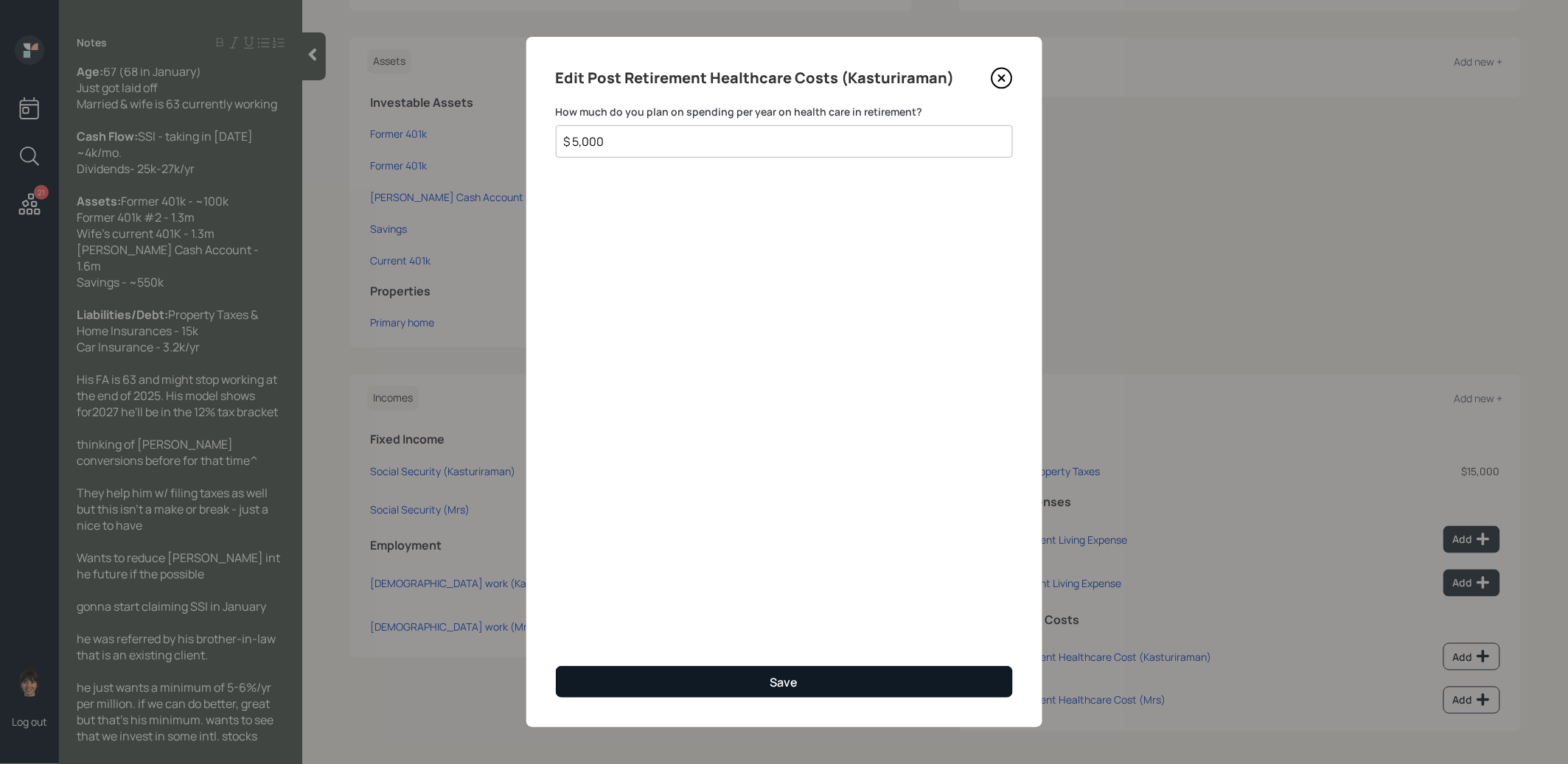
type input "$ 5,000"
click at [769, 681] on button "Save" at bounding box center [785, 682] width 457 height 32
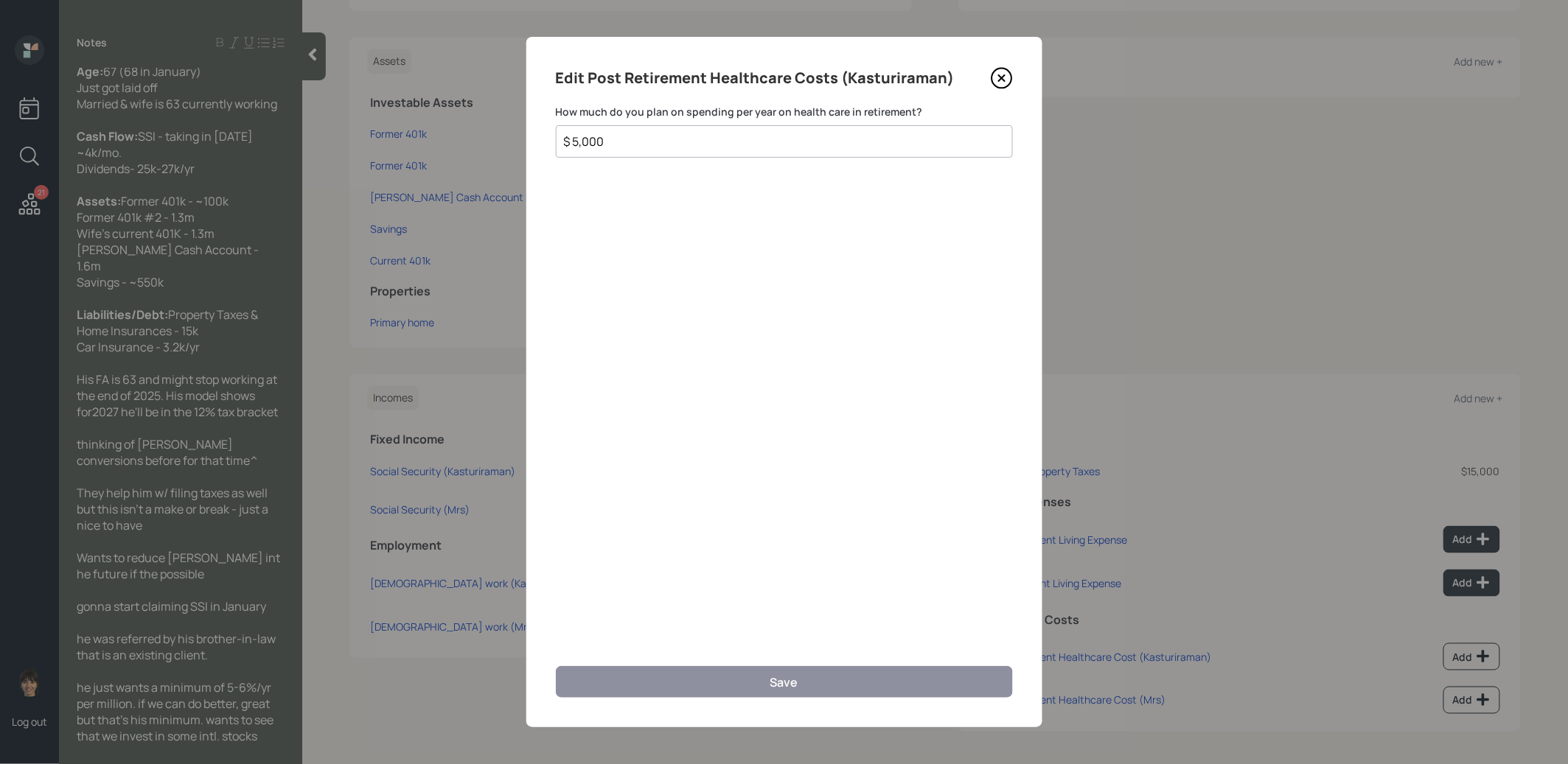
scroll to position [328, 0]
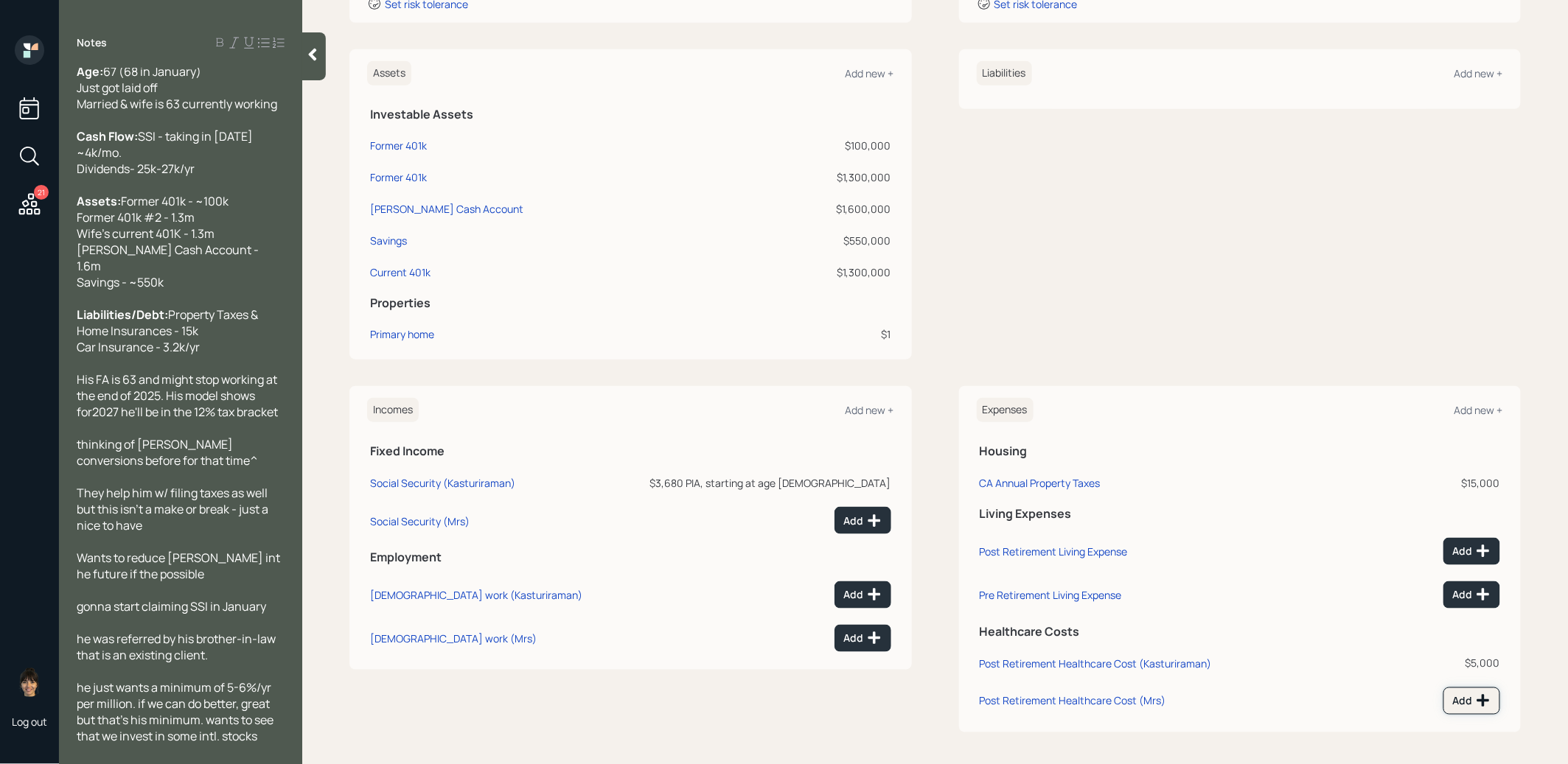
click at [1475, 698] on div "Add" at bounding box center [1472, 701] width 38 height 15
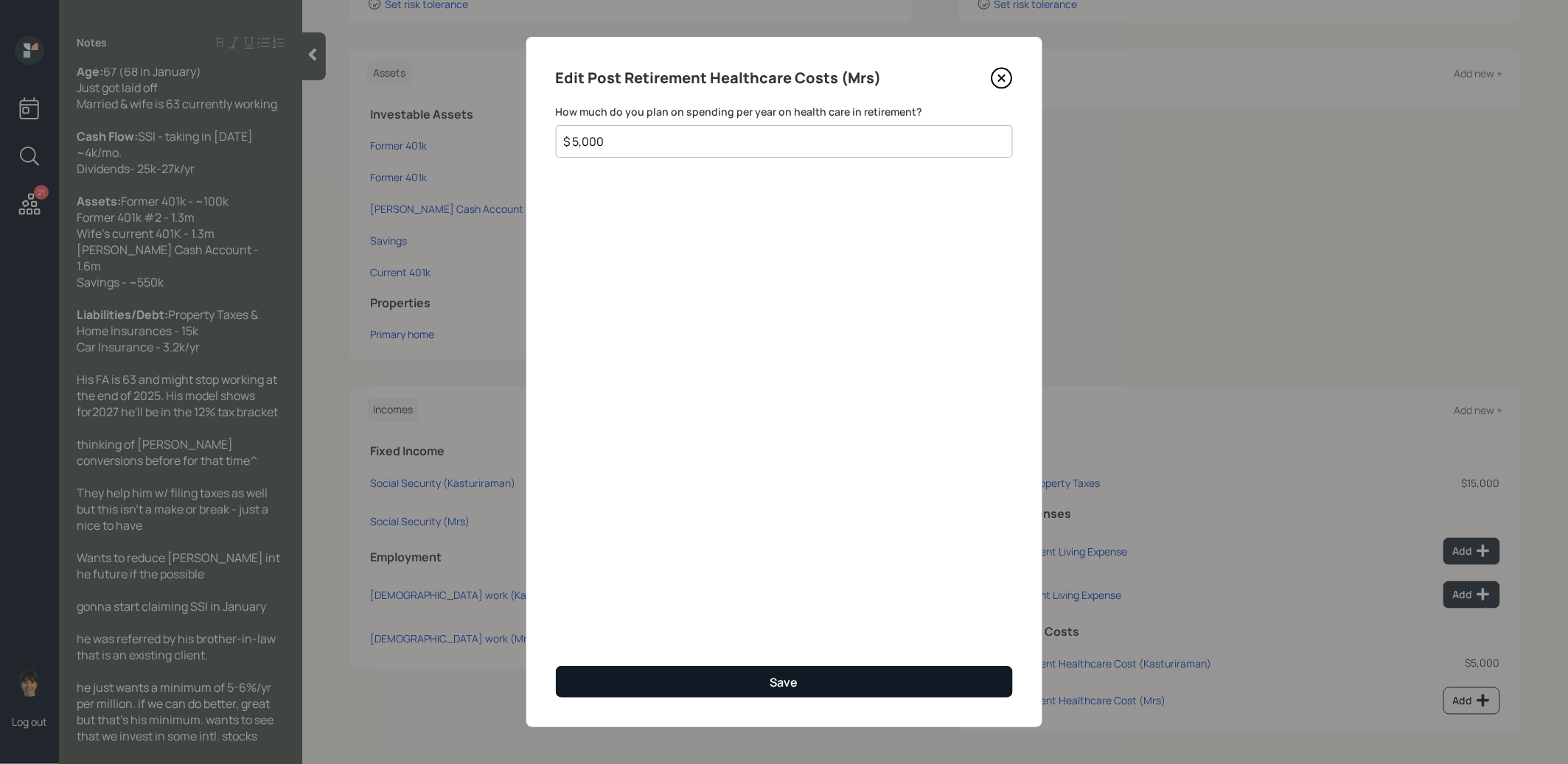
type input "$ 5,000"
click at [875, 685] on button "Save" at bounding box center [785, 682] width 457 height 32
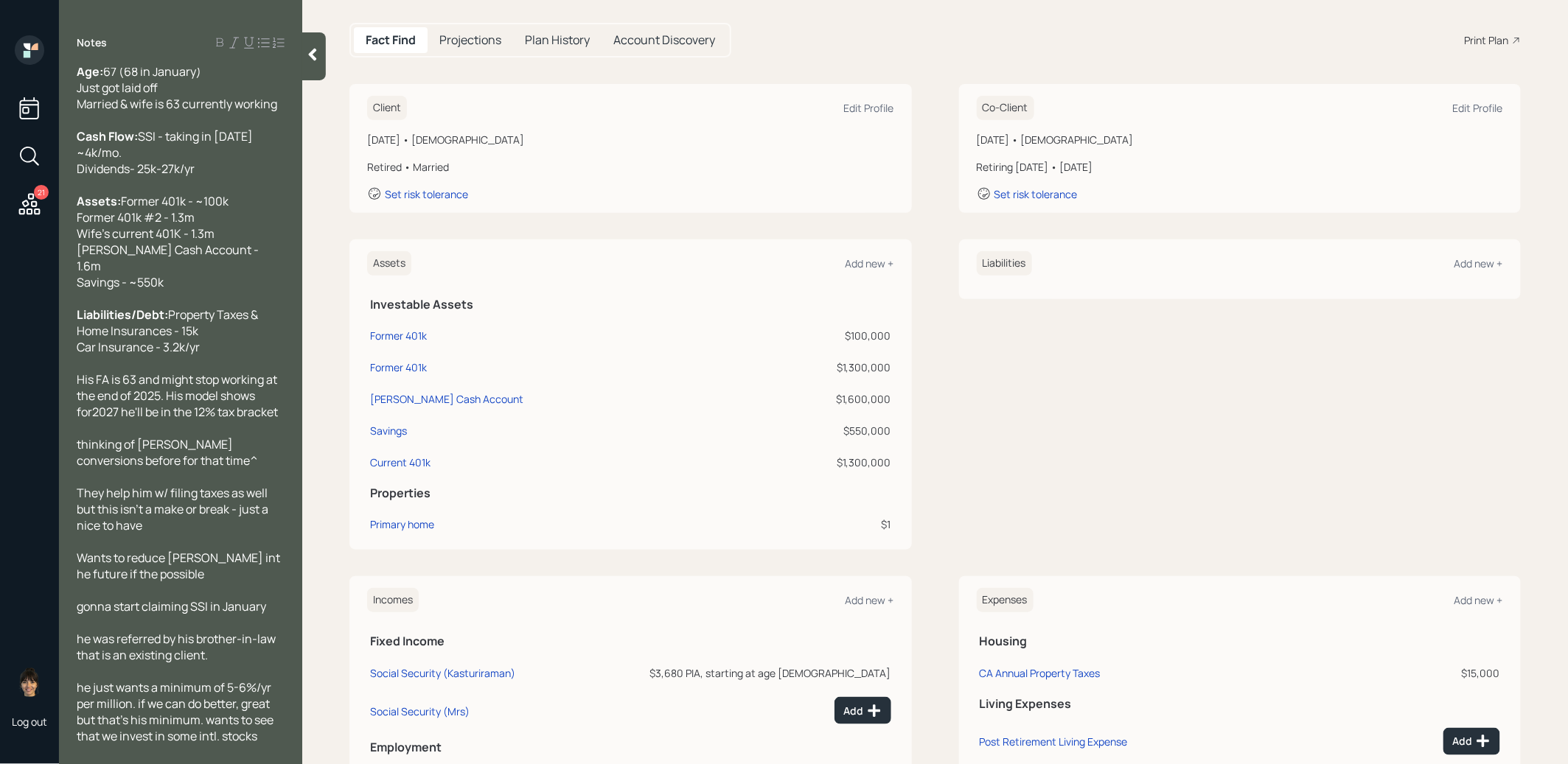
scroll to position [317, 0]
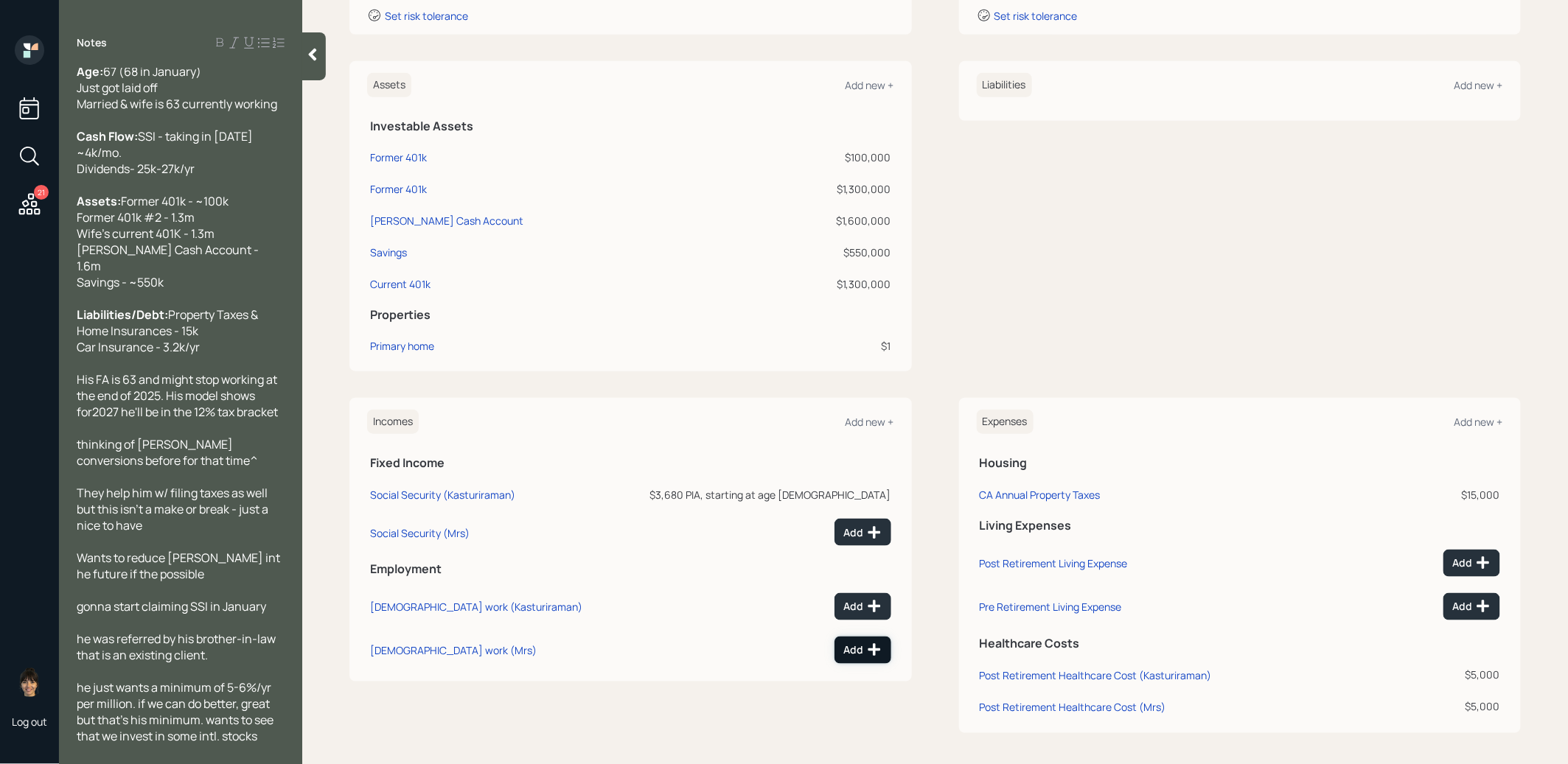
click at [865, 652] on div "Add" at bounding box center [863, 650] width 38 height 15
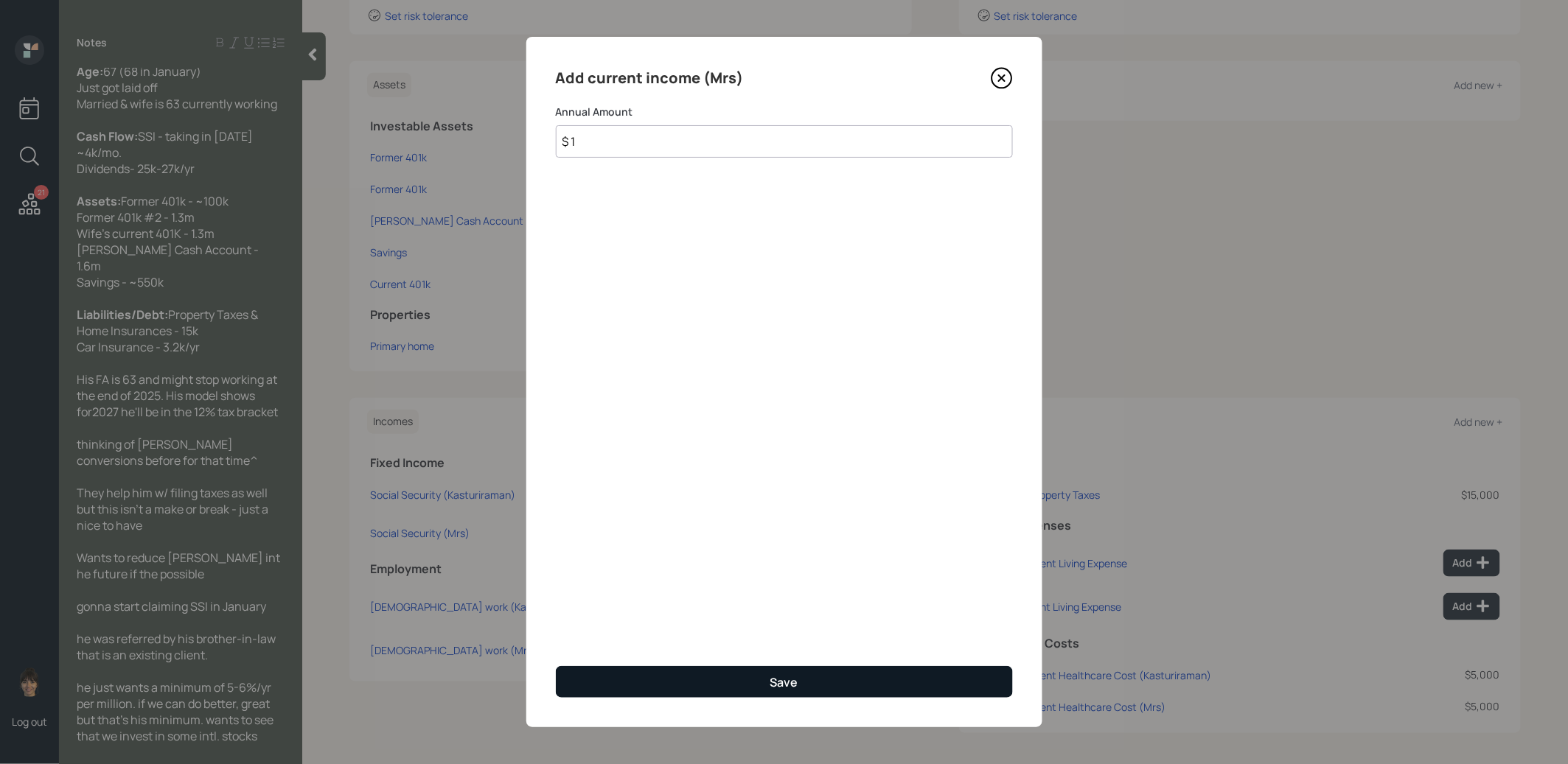
type input "$ 1"
click at [735, 680] on button "Save" at bounding box center [785, 682] width 457 height 32
